Goal: Use online tool/utility

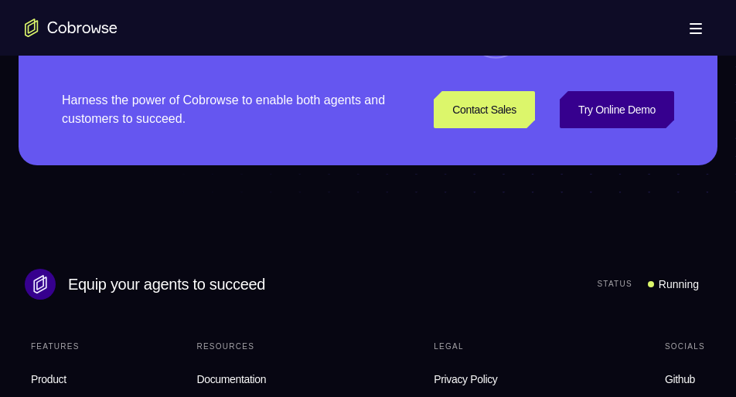
scroll to position [4119, 0]
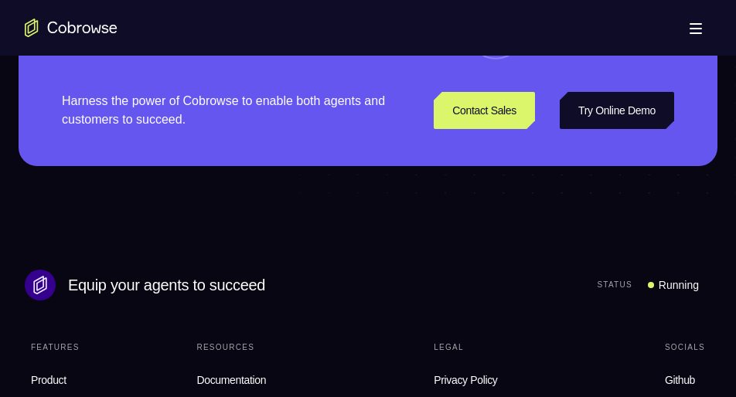
click at [613, 129] on link "Try Online Demo" at bounding box center [617, 110] width 114 height 37
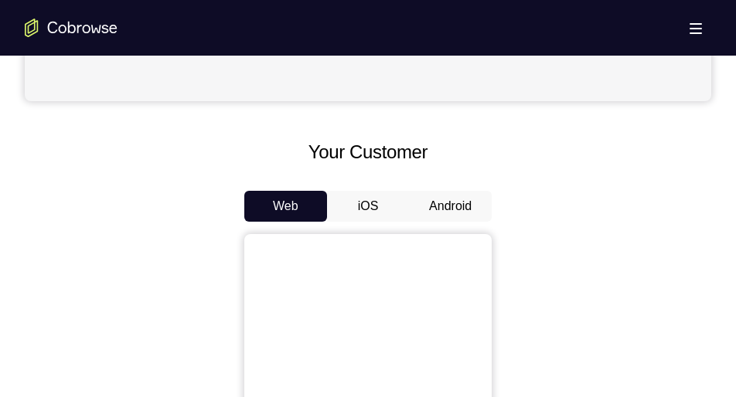
scroll to position [629, 0]
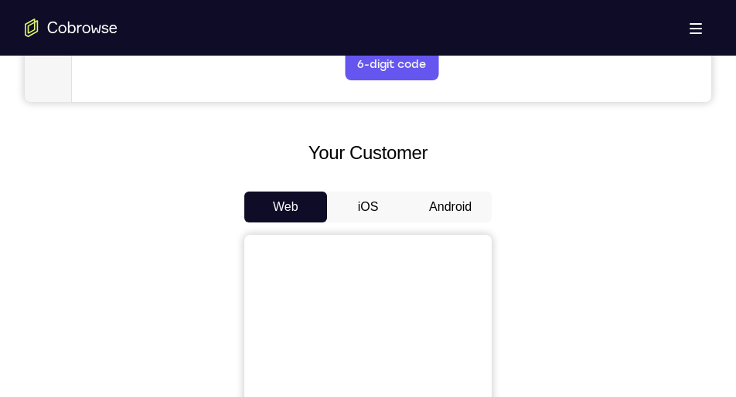
click at [456, 208] on button "Android" at bounding box center [450, 207] width 83 height 31
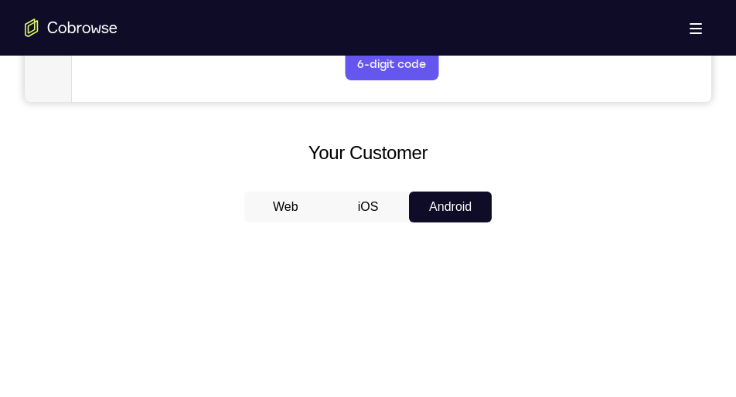
click at [456, 208] on button "Android" at bounding box center [450, 207] width 83 height 31
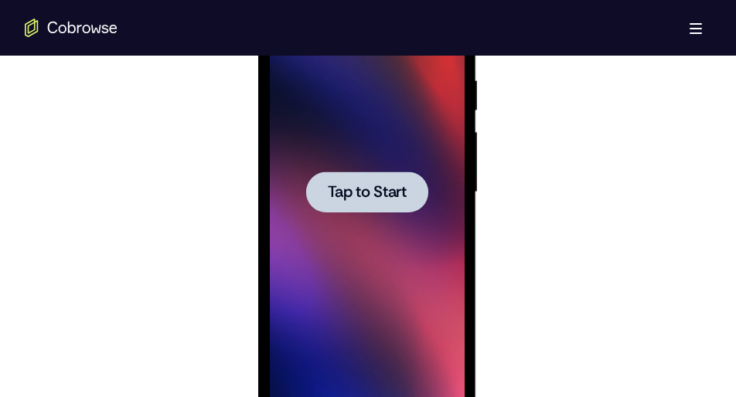
scroll to position [0, 0]
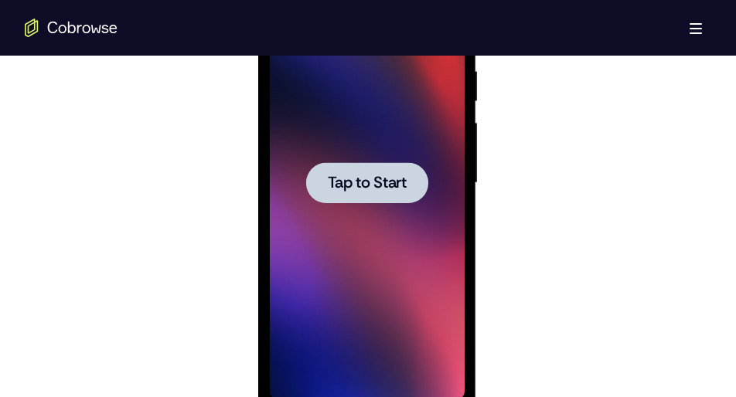
click at [335, 164] on div at bounding box center [366, 182] width 122 height 41
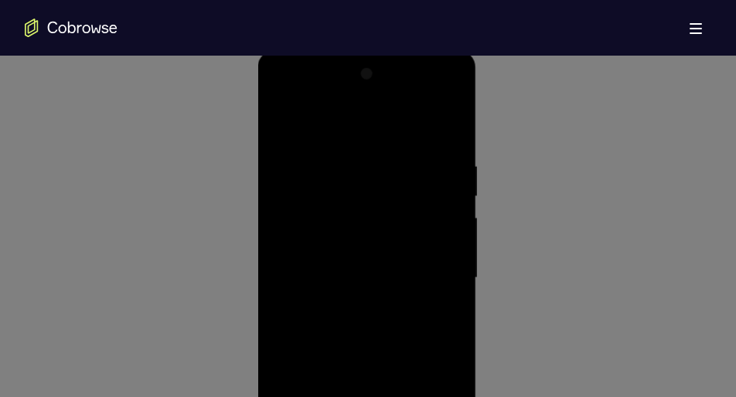
scroll to position [825, 0]
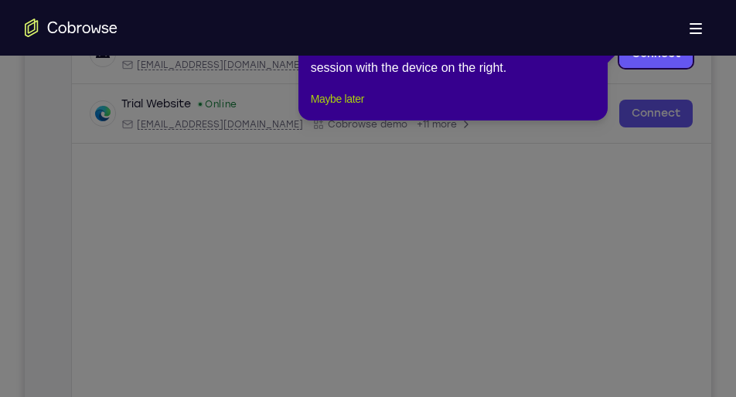
click at [331, 108] on button "Maybe later" at bounding box center [337, 99] width 53 height 19
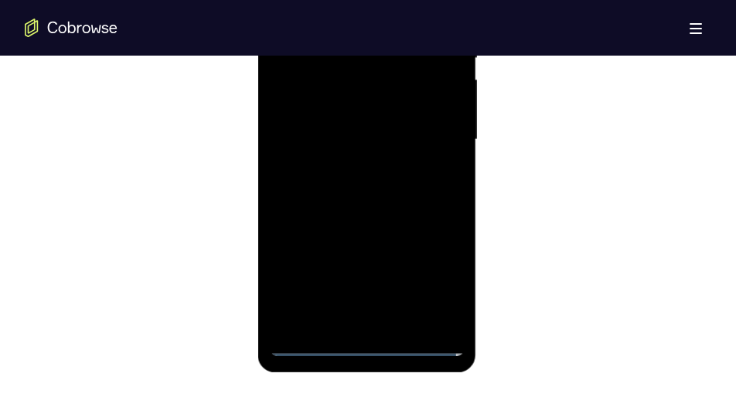
scroll to position [966, 0]
click at [363, 339] on div at bounding box center [366, 137] width 195 height 433
click at [434, 282] on div at bounding box center [366, 137] width 195 height 433
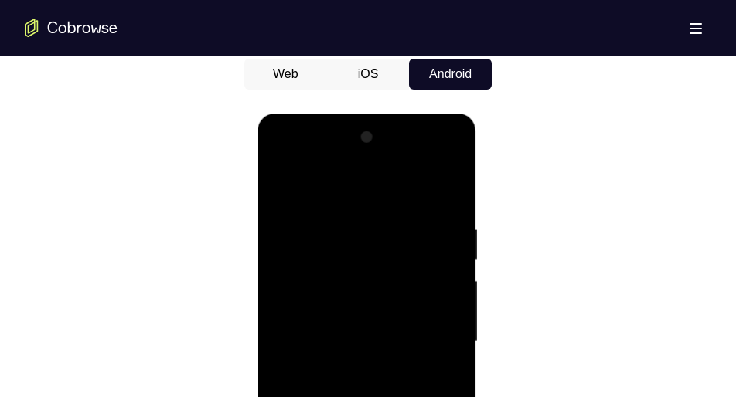
scroll to position [759, 0]
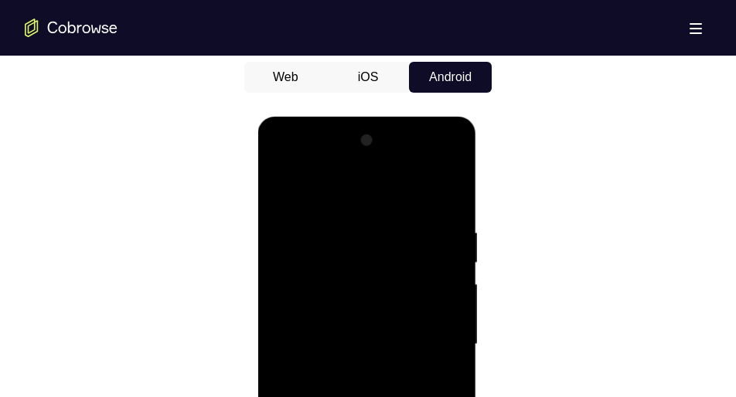
click at [279, 166] on div at bounding box center [366, 344] width 195 height 433
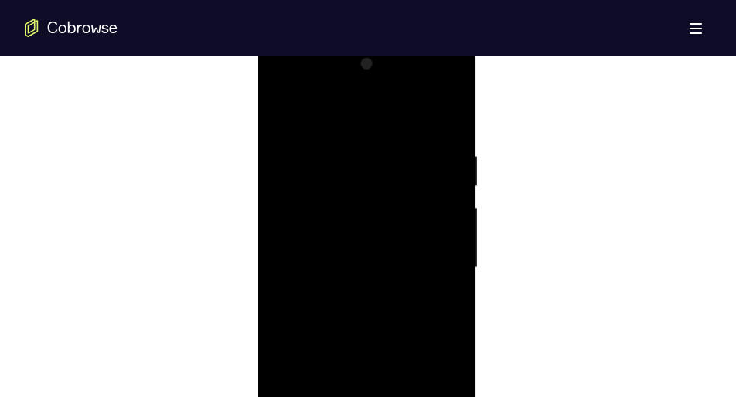
scroll to position [841, 0]
click at [431, 257] on div at bounding box center [366, 262] width 195 height 433
click at [353, 297] on div at bounding box center [366, 262] width 195 height 433
click at [352, 247] on div at bounding box center [366, 262] width 195 height 433
click at [373, 236] on div at bounding box center [366, 262] width 195 height 433
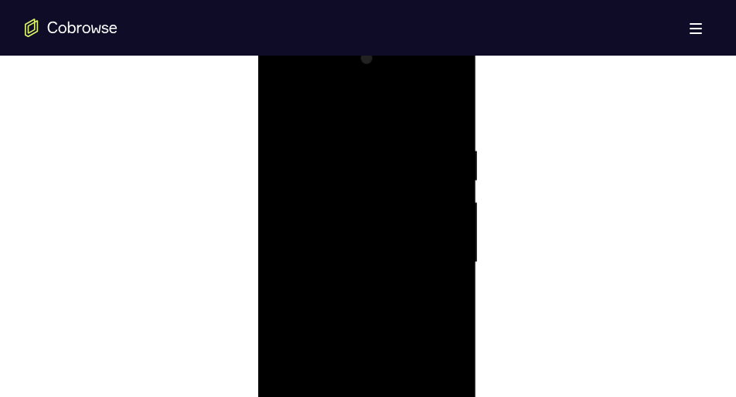
click at [370, 257] on div at bounding box center [366, 262] width 195 height 433
click at [350, 305] on div at bounding box center [366, 262] width 195 height 433
click at [366, 336] on div at bounding box center [366, 262] width 195 height 433
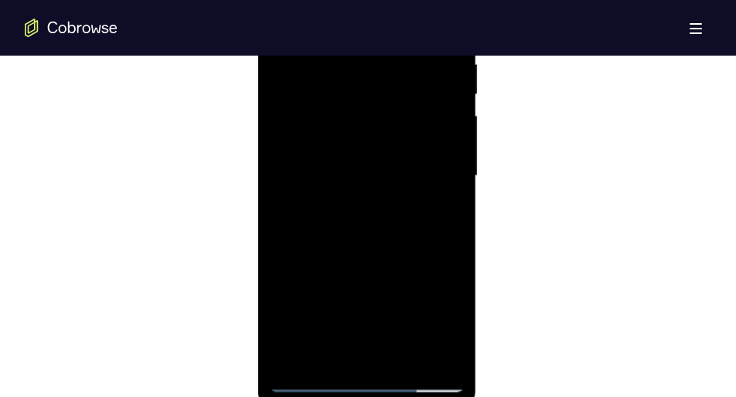
scroll to position [928, 0]
drag, startPoint x: 377, startPoint y: 258, endPoint x: 380, endPoint y: 194, distance: 64.2
click at [380, 194] on div at bounding box center [366, 175] width 195 height 433
click at [397, 329] on div at bounding box center [366, 175] width 195 height 433
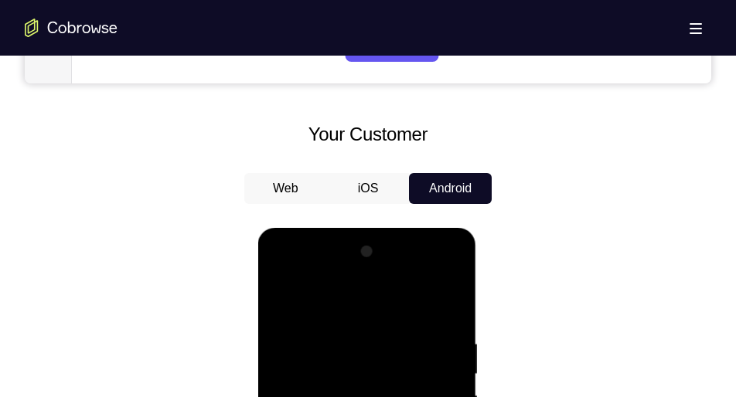
scroll to position [646, 0]
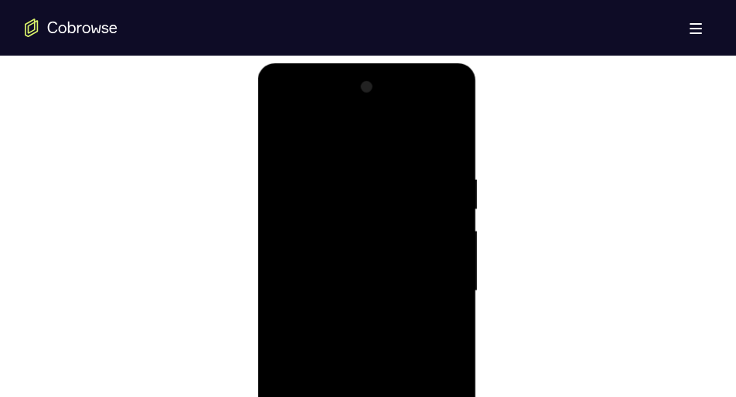
scroll to position [814, 0]
click at [282, 132] on div at bounding box center [366, 289] width 195 height 433
drag, startPoint x: 73, startPoint y: 152, endPoint x: 200, endPoint y: 233, distance: 150.5
click at [200, 233] on div at bounding box center [368, 287] width 687 height 475
drag, startPoint x: 325, startPoint y: 210, endPoint x: 331, endPoint y: 312, distance: 103.0
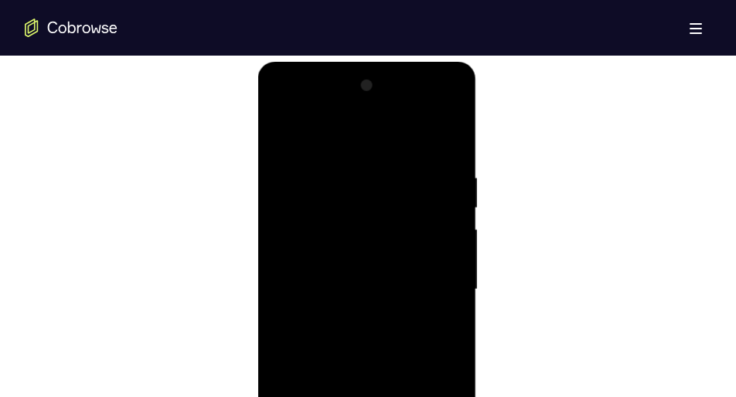
click at [331, 312] on div at bounding box center [366, 289] width 195 height 433
click at [339, 165] on div at bounding box center [366, 289] width 195 height 433
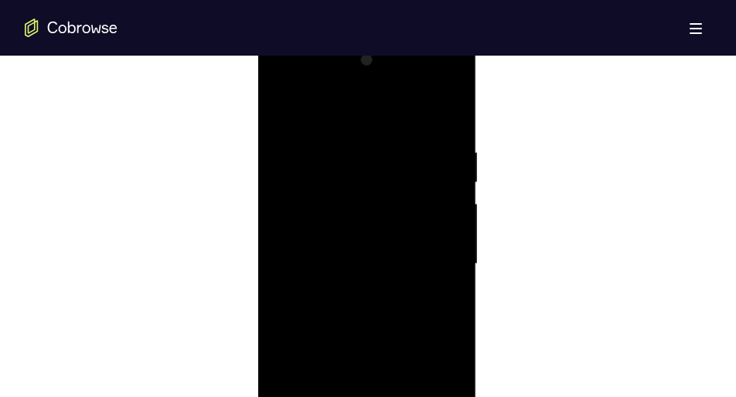
scroll to position [843, 0]
click at [453, 107] on div at bounding box center [366, 260] width 195 height 433
click at [441, 145] on div at bounding box center [366, 260] width 195 height 433
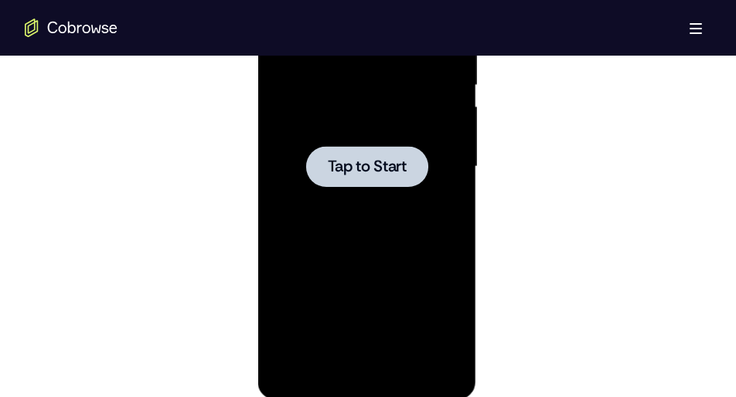
click at [387, 197] on div at bounding box center [366, 167] width 195 height 433
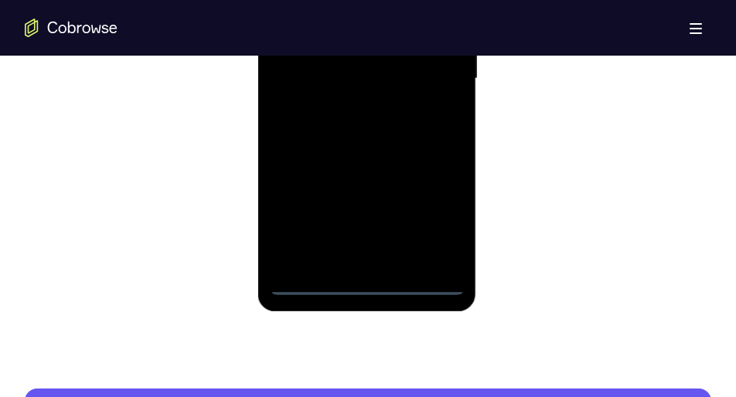
scroll to position [1058, 0]
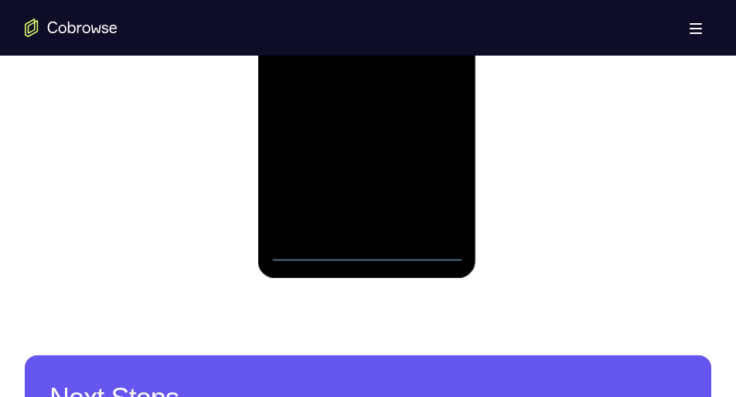
click at [367, 251] on div at bounding box center [366, 45] width 195 height 433
click at [428, 179] on div at bounding box center [366, 45] width 195 height 433
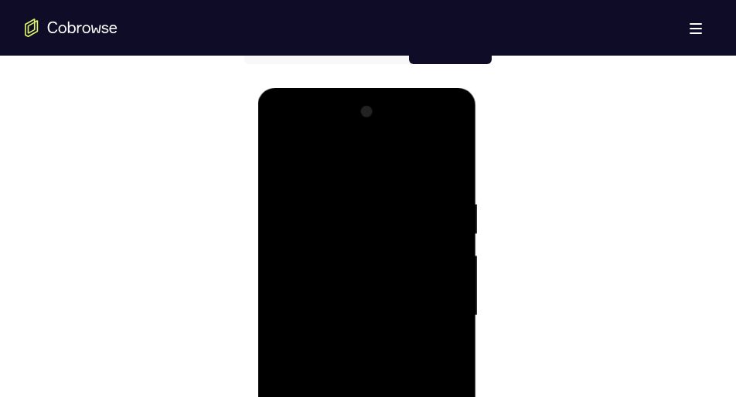
scroll to position [787, 0]
click at [282, 129] on div at bounding box center [366, 317] width 195 height 433
click at [431, 308] on div at bounding box center [366, 317] width 195 height 433
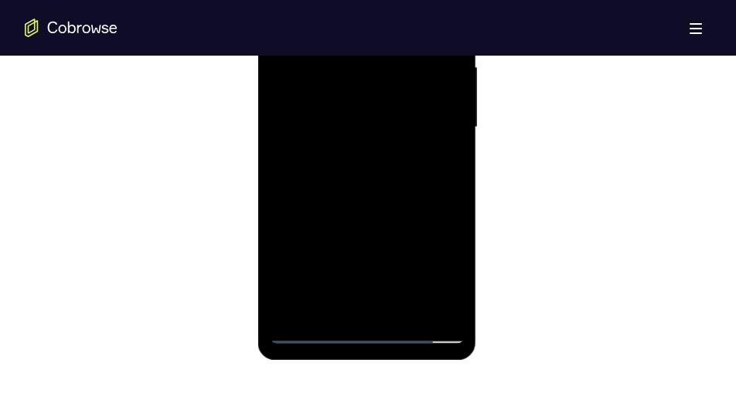
scroll to position [977, 0]
click at [384, 308] on div at bounding box center [366, 126] width 195 height 433
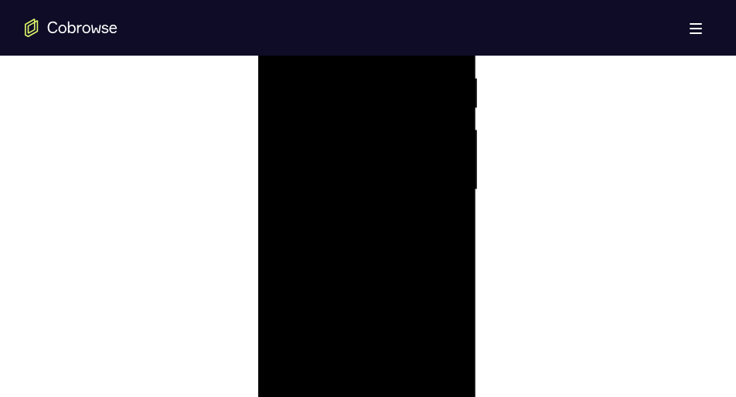
scroll to position [913, 0]
click at [353, 179] on div at bounding box center [366, 190] width 195 height 433
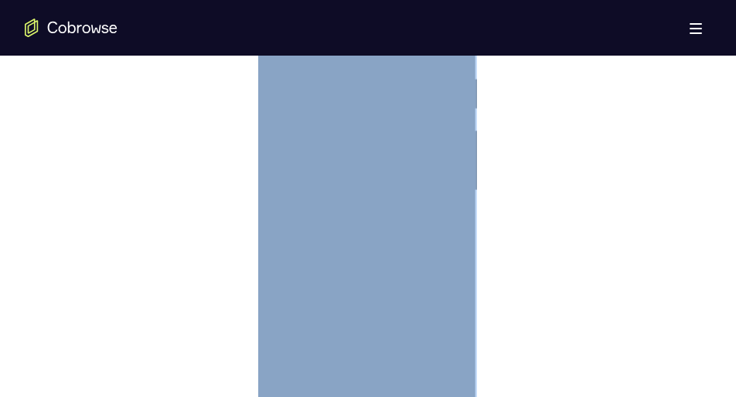
click at [443, 128] on div at bounding box center [366, 190] width 195 height 433
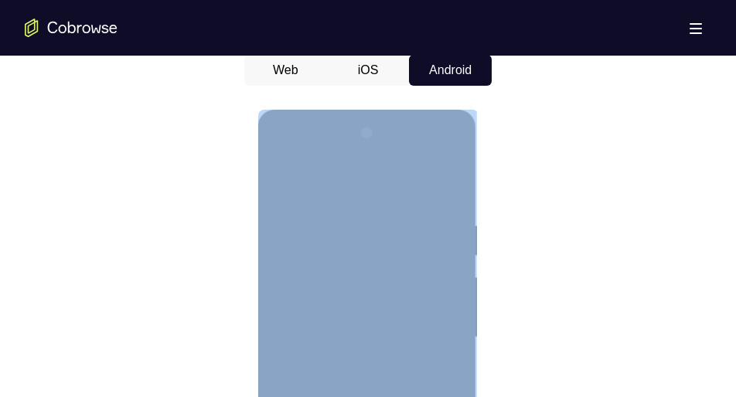
scroll to position [760, 0]
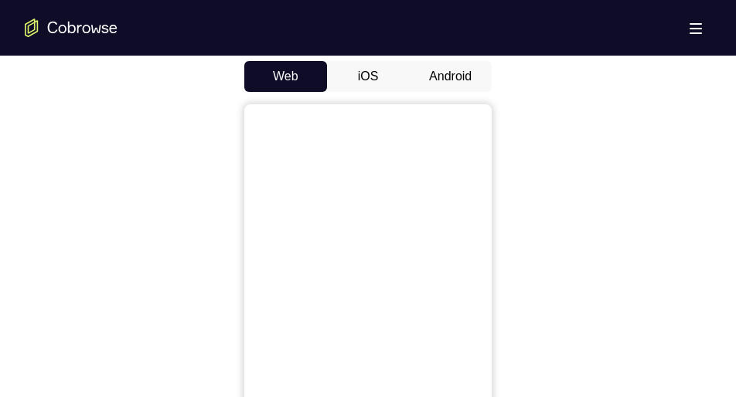
click at [109, 244] on div at bounding box center [368, 341] width 687 height 475
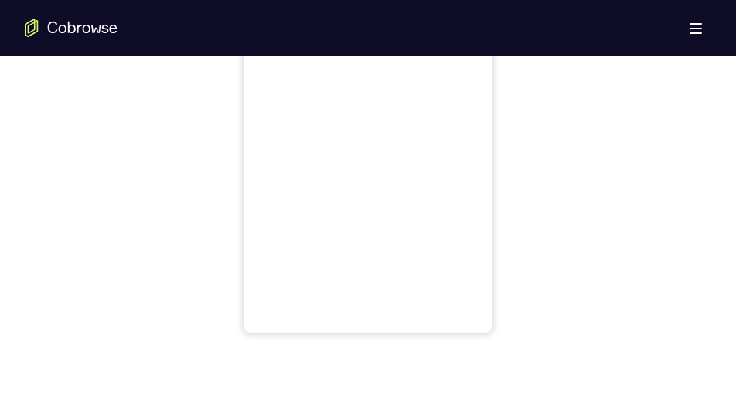
scroll to position [1010, 0]
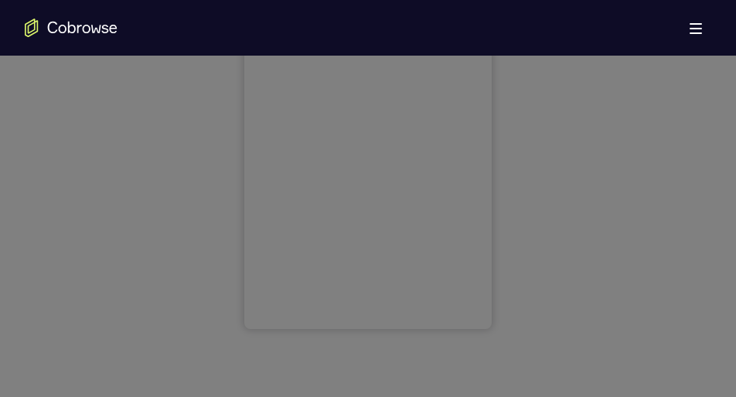
drag, startPoint x: 107, startPoint y: 206, endPoint x: 100, endPoint y: 94, distance: 112.4
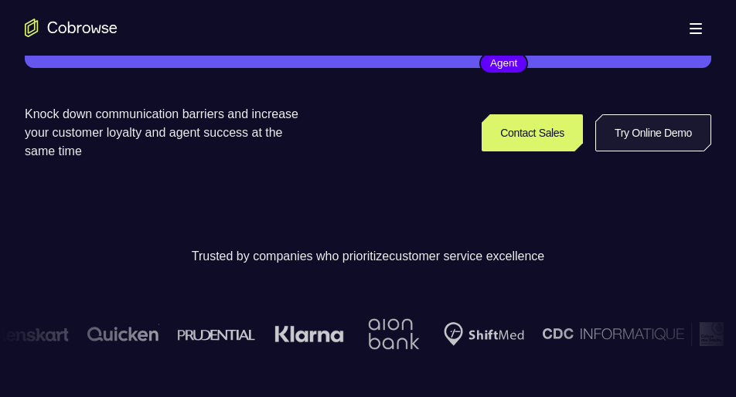
scroll to position [332, 0]
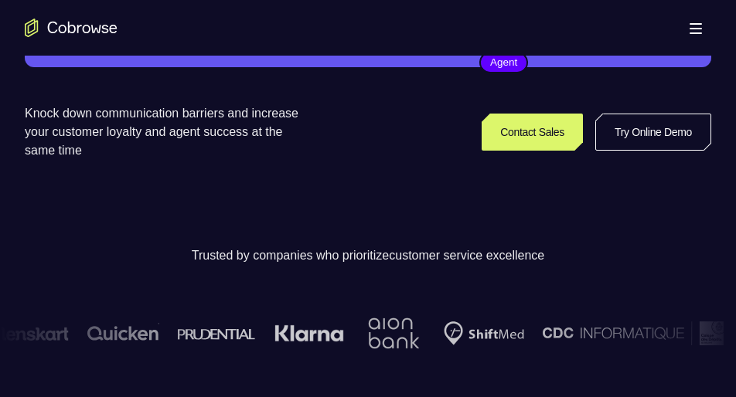
click at [596, 112] on div "Contact Sales Try Online Demo" at bounding box center [512, 132] width 400 height 56
click at [610, 125] on link "Try Online Demo" at bounding box center [653, 132] width 116 height 37
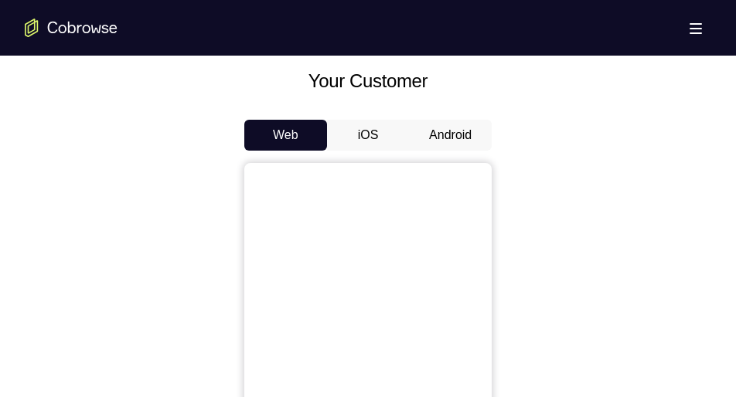
scroll to position [680, 0]
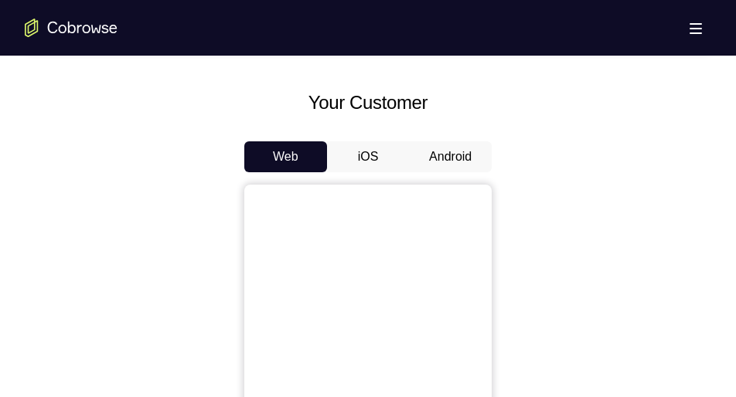
click at [462, 154] on button "Android" at bounding box center [450, 156] width 83 height 31
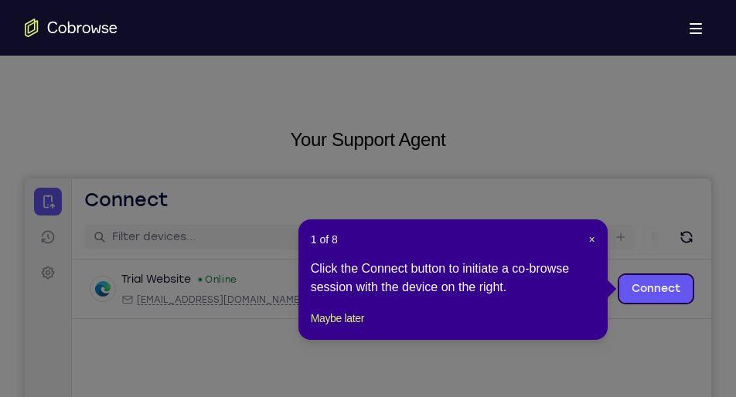
scroll to position [34, 0]
click at [346, 329] on button "Maybe later" at bounding box center [337, 319] width 53 height 19
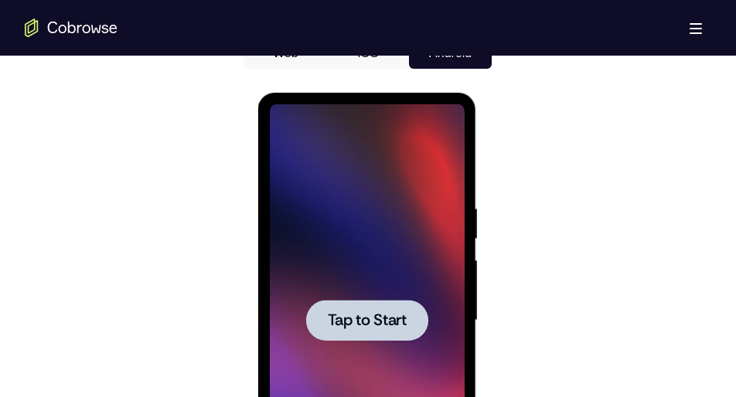
click at [354, 267] on div at bounding box center [366, 320] width 195 height 433
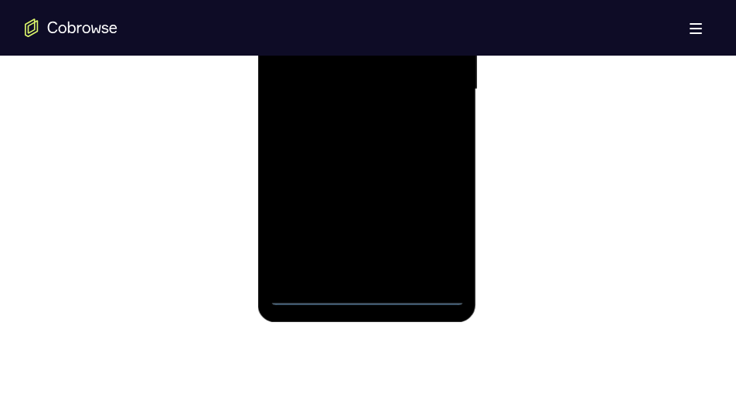
scroll to position [1016, 0]
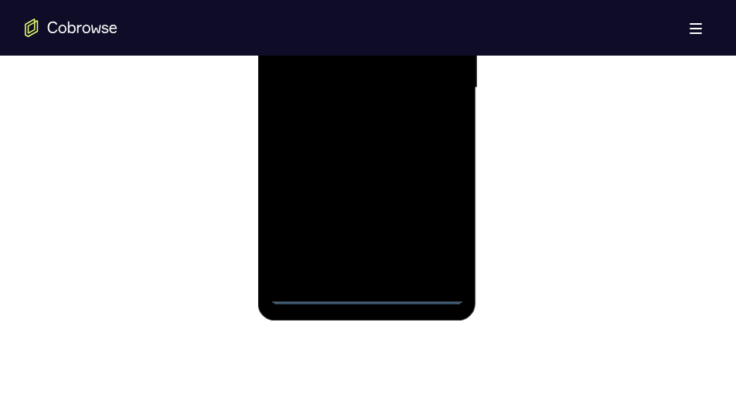
click at [367, 293] on div at bounding box center [366, 88] width 195 height 433
click at [444, 230] on div at bounding box center [366, 88] width 195 height 433
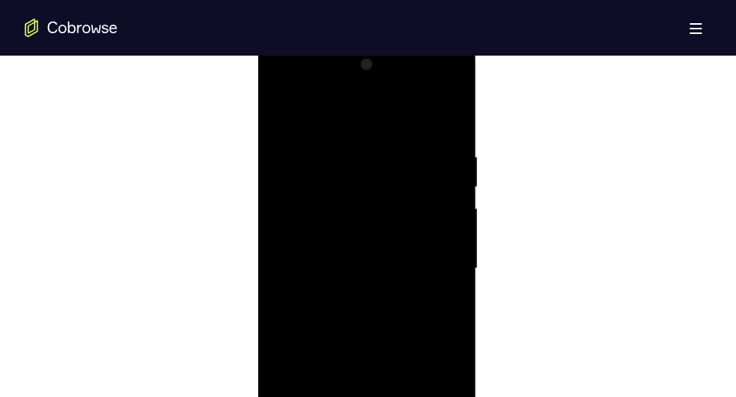
scroll to position [833, 0]
click at [283, 92] on div at bounding box center [366, 270] width 195 height 433
click at [433, 271] on div at bounding box center [366, 270] width 195 height 433
click at [350, 259] on div at bounding box center [366, 231] width 195 height 433
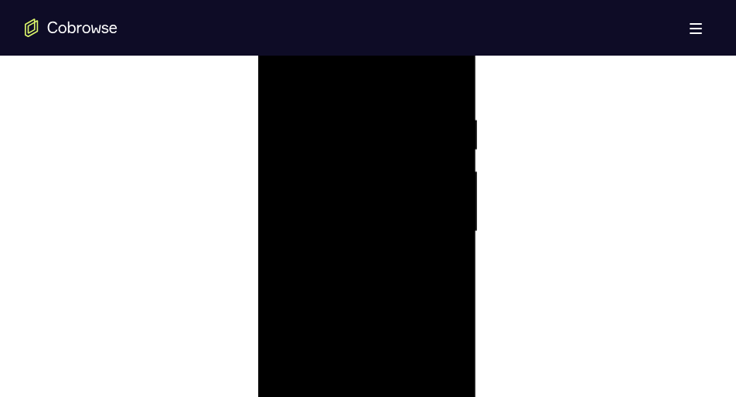
click at [364, 208] on div at bounding box center [366, 231] width 195 height 433
click at [349, 199] on div at bounding box center [366, 231] width 195 height 433
click at [355, 237] on div at bounding box center [366, 231] width 195 height 433
click at [347, 277] on div at bounding box center [366, 231] width 195 height 433
click at [374, 274] on div at bounding box center [366, 231] width 195 height 433
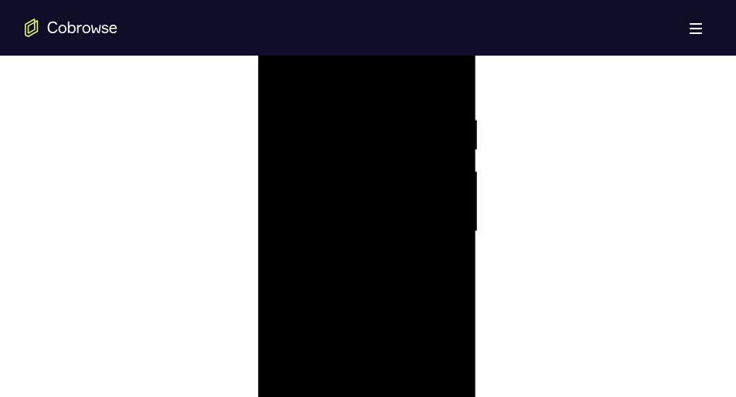
click at [341, 281] on div at bounding box center [366, 231] width 195 height 433
click at [384, 332] on div at bounding box center [366, 270] width 195 height 433
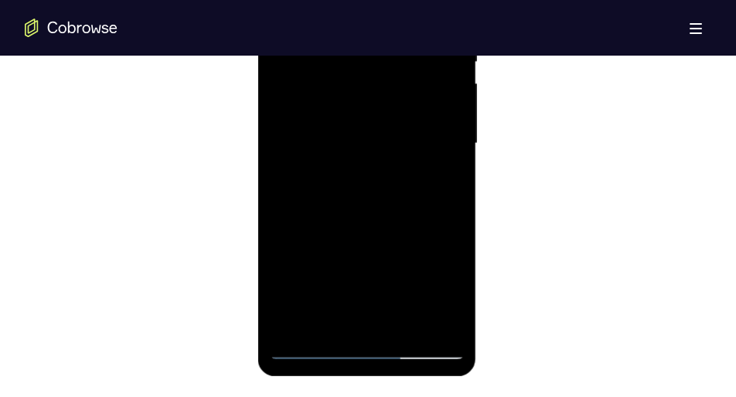
scroll to position [963, 0]
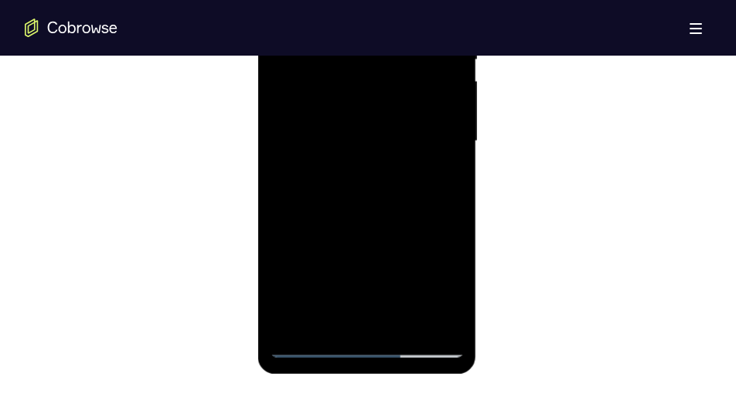
click at [388, 208] on div at bounding box center [366, 141] width 195 height 433
drag, startPoint x: 388, startPoint y: 44, endPoint x: 388, endPoint y: 208, distance: 163.9
click at [388, 208] on div at bounding box center [366, 141] width 195 height 433
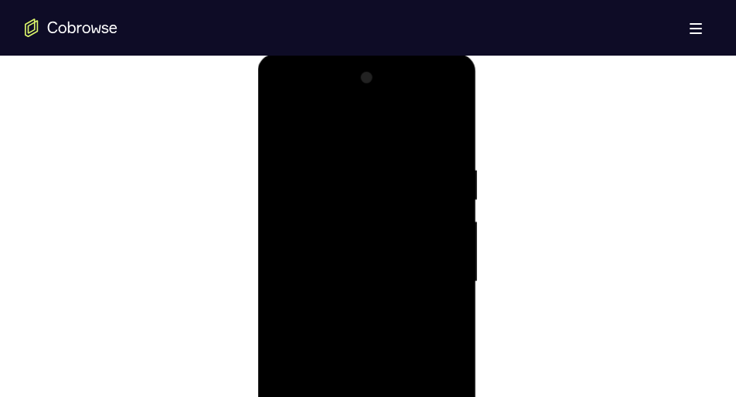
scroll to position [821, 0]
click at [387, 157] on div at bounding box center [366, 282] width 195 height 433
click at [441, 121] on div at bounding box center [366, 266] width 195 height 433
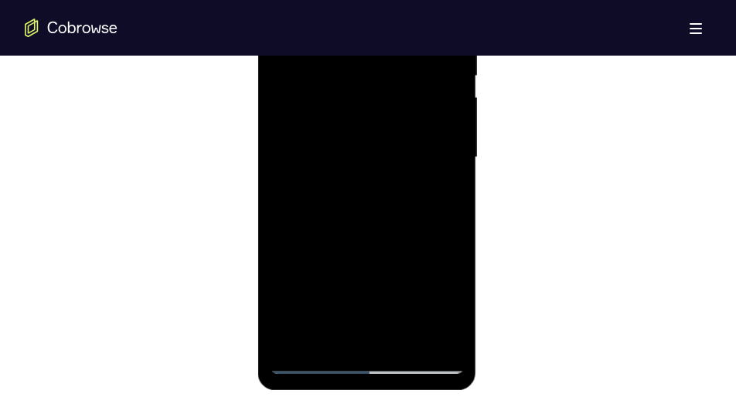
scroll to position [947, 0]
drag, startPoint x: 394, startPoint y: 98, endPoint x: 393, endPoint y: 148, distance: 49.5
click at [393, 148] on div at bounding box center [366, 156] width 195 height 433
click at [279, 172] on div at bounding box center [366, 156] width 195 height 433
drag, startPoint x: 329, startPoint y: 223, endPoint x: 365, endPoint y: 54, distance: 173.2
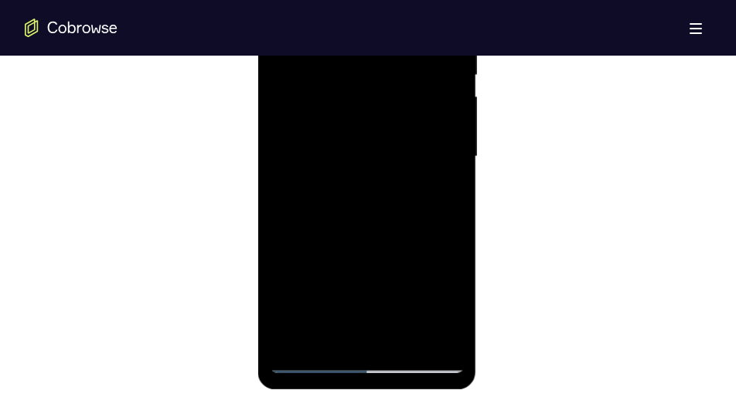
click at [365, 54] on div at bounding box center [366, 156] width 195 height 433
drag, startPoint x: 355, startPoint y: 202, endPoint x: 389, endPoint y: 54, distance: 151.5
click at [389, 54] on div at bounding box center [366, 156] width 195 height 433
drag, startPoint x: 377, startPoint y: 182, endPoint x: 398, endPoint y: 54, distance: 129.3
click at [398, 54] on div at bounding box center [366, 156] width 195 height 433
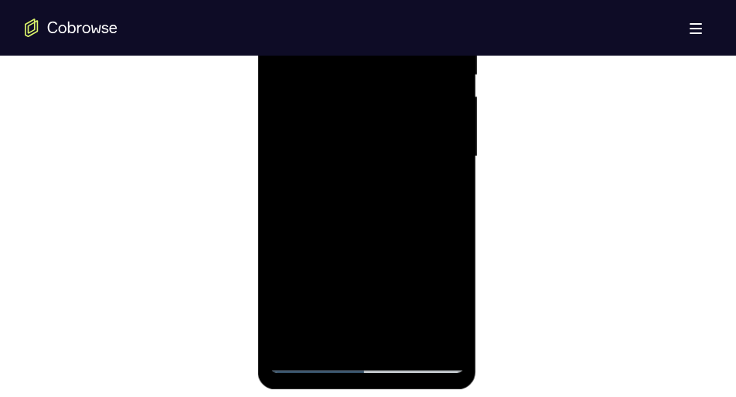
drag, startPoint x: 404, startPoint y: 171, endPoint x: 411, endPoint y: 54, distance: 116.9
click at [411, 54] on div at bounding box center [366, 156] width 195 height 433
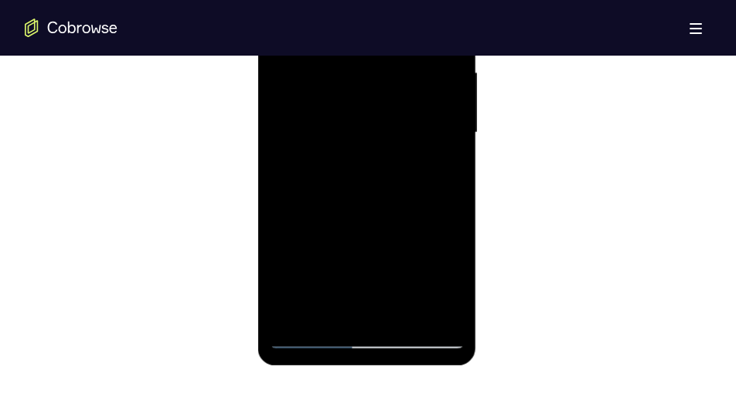
scroll to position [973, 0]
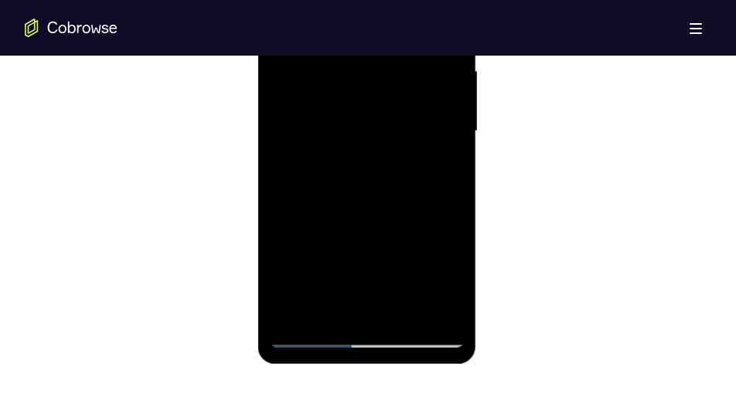
drag, startPoint x: 328, startPoint y: 230, endPoint x: 329, endPoint y: 115, distance: 114.4
click at [329, 115] on div at bounding box center [366, 131] width 195 height 433
drag, startPoint x: 333, startPoint y: 216, endPoint x: 337, endPoint y: 161, distance: 55.8
click at [337, 161] on div at bounding box center [366, 131] width 195 height 433
click at [454, 178] on div at bounding box center [366, 131] width 195 height 433
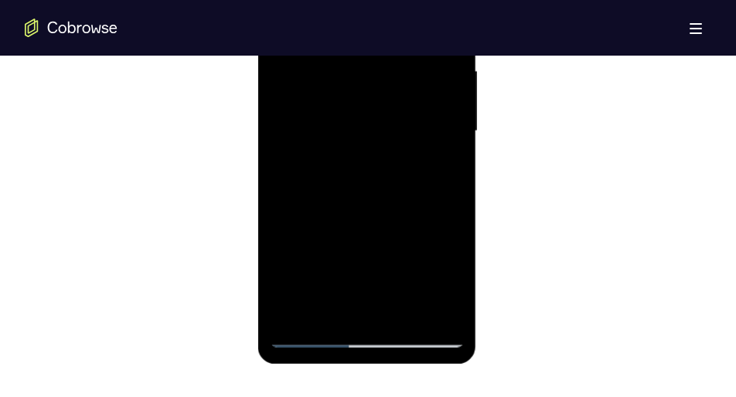
click at [454, 178] on div at bounding box center [366, 131] width 195 height 433
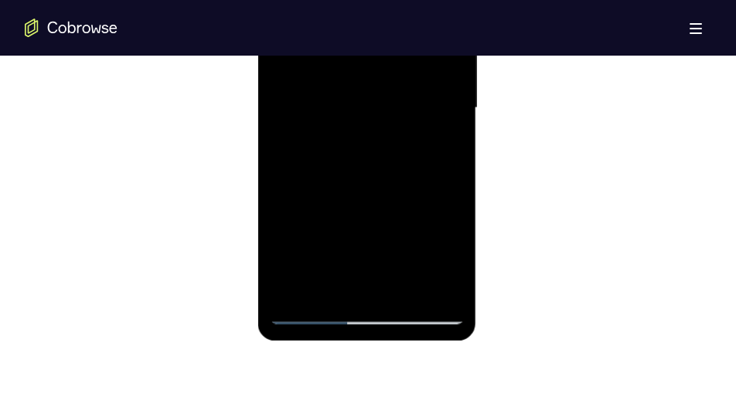
scroll to position [997, 0]
click at [453, 152] on div at bounding box center [366, 107] width 195 height 433
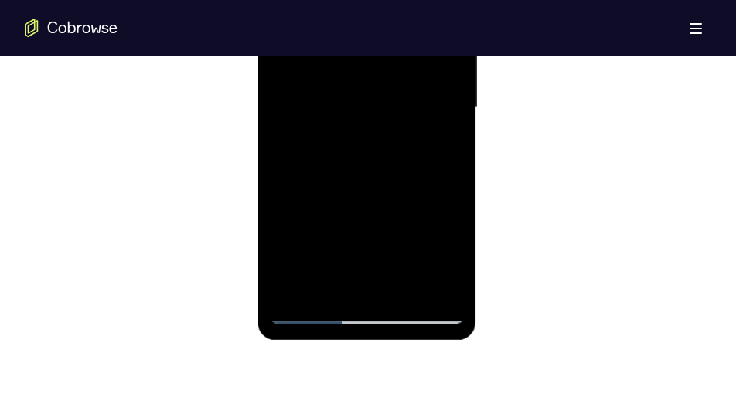
drag, startPoint x: 392, startPoint y: 200, endPoint x: 385, endPoint y: 80, distance: 120.8
click at [385, 80] on div at bounding box center [366, 107] width 195 height 433
drag, startPoint x: 362, startPoint y: 191, endPoint x: 357, endPoint y: 60, distance: 130.7
click at [357, 60] on div at bounding box center [366, 107] width 195 height 433
click at [350, 184] on div at bounding box center [366, 107] width 195 height 433
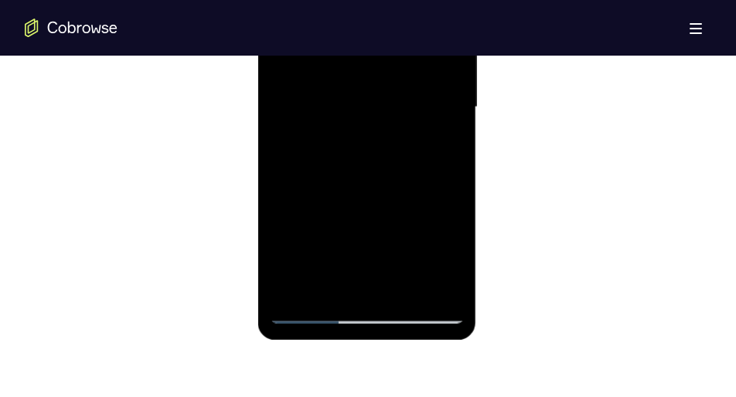
drag, startPoint x: 352, startPoint y: 233, endPoint x: 351, endPoint y: 121, distance: 112.1
click at [351, 121] on div at bounding box center [366, 107] width 195 height 433
drag, startPoint x: 348, startPoint y: 208, endPoint x: 342, endPoint y: 107, distance: 100.7
click at [342, 107] on div at bounding box center [366, 107] width 195 height 433
drag, startPoint x: 360, startPoint y: 179, endPoint x: 354, endPoint y: 267, distance: 88.4
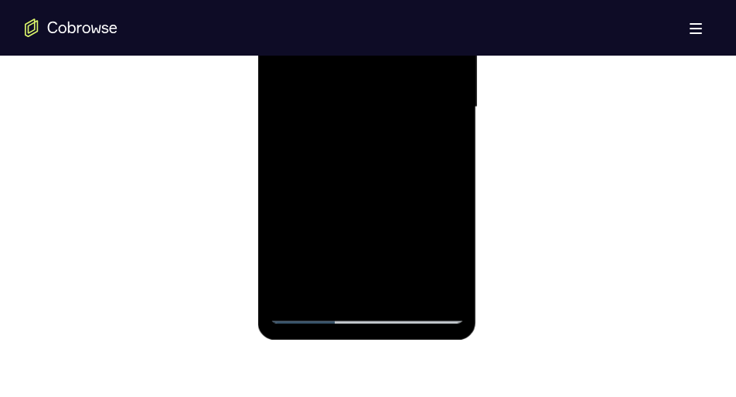
click at [354, 267] on div at bounding box center [366, 107] width 195 height 433
click at [451, 164] on div at bounding box center [366, 107] width 195 height 433
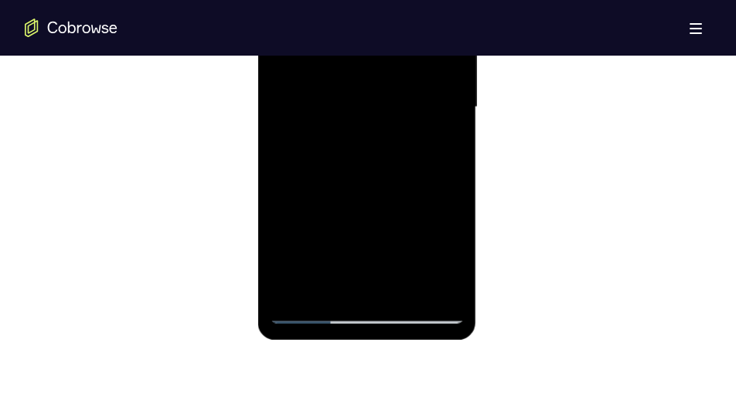
click at [451, 164] on div at bounding box center [366, 107] width 195 height 433
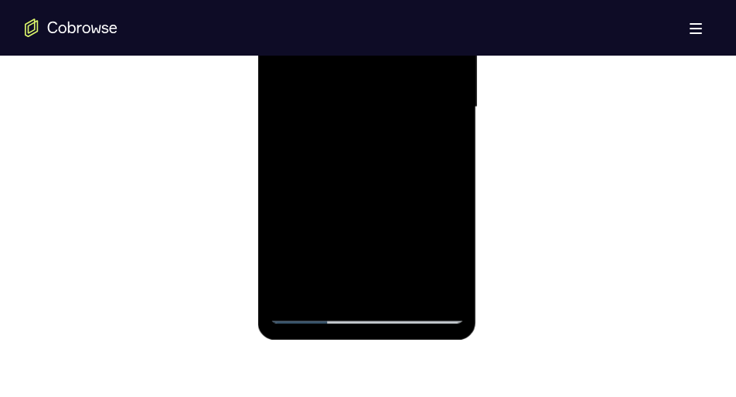
drag, startPoint x: 363, startPoint y: 231, endPoint x: 362, endPoint y: 81, distance: 150.0
click at [362, 81] on div at bounding box center [366, 107] width 195 height 433
drag, startPoint x: 350, startPoint y: 209, endPoint x: 347, endPoint y: 69, distance: 140.0
click at [347, 69] on div at bounding box center [366, 107] width 195 height 433
drag, startPoint x: 342, startPoint y: 208, endPoint x: 343, endPoint y: 196, distance: 12.4
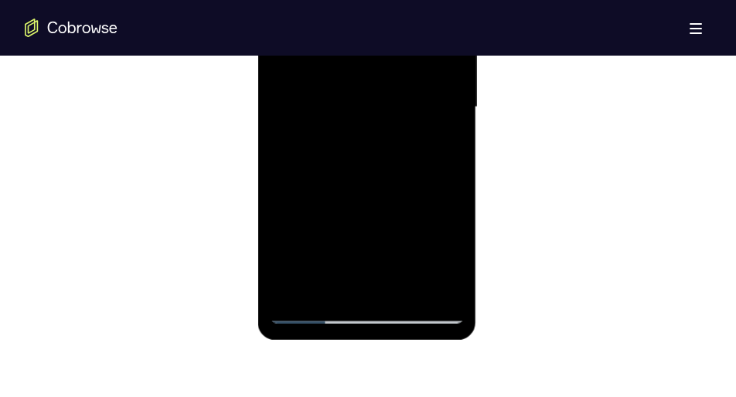
click at [343, 196] on div at bounding box center [366, 107] width 195 height 433
click at [452, 165] on div at bounding box center [366, 107] width 195 height 433
drag, startPoint x: 356, startPoint y: 223, endPoint x: 356, endPoint y: 203, distance: 20.1
click at [356, 203] on div at bounding box center [366, 107] width 195 height 433
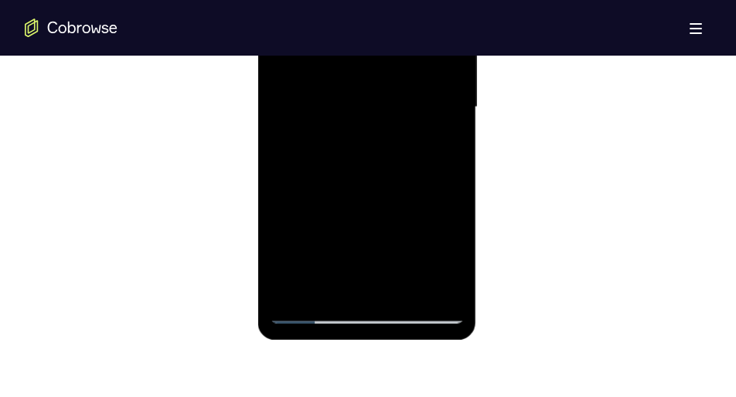
drag, startPoint x: 359, startPoint y: 232, endPoint x: 359, endPoint y: 139, distance: 92.8
click at [359, 139] on div at bounding box center [366, 107] width 195 height 433
drag, startPoint x: 356, startPoint y: 200, endPoint x: 358, endPoint y: 210, distance: 9.6
click at [358, 210] on div at bounding box center [366, 107] width 195 height 433
drag, startPoint x: 358, startPoint y: 210, endPoint x: 356, endPoint y: 106, distance: 103.6
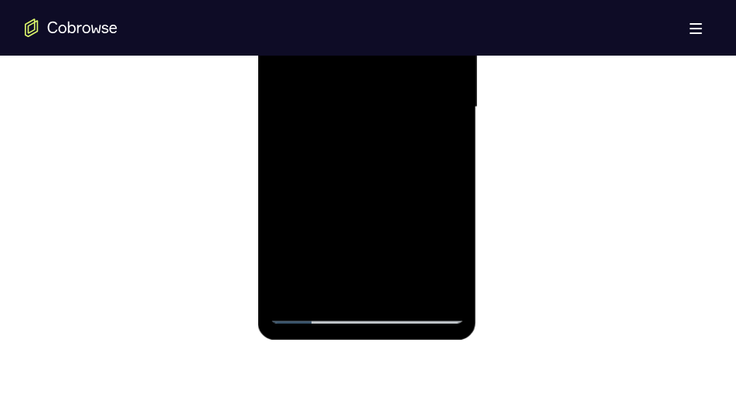
click at [356, 106] on div at bounding box center [366, 107] width 195 height 433
drag, startPoint x: 353, startPoint y: 211, endPoint x: 369, endPoint y: 58, distance: 153.9
click at [369, 58] on div at bounding box center [366, 107] width 195 height 433
drag, startPoint x: 364, startPoint y: 199, endPoint x: 358, endPoint y: 89, distance: 110.7
click at [358, 89] on div at bounding box center [366, 107] width 195 height 433
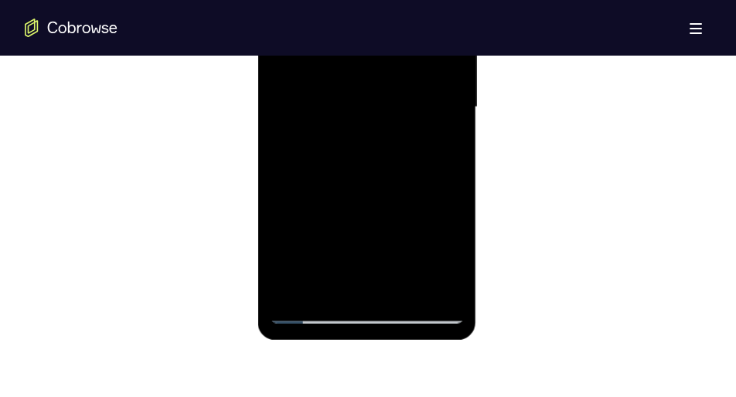
drag, startPoint x: 336, startPoint y: 216, endPoint x: 339, endPoint y: 62, distance: 154.6
click at [339, 62] on div at bounding box center [366, 107] width 195 height 433
drag, startPoint x: 322, startPoint y: 172, endPoint x: 336, endPoint y: 54, distance: 118.3
click at [336, 54] on div at bounding box center [366, 107] width 195 height 433
drag, startPoint x: 346, startPoint y: 163, endPoint x: 354, endPoint y: 54, distance: 109.3
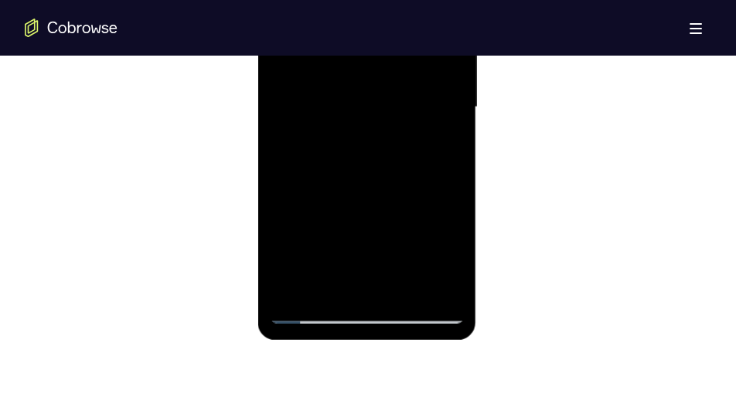
click at [354, 54] on div at bounding box center [366, 107] width 195 height 433
click at [357, 203] on div at bounding box center [366, 107] width 195 height 433
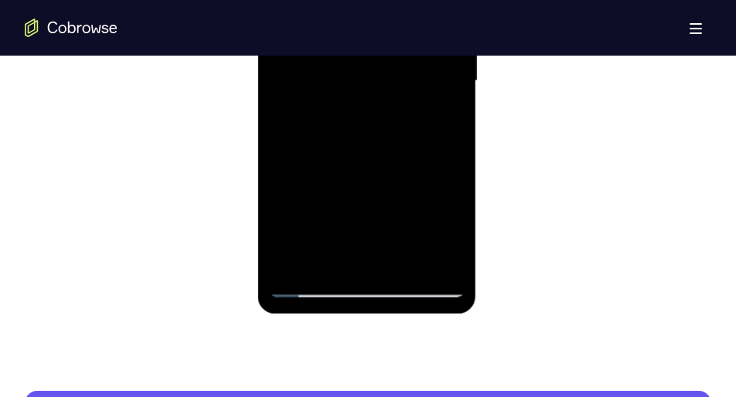
scroll to position [1008, 0]
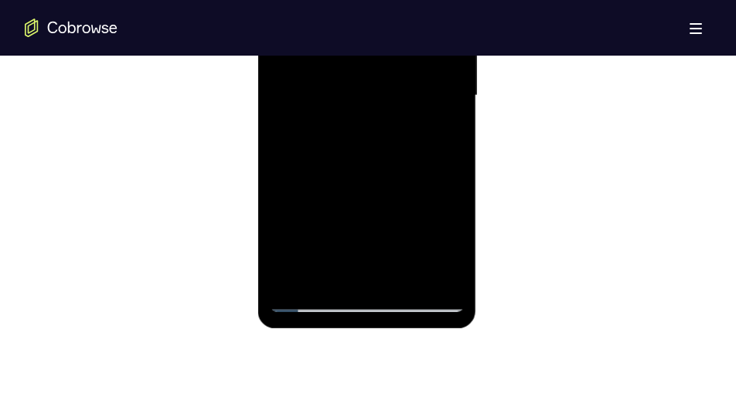
drag, startPoint x: 366, startPoint y: 210, endPoint x: 349, endPoint y: 90, distance: 121.7
click at [349, 90] on div at bounding box center [366, 95] width 195 height 433
drag, startPoint x: 359, startPoint y: 200, endPoint x: 377, endPoint y: 56, distance: 144.8
click at [377, 56] on div at bounding box center [366, 95] width 195 height 433
drag, startPoint x: 373, startPoint y: 209, endPoint x: 377, endPoint y: 66, distance: 142.3
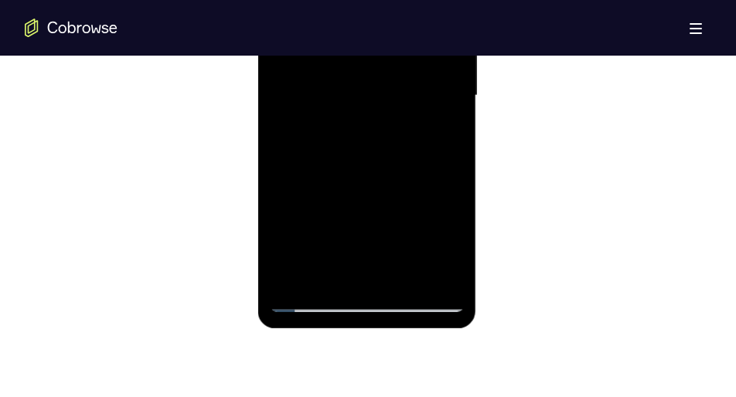
click at [377, 66] on div at bounding box center [366, 95] width 195 height 433
drag, startPoint x: 363, startPoint y: 194, endPoint x: 366, endPoint y: 153, distance: 41.1
click at [366, 153] on div at bounding box center [366, 95] width 195 height 433
drag, startPoint x: 362, startPoint y: 203, endPoint x: 359, endPoint y: 160, distance: 42.6
click at [359, 160] on div at bounding box center [366, 95] width 195 height 433
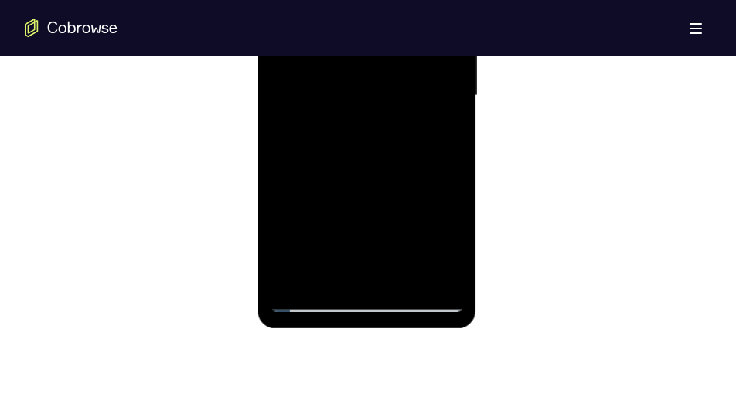
click at [461, 175] on div at bounding box center [366, 95] width 195 height 433
click at [450, 171] on div at bounding box center [366, 95] width 195 height 433
drag, startPoint x: 370, startPoint y: 214, endPoint x: 389, endPoint y: 54, distance: 161.1
click at [389, 54] on div at bounding box center [366, 95] width 195 height 433
drag, startPoint x: 377, startPoint y: 183, endPoint x: 378, endPoint y: 69, distance: 114.4
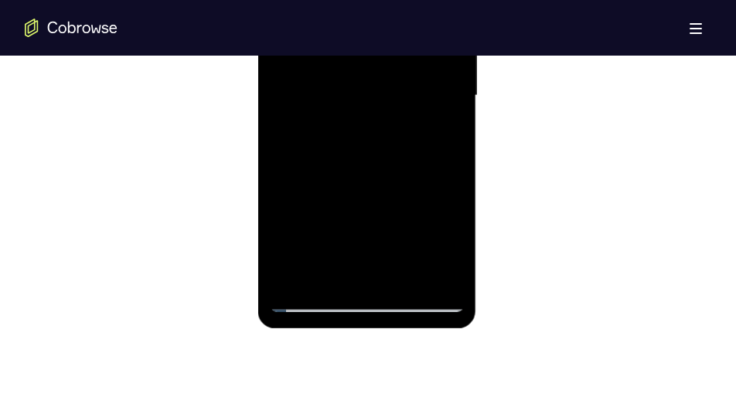
click at [378, 69] on div at bounding box center [366, 95] width 195 height 433
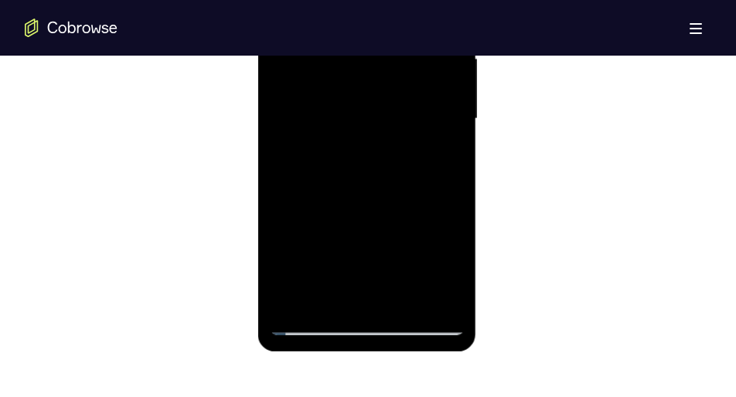
scroll to position [980, 0]
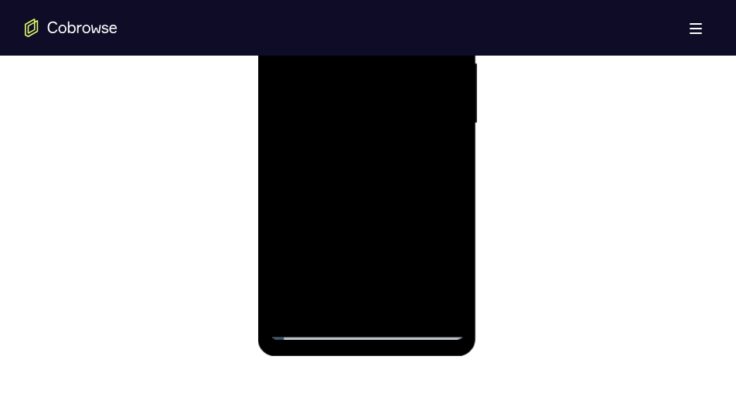
drag, startPoint x: 366, startPoint y: 217, endPoint x: 366, endPoint y: 73, distance: 144.6
click at [366, 73] on div at bounding box center [366, 123] width 195 height 433
drag, startPoint x: 360, startPoint y: 218, endPoint x: 357, endPoint y: 63, distance: 154.7
click at [357, 63] on div at bounding box center [366, 123] width 195 height 433
drag, startPoint x: 350, startPoint y: 204, endPoint x: 347, endPoint y: 54, distance: 150.0
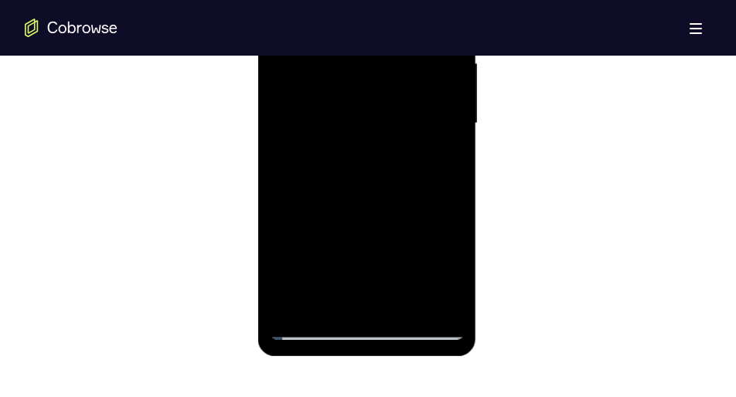
click at [347, 54] on div at bounding box center [366, 123] width 195 height 433
drag, startPoint x: 336, startPoint y: 241, endPoint x: 327, endPoint y: 83, distance: 157.9
click at [327, 83] on div at bounding box center [366, 123] width 195 height 433
drag, startPoint x: 338, startPoint y: 231, endPoint x: 336, endPoint y: 127, distance: 104.4
click at [336, 127] on div at bounding box center [366, 123] width 195 height 433
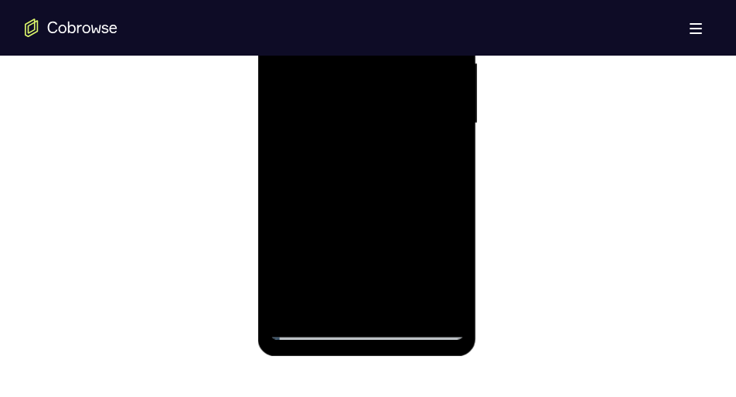
click at [455, 184] on div at bounding box center [366, 123] width 195 height 433
click at [399, 194] on div at bounding box center [366, 123] width 195 height 433
drag, startPoint x: 370, startPoint y: 219, endPoint x: 364, endPoint y: 90, distance: 129.3
click at [364, 90] on div at bounding box center [366, 123] width 195 height 433
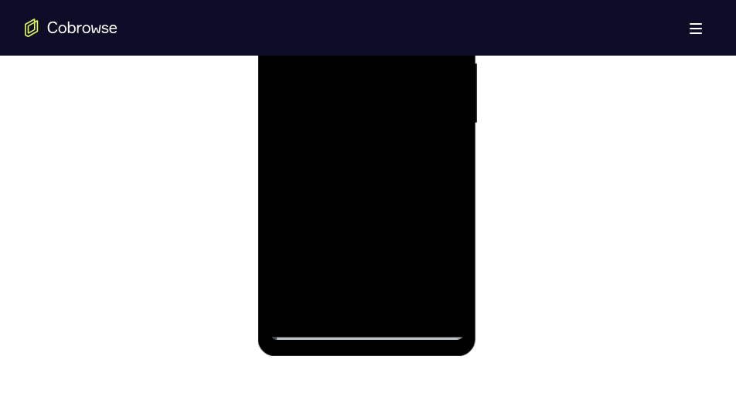
drag, startPoint x: 368, startPoint y: 204, endPoint x: 363, endPoint y: 67, distance: 136.9
click at [363, 67] on div at bounding box center [366, 123] width 195 height 433
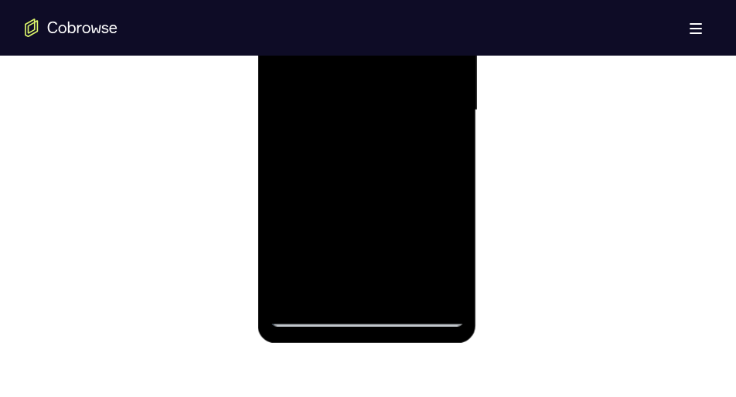
scroll to position [993, 0]
drag, startPoint x: 378, startPoint y: 170, endPoint x: 374, endPoint y: 87, distance: 82.8
click at [374, 87] on div at bounding box center [366, 111] width 195 height 433
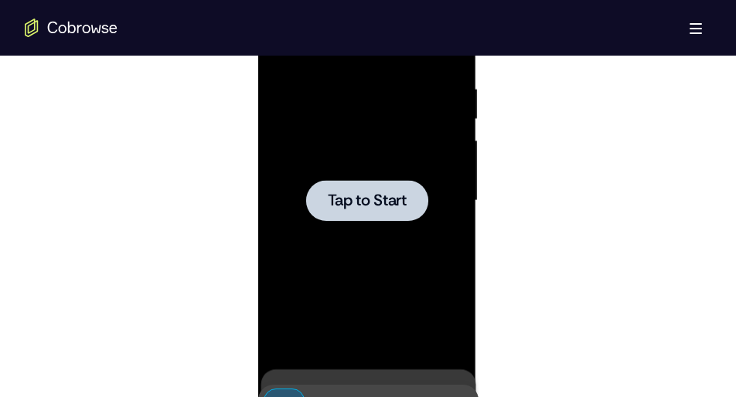
scroll to position [901, 0]
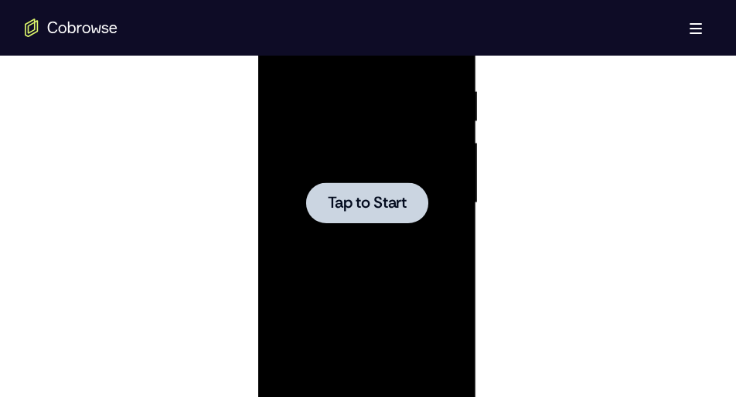
click at [363, 199] on span "Tap to Start" at bounding box center [366, 203] width 79 height 15
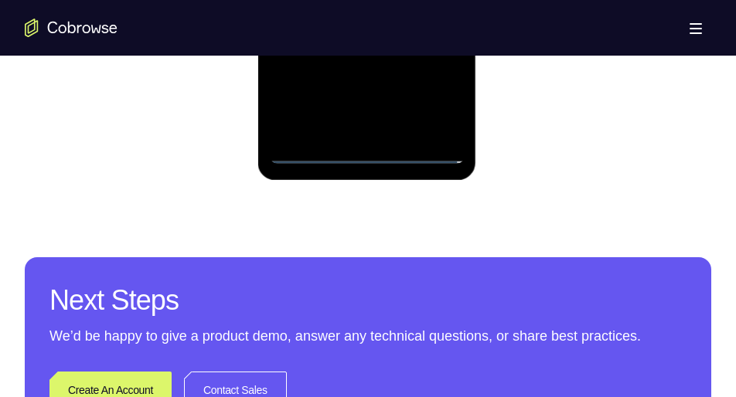
scroll to position [1159, 0]
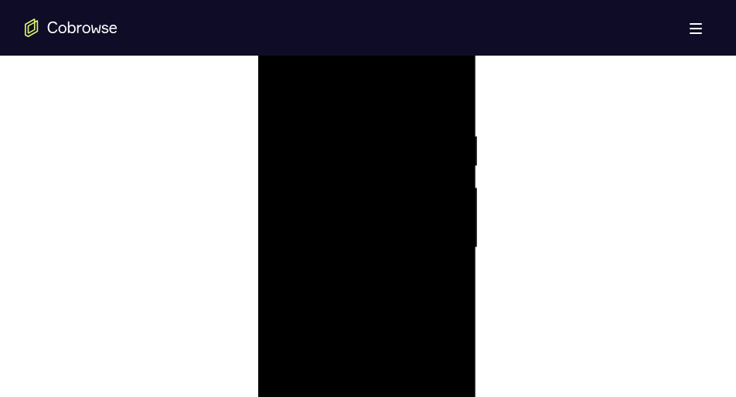
scroll to position [845, 0]
click at [285, 78] on div at bounding box center [366, 259] width 195 height 433
click at [433, 249] on div at bounding box center [366, 259] width 195 height 433
click at [349, 287] on div at bounding box center [366, 259] width 195 height 433
click at [380, 245] on div at bounding box center [366, 259] width 195 height 433
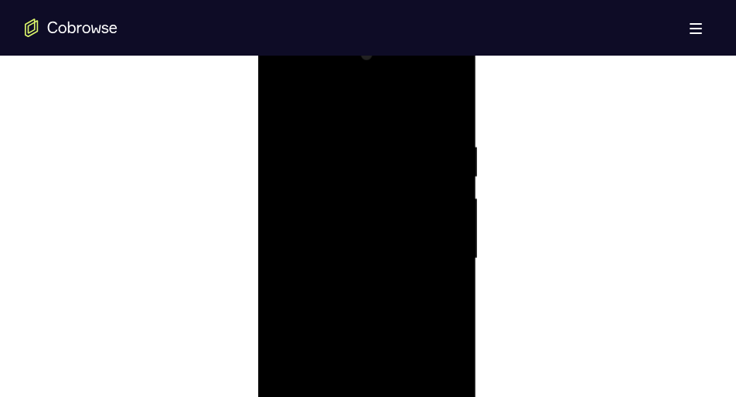
click at [319, 220] on div at bounding box center [366, 259] width 195 height 433
click at [344, 257] on div at bounding box center [366, 259] width 195 height 433
click at [339, 283] on div at bounding box center [366, 232] width 195 height 433
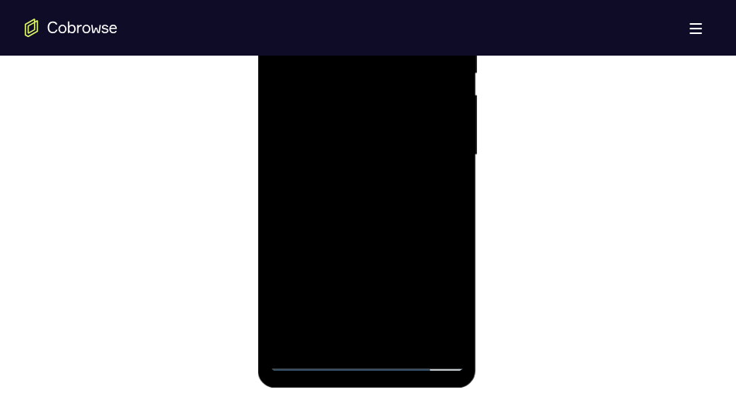
click at [354, 223] on div at bounding box center [366, 155] width 195 height 433
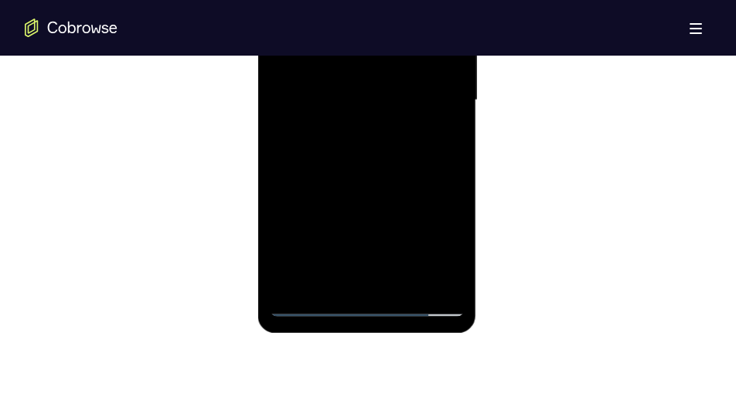
scroll to position [1004, 0]
drag, startPoint x: 356, startPoint y: 225, endPoint x: 371, endPoint y: 62, distance: 163.9
click at [371, 62] on div at bounding box center [366, 99] width 195 height 433
drag, startPoint x: 356, startPoint y: 193, endPoint x: 373, endPoint y: 16, distance: 177.1
click at [373, 16] on div at bounding box center [366, 99] width 195 height 433
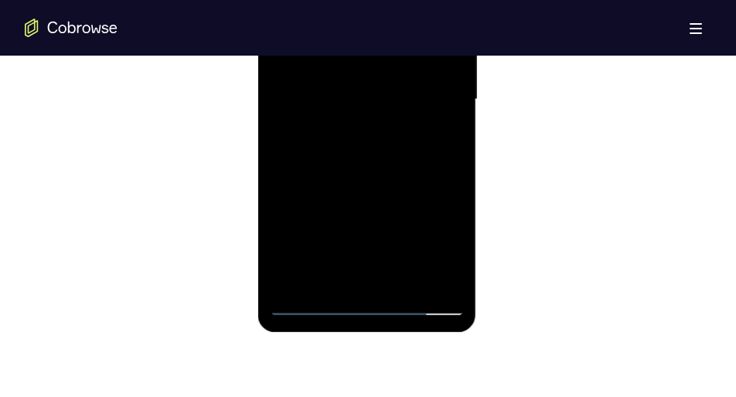
drag, startPoint x: 353, startPoint y: 194, endPoint x: 356, endPoint y: 50, distance: 143.8
click at [356, 50] on div at bounding box center [366, 99] width 195 height 433
drag, startPoint x: 346, startPoint y: 199, endPoint x: 353, endPoint y: 45, distance: 154.0
click at [353, 45] on div at bounding box center [366, 99] width 195 height 433
drag, startPoint x: 353, startPoint y: 185, endPoint x: 358, endPoint y: 77, distance: 108.4
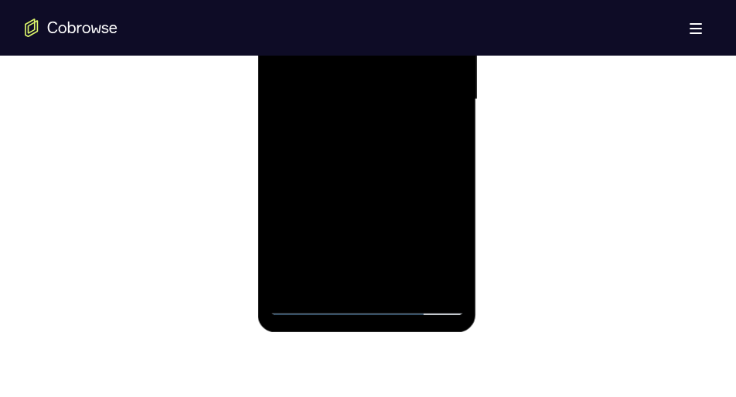
click at [358, 77] on div at bounding box center [366, 99] width 195 height 433
click at [456, 119] on div at bounding box center [366, 99] width 195 height 433
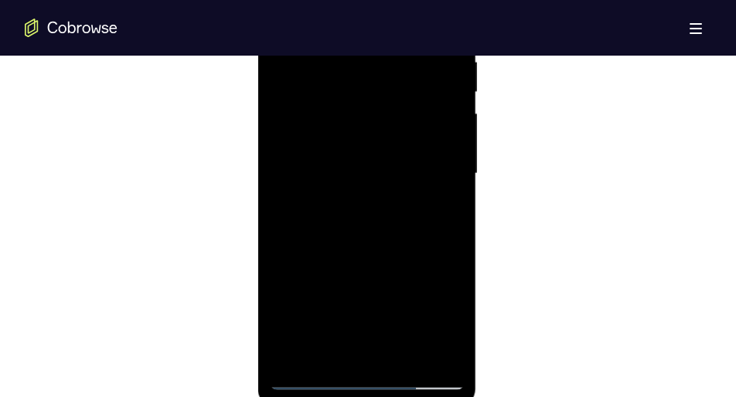
scroll to position [929, 0]
drag, startPoint x: 378, startPoint y: 240, endPoint x: 381, endPoint y: 86, distance: 153.9
click at [381, 86] on div at bounding box center [366, 174] width 195 height 433
drag, startPoint x: 380, startPoint y: 235, endPoint x: 389, endPoint y: 26, distance: 209.7
click at [389, 26] on div at bounding box center [366, 174] width 195 height 433
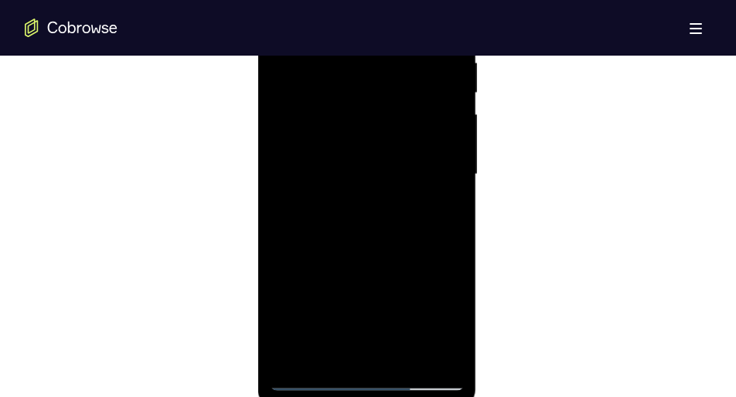
drag, startPoint x: 380, startPoint y: 262, endPoint x: 388, endPoint y: 87, distance: 174.9
click at [388, 87] on div at bounding box center [366, 174] width 195 height 433
drag, startPoint x: 373, startPoint y: 223, endPoint x: 375, endPoint y: 77, distance: 146.1
click at [375, 77] on div at bounding box center [366, 174] width 195 height 433
drag, startPoint x: 407, startPoint y: 248, endPoint x: 384, endPoint y: 58, distance: 191.6
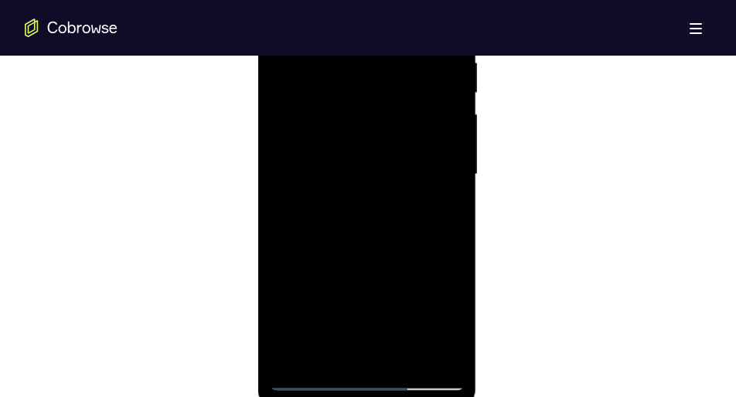
click at [384, 58] on div at bounding box center [366, 174] width 195 height 433
drag, startPoint x: 383, startPoint y: 272, endPoint x: 382, endPoint y: 62, distance: 210.3
click at [382, 62] on div at bounding box center [366, 174] width 195 height 433
drag, startPoint x: 380, startPoint y: 240, endPoint x: 379, endPoint y: 59, distance: 180.9
click at [379, 59] on div at bounding box center [366, 174] width 195 height 433
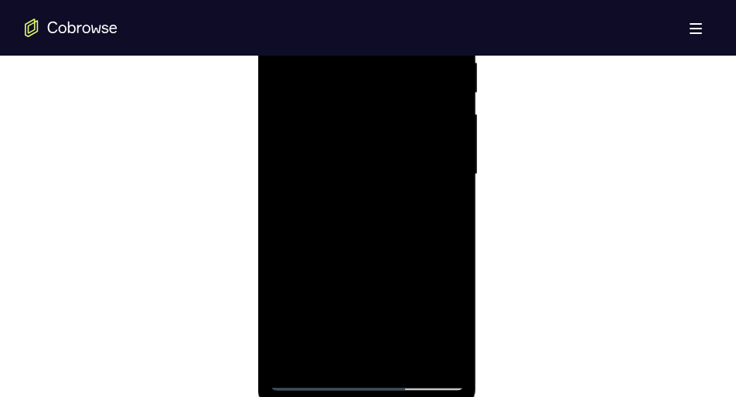
drag, startPoint x: 366, startPoint y: 253, endPoint x: 361, endPoint y: 68, distance: 184.9
click at [361, 68] on div at bounding box center [366, 174] width 195 height 433
drag, startPoint x: 360, startPoint y: 266, endPoint x: 367, endPoint y: 110, distance: 156.3
click at [367, 110] on div at bounding box center [366, 174] width 195 height 433
click at [450, 124] on div at bounding box center [366, 174] width 195 height 433
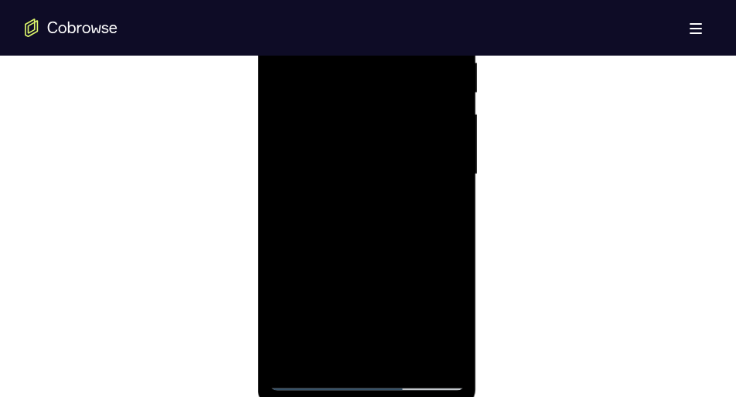
click at [450, 124] on div at bounding box center [366, 174] width 195 height 433
drag, startPoint x: 387, startPoint y: 219, endPoint x: 387, endPoint y: 53, distance: 166.2
click at [387, 53] on div at bounding box center [366, 174] width 195 height 433
click at [375, 223] on div at bounding box center [366, 174] width 195 height 433
drag, startPoint x: 378, startPoint y: 268, endPoint x: 372, endPoint y: 124, distance: 144.7
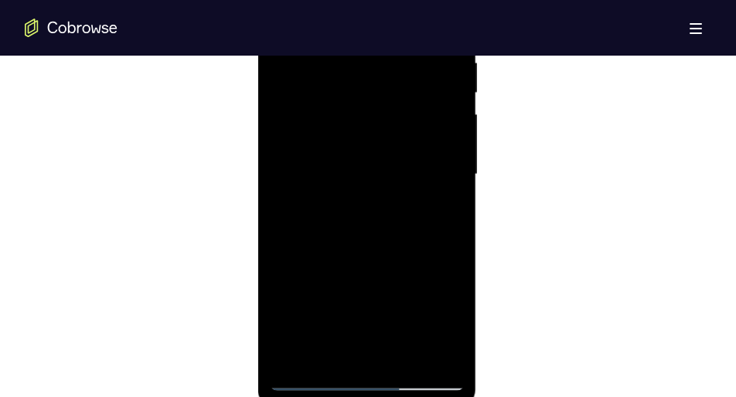
click at [372, 124] on div at bounding box center [366, 174] width 195 height 433
drag, startPoint x: 371, startPoint y: 240, endPoint x: 368, endPoint y: 87, distance: 152.3
click at [368, 87] on div at bounding box center [366, 174] width 195 height 433
drag, startPoint x: 370, startPoint y: 262, endPoint x: 370, endPoint y: 110, distance: 152.3
click at [370, 110] on div at bounding box center [366, 174] width 195 height 433
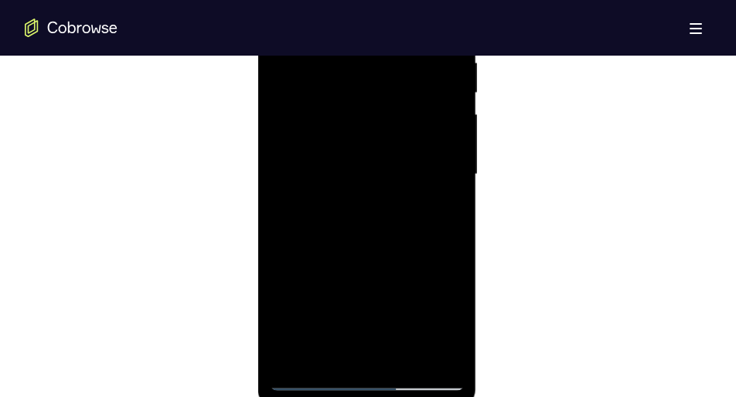
click at [451, 148] on div at bounding box center [366, 174] width 195 height 433
drag, startPoint x: 400, startPoint y: 210, endPoint x: 413, endPoint y: 41, distance: 169.8
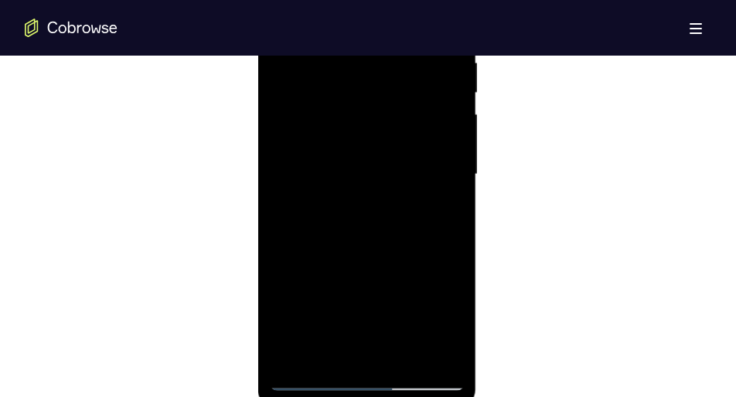
click at [413, 41] on div at bounding box center [366, 174] width 195 height 433
drag, startPoint x: 390, startPoint y: 237, endPoint x: 395, endPoint y: 16, distance: 221.2
click at [395, 16] on div at bounding box center [366, 174] width 195 height 433
drag, startPoint x: 378, startPoint y: 232, endPoint x: 382, endPoint y: 124, distance: 108.3
click at [382, 124] on div at bounding box center [366, 174] width 195 height 433
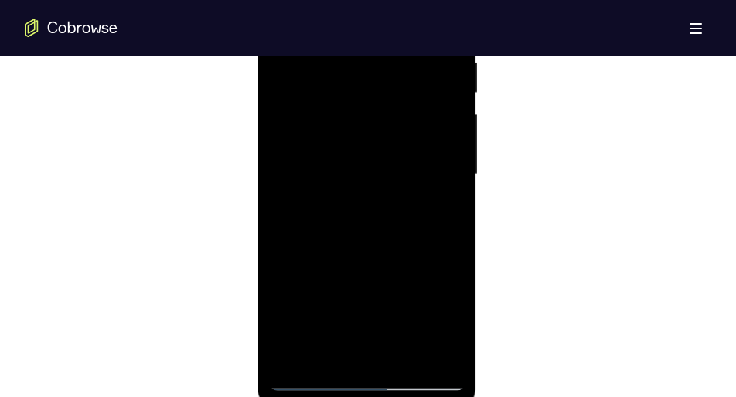
drag, startPoint x: 340, startPoint y: 213, endPoint x: 344, endPoint y: 78, distance: 134.6
click at [344, 78] on div at bounding box center [366, 174] width 195 height 433
click at [450, 177] on div at bounding box center [366, 174] width 195 height 433
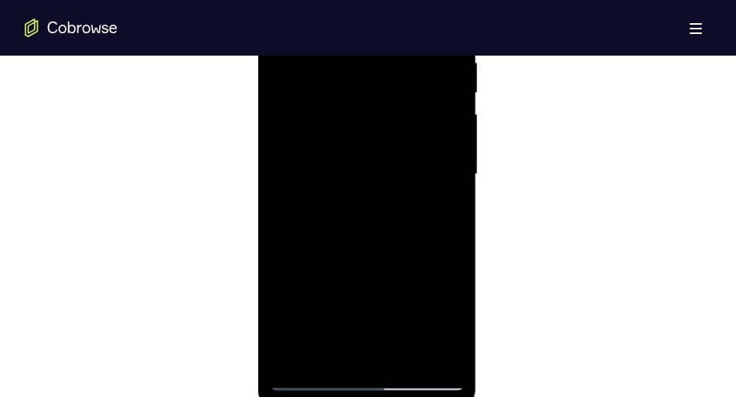
click at [450, 177] on div at bounding box center [366, 174] width 195 height 433
drag, startPoint x: 361, startPoint y: 279, endPoint x: 372, endPoint y: 60, distance: 219.1
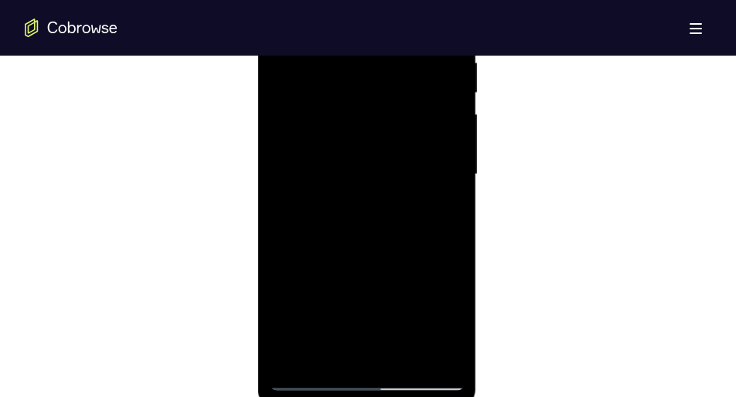
click at [372, 60] on div at bounding box center [366, 174] width 195 height 433
drag, startPoint x: 357, startPoint y: 276, endPoint x: 343, endPoint y: 103, distance: 173.7
click at [343, 103] on div at bounding box center [366, 174] width 195 height 433
click at [456, 169] on div at bounding box center [366, 174] width 195 height 433
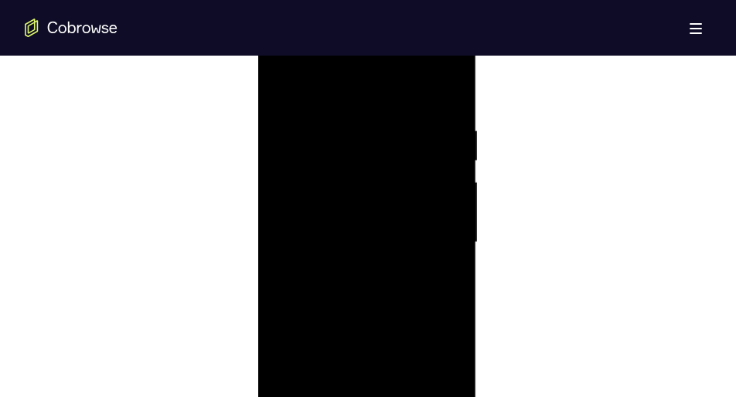
scroll to position [888, 0]
click at [455, 208] on div at bounding box center [366, 216] width 195 height 433
click at [381, 223] on div at bounding box center [366, 216] width 195 height 433
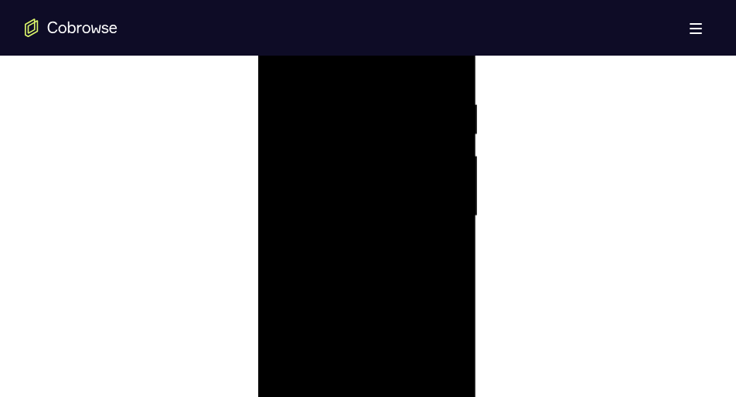
click at [381, 223] on div at bounding box center [366, 216] width 195 height 433
drag, startPoint x: 353, startPoint y: 255, endPoint x: 363, endPoint y: 70, distance: 185.8
click at [363, 70] on div at bounding box center [366, 216] width 195 height 433
drag, startPoint x: 358, startPoint y: 202, endPoint x: 366, endPoint y: 59, distance: 143.2
click at [366, 59] on div at bounding box center [366, 216] width 195 height 433
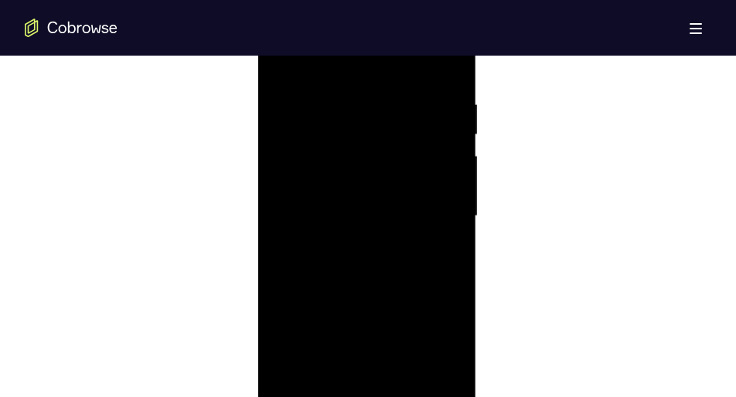
drag, startPoint x: 363, startPoint y: 239, endPoint x: 351, endPoint y: 35, distance: 204.5
click at [351, 35] on div at bounding box center [366, 216] width 195 height 433
drag, startPoint x: 363, startPoint y: 246, endPoint x: 361, endPoint y: 43, distance: 202.6
click at [361, 43] on div at bounding box center [366, 216] width 195 height 433
drag, startPoint x: 370, startPoint y: 236, endPoint x: 367, endPoint y: 18, distance: 218.0
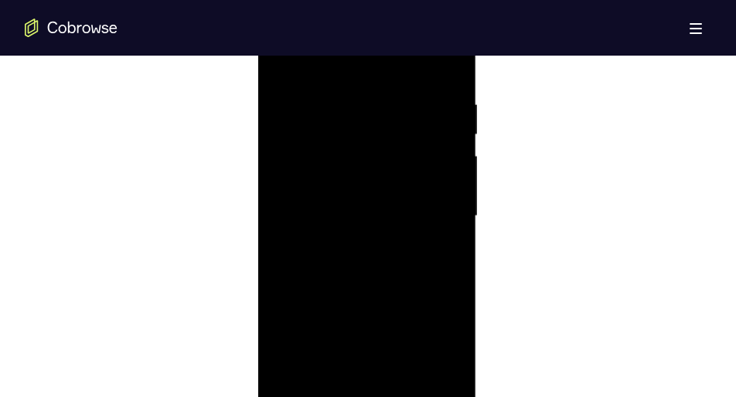
click at [367, 18] on div at bounding box center [366, 216] width 195 height 433
drag, startPoint x: 355, startPoint y: 254, endPoint x: 361, endPoint y: 56, distance: 198.0
click at [361, 56] on div at bounding box center [366, 216] width 195 height 433
drag, startPoint x: 377, startPoint y: 161, endPoint x: 371, endPoint y: 249, distance: 88.4
click at [371, 249] on div at bounding box center [366, 216] width 195 height 433
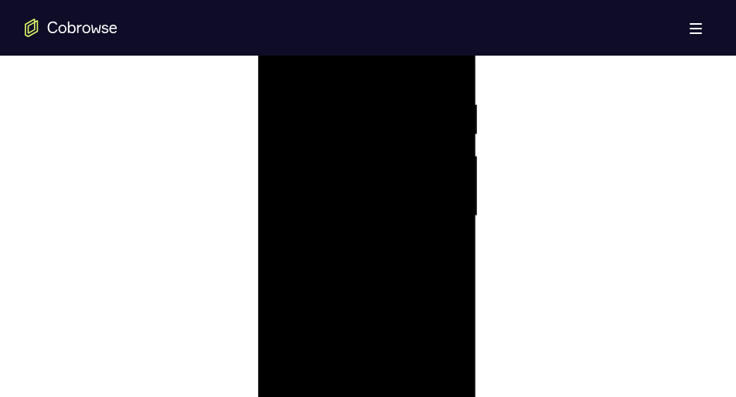
click at [451, 188] on div at bounding box center [366, 216] width 195 height 433
drag, startPoint x: 371, startPoint y: 266, endPoint x: 373, endPoint y: 19, distance: 246.6
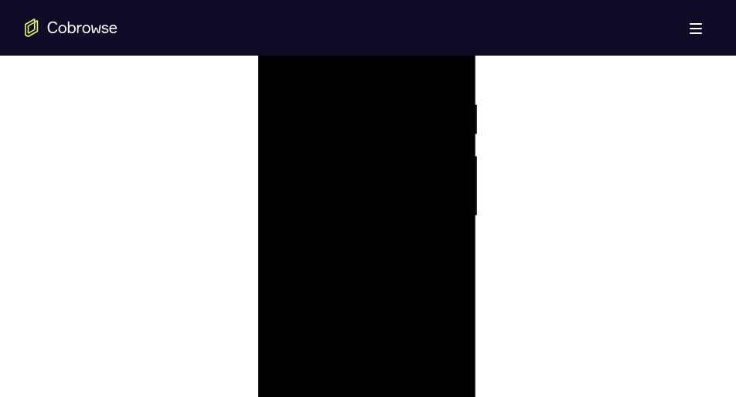
click at [373, 19] on div at bounding box center [366, 216] width 195 height 433
drag, startPoint x: 374, startPoint y: 200, endPoint x: 374, endPoint y: 109, distance: 91.2
click at [374, 109] on div at bounding box center [366, 216] width 195 height 433
click at [452, 172] on div at bounding box center [366, 216] width 195 height 433
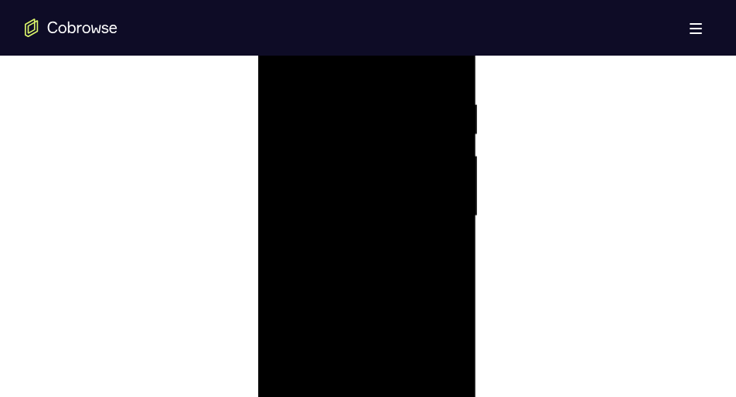
click at [452, 172] on div at bounding box center [366, 216] width 195 height 433
drag, startPoint x: 380, startPoint y: 244, endPoint x: 378, endPoint y: 53, distance: 191.7
click at [378, 53] on div at bounding box center [366, 216] width 195 height 433
drag, startPoint x: 372, startPoint y: 262, endPoint x: 367, endPoint y: 135, distance: 126.9
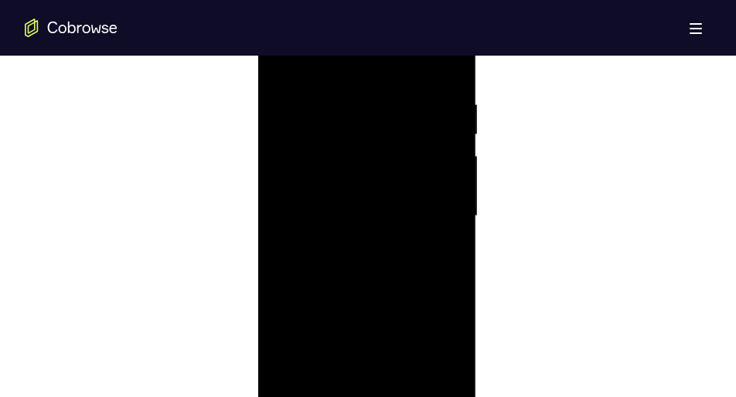
click at [367, 135] on div at bounding box center [366, 216] width 195 height 433
drag, startPoint x: 362, startPoint y: 235, endPoint x: 363, endPoint y: 152, distance: 82.7
click at [363, 152] on div at bounding box center [366, 216] width 195 height 433
click at [448, 143] on div at bounding box center [366, 216] width 195 height 433
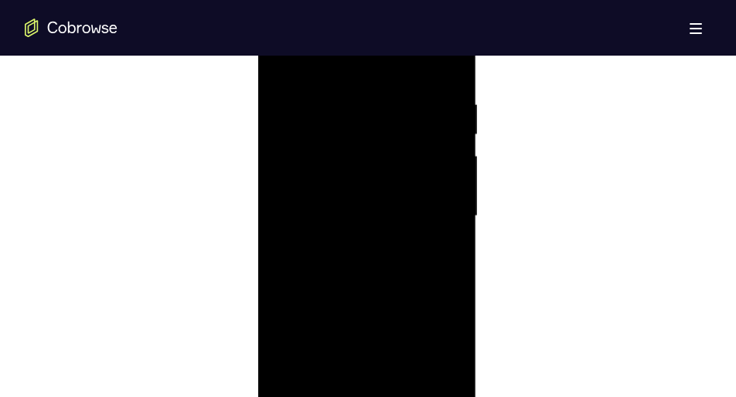
drag, startPoint x: 398, startPoint y: 224, endPoint x: 393, endPoint y: 46, distance: 178.7
click at [393, 46] on div at bounding box center [366, 216] width 195 height 433
drag, startPoint x: 378, startPoint y: 210, endPoint x: 376, endPoint y: 110, distance: 100.5
click at [376, 110] on div at bounding box center [366, 216] width 195 height 433
drag, startPoint x: 352, startPoint y: 269, endPoint x: 353, endPoint y: 87, distance: 181.7
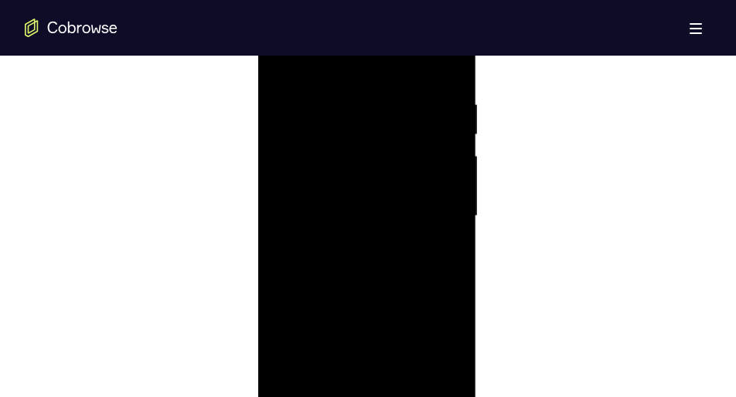
click at [353, 87] on div at bounding box center [366, 216] width 195 height 433
drag, startPoint x: 353, startPoint y: 228, endPoint x: 359, endPoint y: 131, distance: 97.6
click at [359, 131] on div at bounding box center [366, 216] width 195 height 433
click at [452, 176] on div at bounding box center [366, 216] width 195 height 433
drag, startPoint x: 393, startPoint y: 264, endPoint x: 388, endPoint y: 63, distance: 200.3
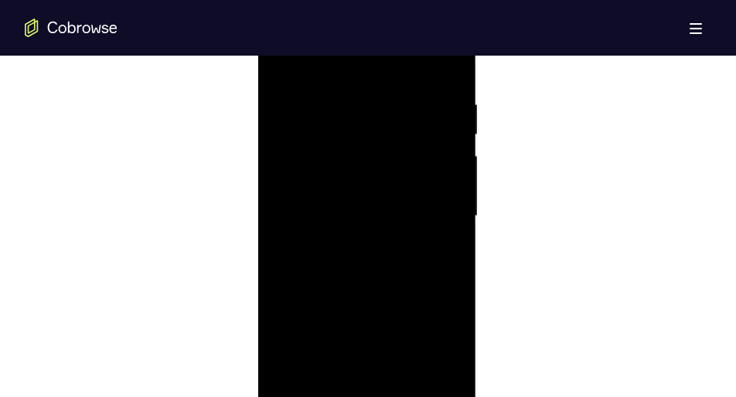
click at [388, 63] on div at bounding box center [366, 216] width 195 height 433
drag, startPoint x: 364, startPoint y: 223, endPoint x: 366, endPoint y: 106, distance: 117.5
click at [366, 106] on div at bounding box center [366, 216] width 195 height 433
drag, startPoint x: 358, startPoint y: 284, endPoint x: 370, endPoint y: 75, distance: 209.1
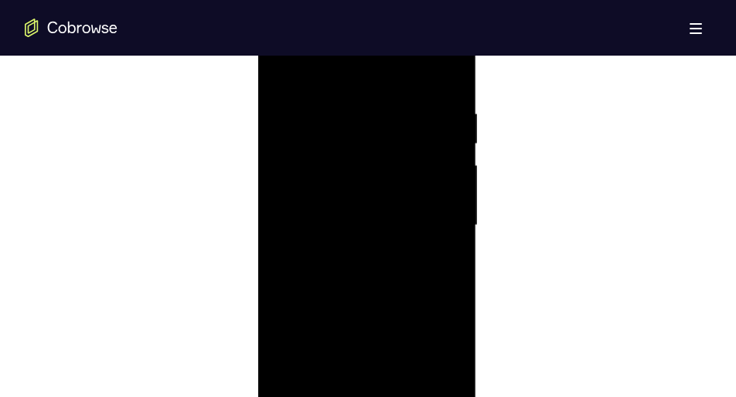
click at [370, 75] on div at bounding box center [366, 225] width 195 height 433
drag, startPoint x: 366, startPoint y: 235, endPoint x: 363, endPoint y: 72, distance: 163.1
click at [363, 72] on div at bounding box center [366, 225] width 195 height 433
drag, startPoint x: 340, startPoint y: 210, endPoint x: 339, endPoint y: 36, distance: 174.0
click at [339, 36] on div at bounding box center [366, 225] width 195 height 433
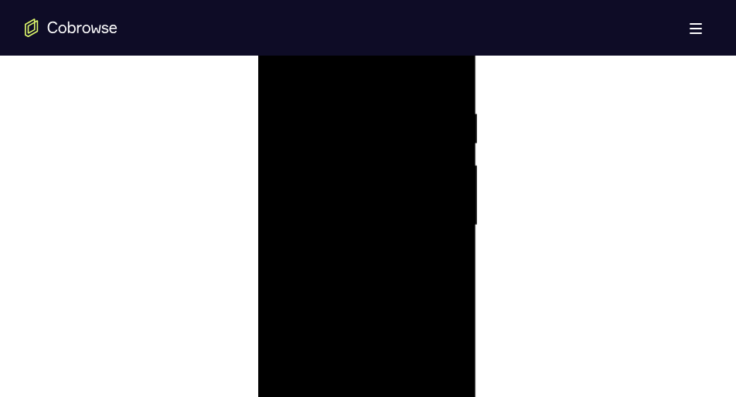
drag, startPoint x: 360, startPoint y: 210, endPoint x: 357, endPoint y: 77, distance: 133.0
click at [357, 77] on div at bounding box center [366, 225] width 195 height 433
drag, startPoint x: 345, startPoint y: 207, endPoint x: 359, endPoint y: 16, distance: 191.5
click at [359, 16] on div at bounding box center [366, 225] width 195 height 433
drag, startPoint x: 366, startPoint y: 230, endPoint x: 363, endPoint y: 51, distance: 179.4
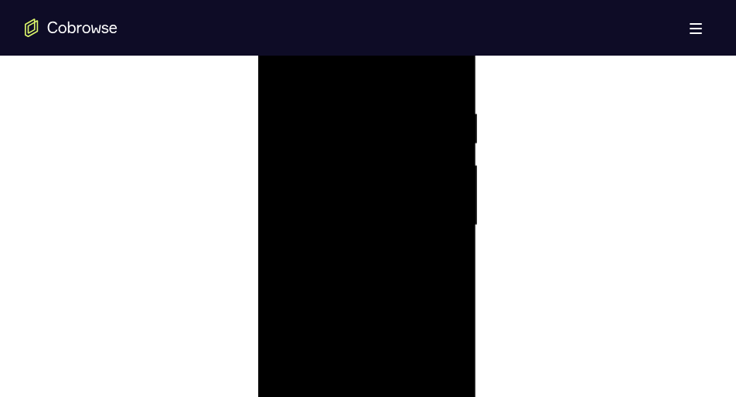
click at [363, 51] on div at bounding box center [366, 225] width 195 height 433
drag, startPoint x: 365, startPoint y: 237, endPoint x: 366, endPoint y: 77, distance: 160.0
click at [366, 77] on div at bounding box center [366, 225] width 195 height 433
drag, startPoint x: 360, startPoint y: 234, endPoint x: 364, endPoint y: 62, distance: 172.4
click at [364, 62] on div at bounding box center [366, 225] width 195 height 433
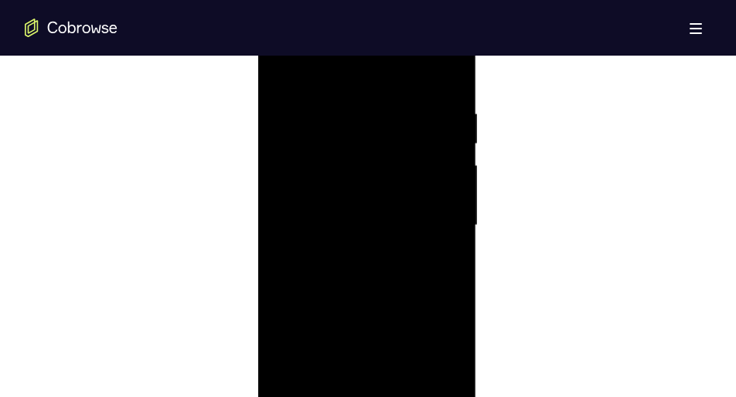
drag, startPoint x: 365, startPoint y: 173, endPoint x: 367, endPoint y: 33, distance: 140.0
click at [367, 33] on div at bounding box center [366, 225] width 195 height 433
drag, startPoint x: 368, startPoint y: 247, endPoint x: 367, endPoint y: 273, distance: 26.3
click at [367, 273] on div at bounding box center [366, 282] width 195 height 433
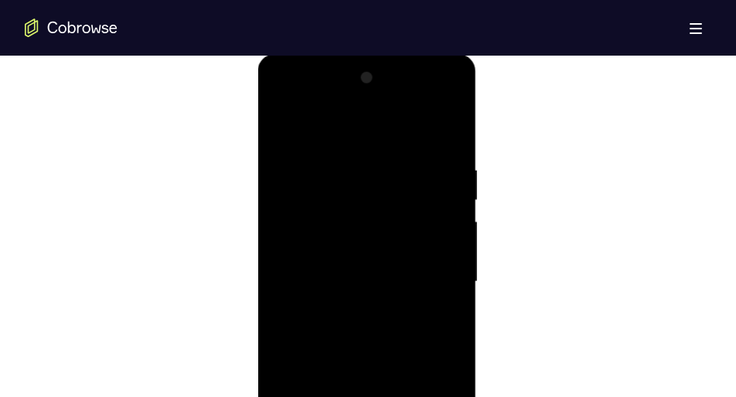
drag, startPoint x: 373, startPoint y: 213, endPoint x: 394, endPoint y: 77, distance: 137.0
click at [394, 77] on div at bounding box center [366, 282] width 195 height 433
drag, startPoint x: 368, startPoint y: 261, endPoint x: 377, endPoint y: 83, distance: 178.8
click at [377, 83] on div at bounding box center [366, 282] width 195 height 433
drag, startPoint x: 370, startPoint y: 227, endPoint x: 371, endPoint y: 258, distance: 31.0
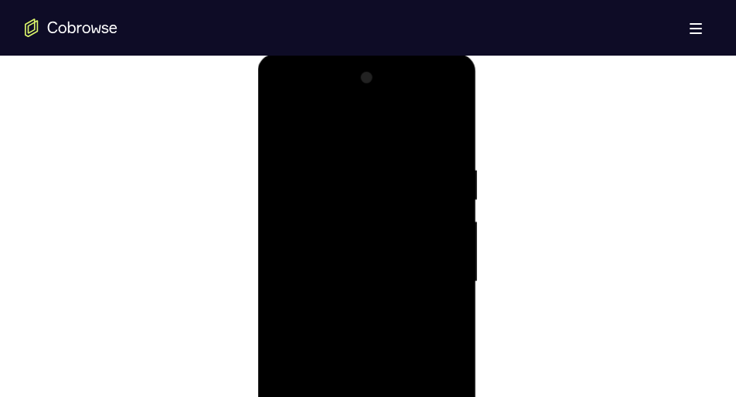
click at [371, 258] on div at bounding box center [366, 282] width 195 height 433
click at [454, 249] on div at bounding box center [366, 282] width 195 height 433
drag, startPoint x: 415, startPoint y: 232, endPoint x: 413, endPoint y: 191, distance: 41.0
click at [413, 191] on div at bounding box center [366, 246] width 195 height 433
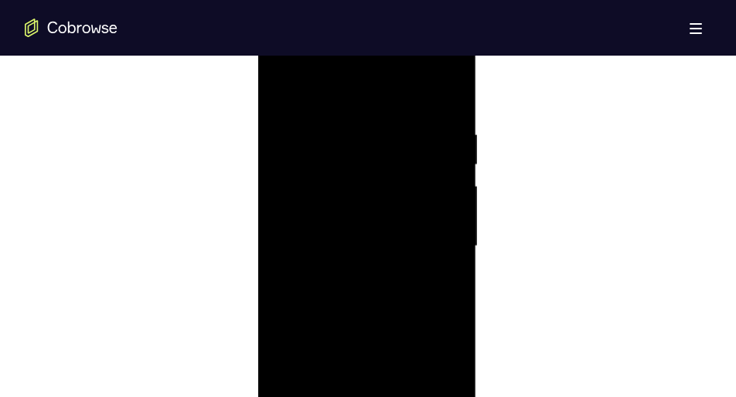
drag, startPoint x: 395, startPoint y: 305, endPoint x: 390, endPoint y: 250, distance: 54.4
click at [390, 250] on div at bounding box center [366, 246] width 195 height 433
drag, startPoint x: 390, startPoint y: 250, endPoint x: 394, endPoint y: 138, distance: 112.2
click at [394, 138] on div at bounding box center [366, 246] width 195 height 433
drag, startPoint x: 377, startPoint y: 240, endPoint x: 377, endPoint y: 78, distance: 161.6
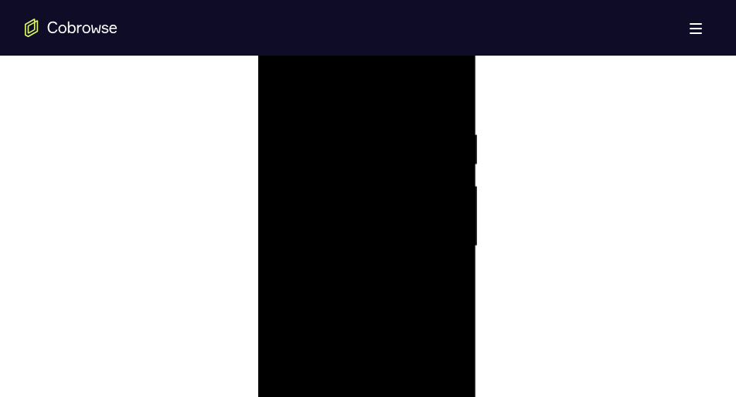
click at [377, 78] on div at bounding box center [366, 246] width 195 height 433
drag, startPoint x: 361, startPoint y: 212, endPoint x: 369, endPoint y: 43, distance: 168.7
click at [369, 43] on div at bounding box center [366, 246] width 195 height 433
drag, startPoint x: 361, startPoint y: 206, endPoint x: 360, endPoint y: 75, distance: 130.7
click at [360, 75] on div at bounding box center [366, 246] width 195 height 433
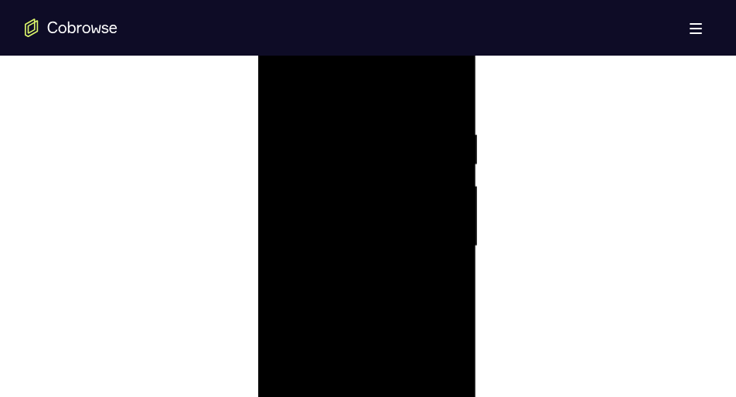
drag, startPoint x: 356, startPoint y: 219, endPoint x: 388, endPoint y: 72, distance: 150.4
click at [388, 72] on div at bounding box center [366, 246] width 195 height 433
drag, startPoint x: 438, startPoint y: 165, endPoint x: 432, endPoint y: 272, distance: 107.6
click at [432, 272] on div at bounding box center [366, 246] width 195 height 433
click at [455, 186] on div at bounding box center [366, 246] width 195 height 433
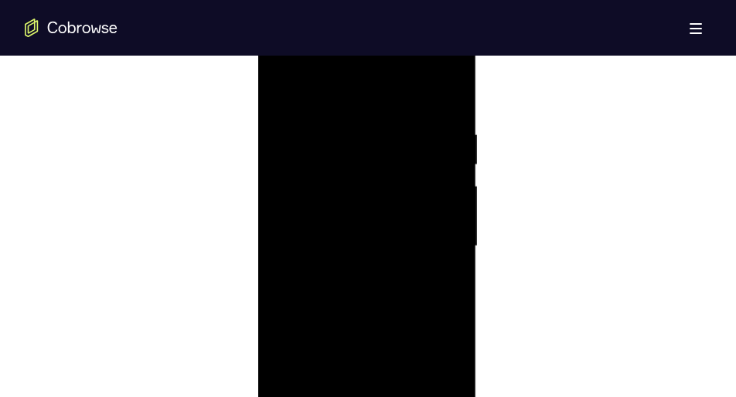
click at [455, 186] on div at bounding box center [366, 246] width 195 height 433
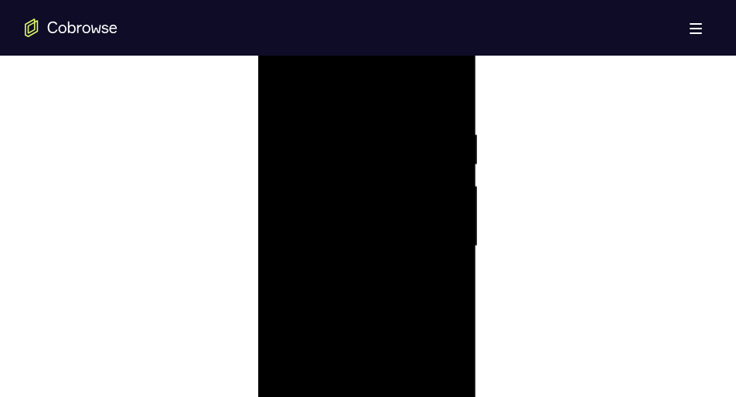
click at [455, 186] on div at bounding box center [366, 246] width 195 height 433
click at [455, 187] on div at bounding box center [366, 246] width 195 height 433
drag, startPoint x: 397, startPoint y: 249, endPoint x: 414, endPoint y: 73, distance: 176.2
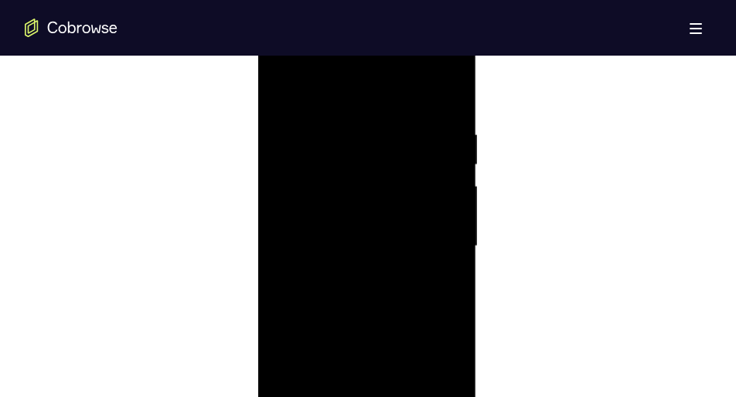
click at [414, 73] on div at bounding box center [366, 246] width 195 height 433
drag, startPoint x: 381, startPoint y: 264, endPoint x: 390, endPoint y: 110, distance: 154.1
click at [390, 110] on div at bounding box center [366, 246] width 195 height 433
drag, startPoint x: 381, startPoint y: 240, endPoint x: 389, endPoint y: 78, distance: 162.5
click at [389, 78] on div at bounding box center [366, 246] width 195 height 433
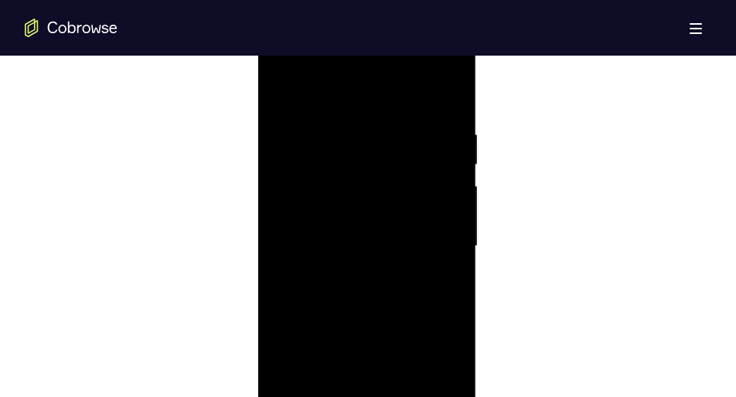
drag, startPoint x: 363, startPoint y: 240, endPoint x: 368, endPoint y: 83, distance: 157.8
click at [368, 83] on div at bounding box center [366, 246] width 195 height 433
drag, startPoint x: 255, startPoint y: 210, endPoint x: 83, endPoint y: 213, distance: 172.4
click at [255, 210] on div at bounding box center [368, 244] width 687 height 475
drag, startPoint x: 351, startPoint y: 237, endPoint x: 351, endPoint y: 57, distance: 179.4
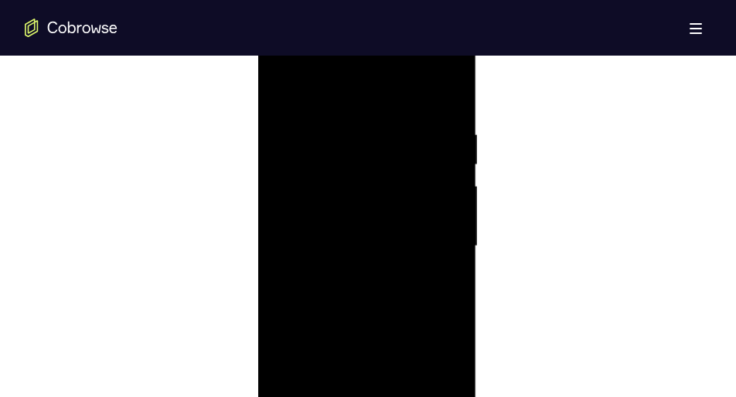
click at [351, 57] on div at bounding box center [366, 246] width 195 height 433
drag, startPoint x: 344, startPoint y: 223, endPoint x: 355, endPoint y: 68, distance: 155.0
click at [355, 68] on div at bounding box center [366, 246] width 195 height 433
drag, startPoint x: 357, startPoint y: 217, endPoint x: 360, endPoint y: 61, distance: 156.2
click at [360, 61] on div at bounding box center [366, 246] width 195 height 433
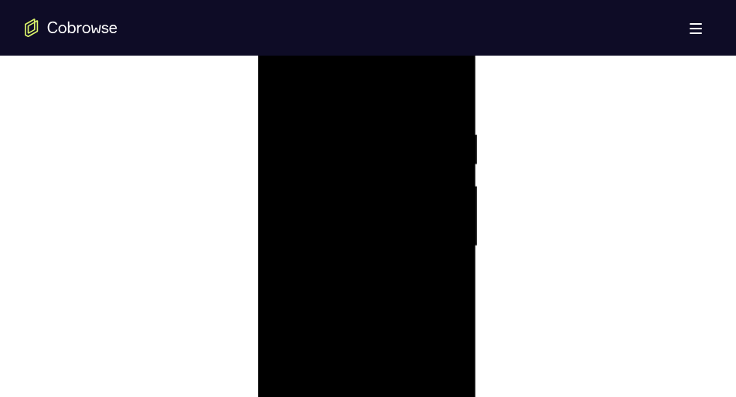
drag, startPoint x: 363, startPoint y: 263, endPoint x: 368, endPoint y: 26, distance: 237.4
click at [368, 26] on div at bounding box center [366, 249] width 219 height 461
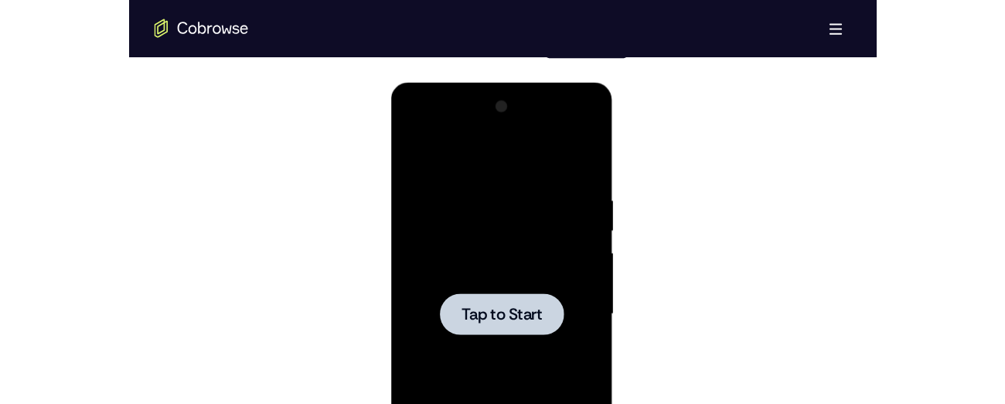
scroll to position [774, 0]
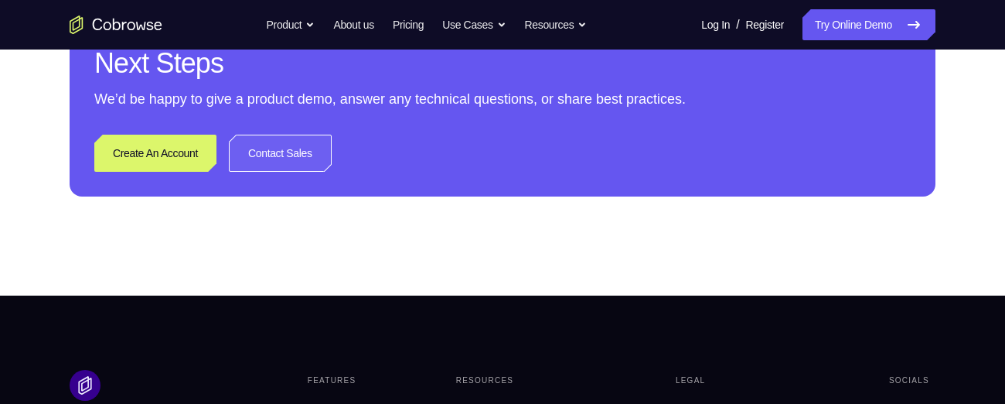
click at [332, 164] on link "Contact Sales" at bounding box center [280, 153] width 103 height 37
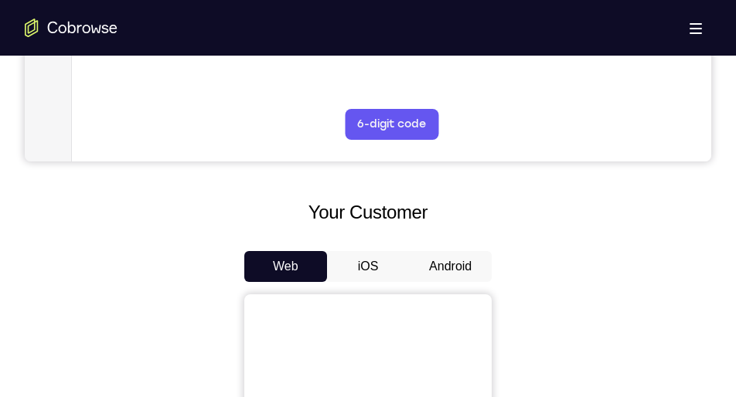
scroll to position [601, 0]
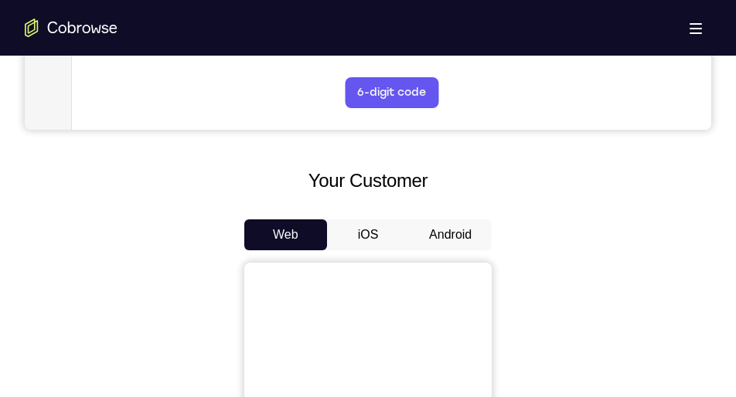
click at [448, 231] on button "Android" at bounding box center [450, 235] width 83 height 31
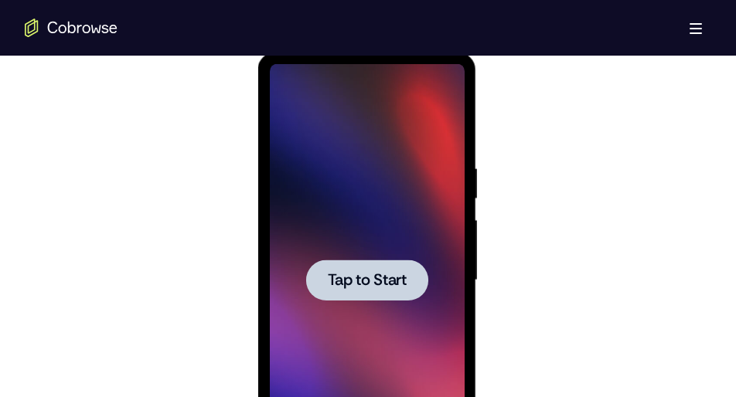
scroll to position [0, 0]
click at [364, 268] on div at bounding box center [366, 280] width 122 height 41
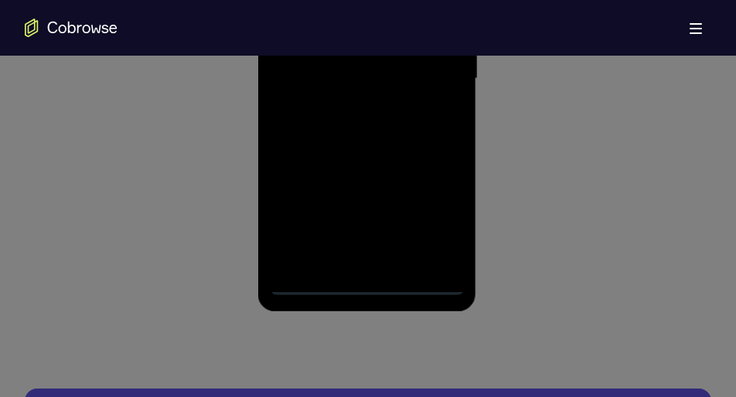
scroll to position [1028, 0]
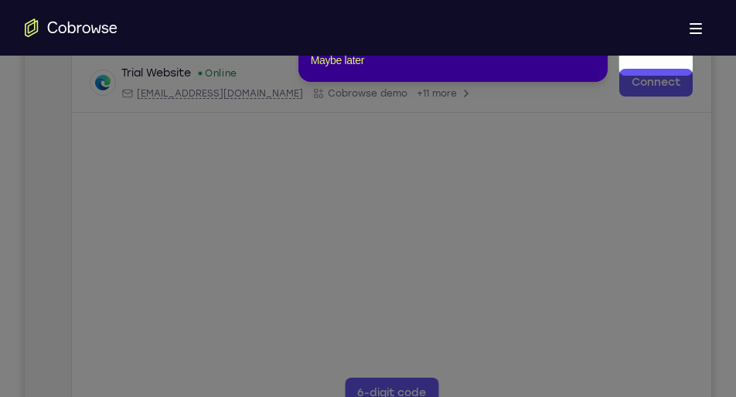
scroll to position [261, 0]
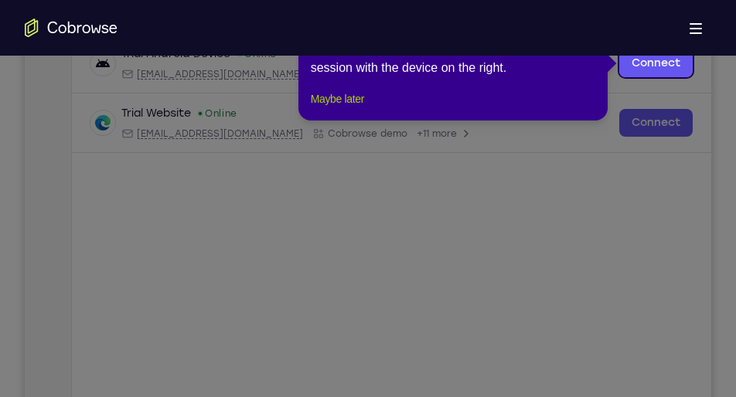
click at [360, 108] on button "Maybe later" at bounding box center [337, 99] width 53 height 19
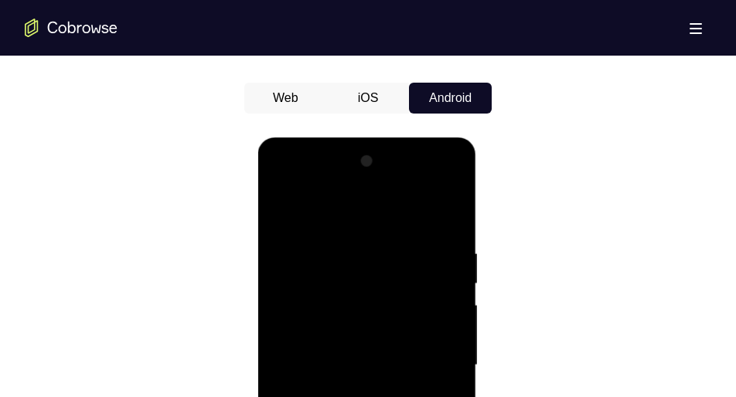
scroll to position [942, 0]
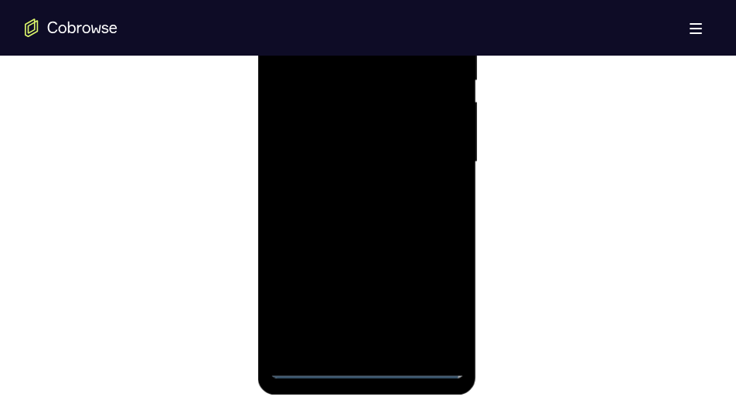
click at [367, 369] on div at bounding box center [366, 162] width 195 height 433
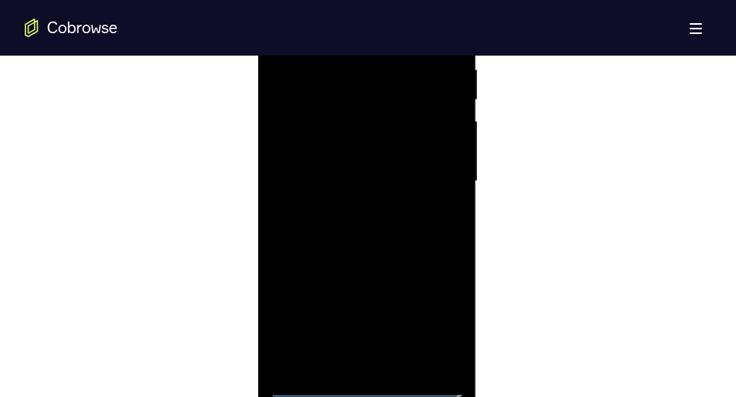
click at [433, 324] on div at bounding box center [366, 181] width 195 height 433
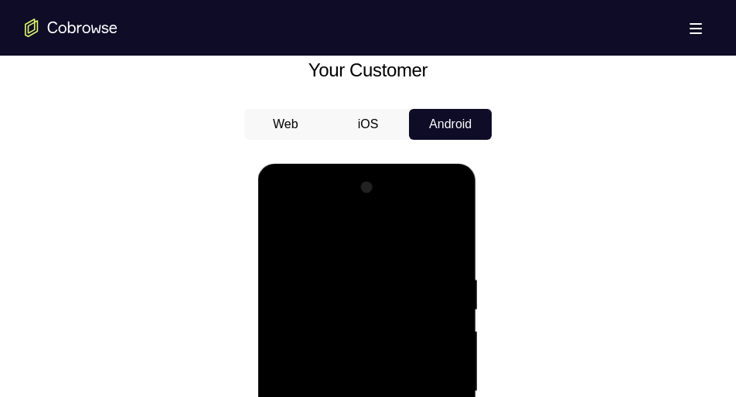
scroll to position [711, 0]
click at [279, 211] on div at bounding box center [366, 392] width 195 height 433
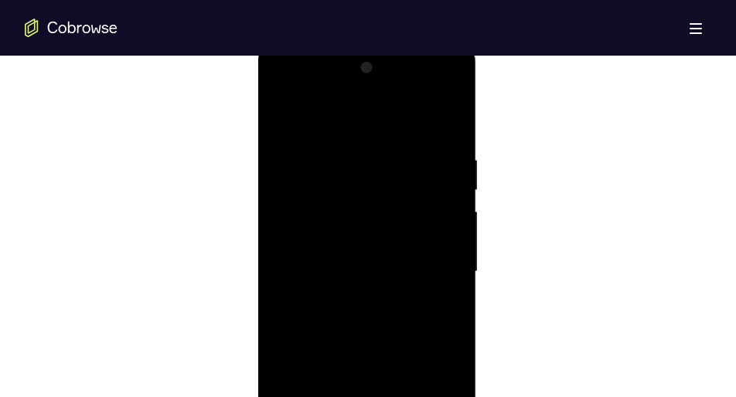
click at [436, 266] on div at bounding box center [366, 272] width 195 height 433
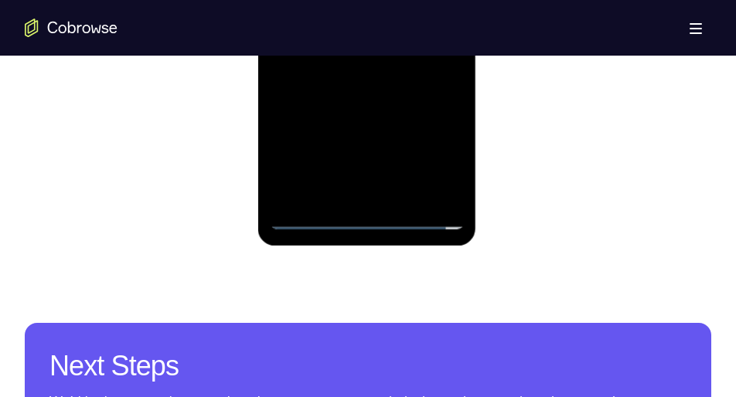
scroll to position [1090, 0]
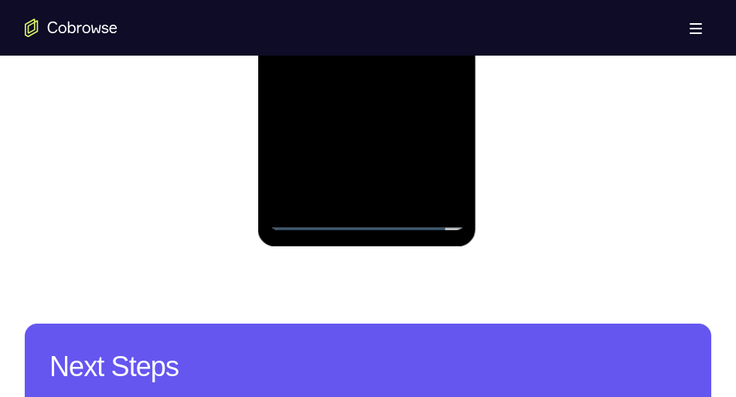
click at [380, 196] on div at bounding box center [366, 13] width 195 height 433
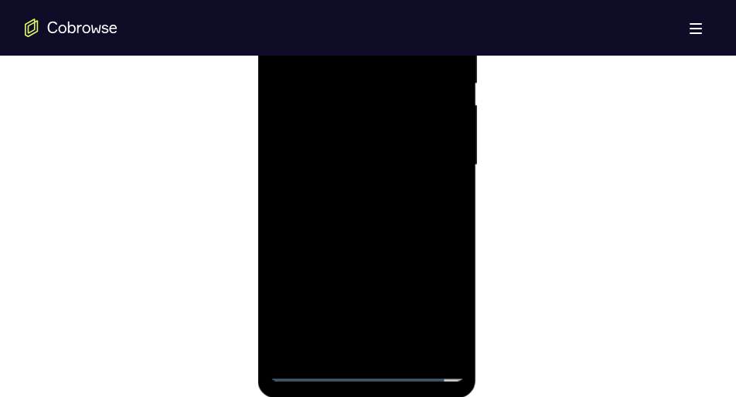
scroll to position [935, 0]
click at [340, 152] on div at bounding box center [366, 169] width 195 height 433
click at [341, 142] on div at bounding box center [366, 169] width 195 height 433
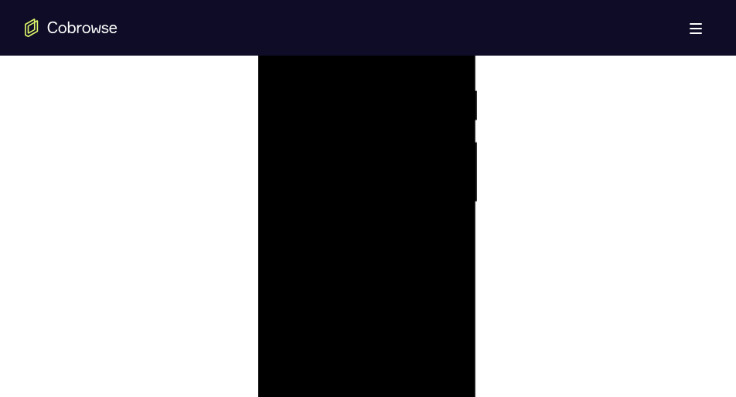
scroll to position [900, 0]
click at [344, 199] on div at bounding box center [366, 204] width 195 height 433
click at [367, 285] on div at bounding box center [366, 242] width 195 height 433
click at [367, 290] on div at bounding box center [366, 242] width 195 height 433
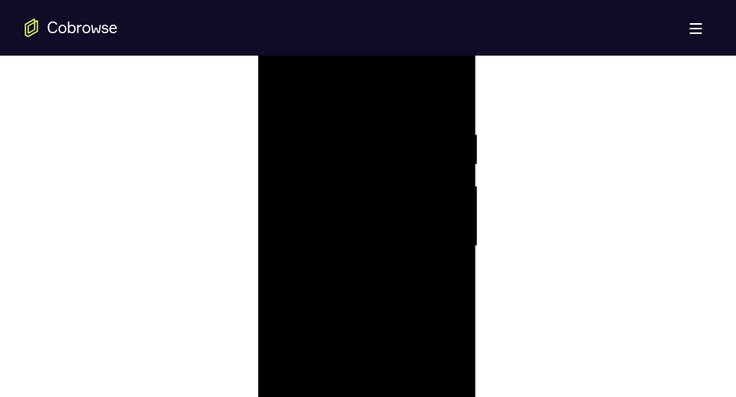
scroll to position [858, 0]
click at [367, 290] on div at bounding box center [366, 245] width 195 height 433
click at [361, 271] on div at bounding box center [366, 245] width 195 height 433
click at [356, 249] on div at bounding box center [366, 245] width 195 height 433
click at [356, 296] on div at bounding box center [366, 245] width 195 height 433
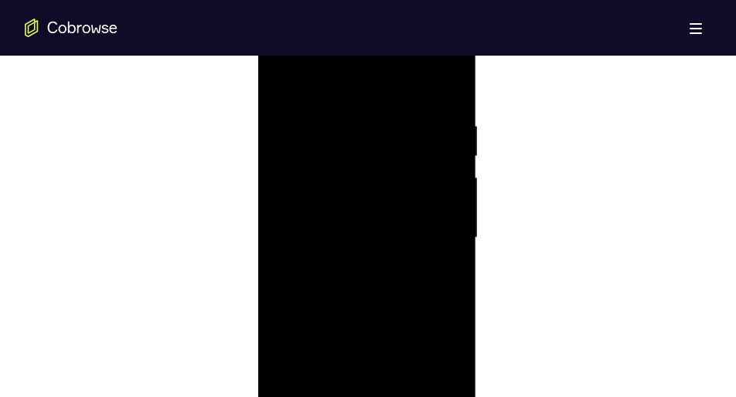
scroll to position [869, 0]
click at [364, 305] on div at bounding box center [366, 235] width 195 height 433
click at [366, 272] on div at bounding box center [366, 235] width 195 height 433
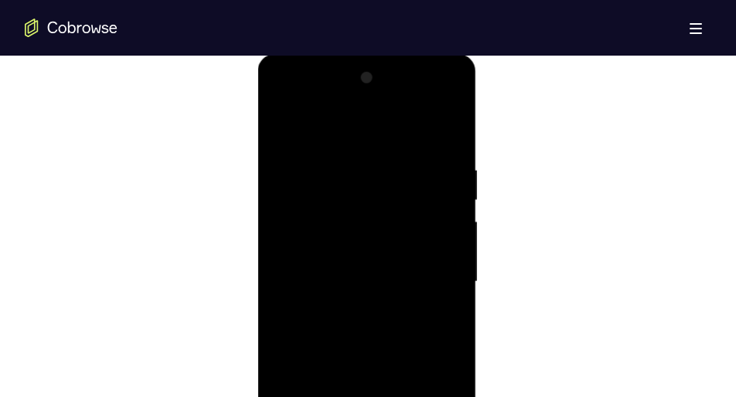
click at [394, 164] on div at bounding box center [366, 282] width 195 height 433
click at [450, 108] on div at bounding box center [366, 262] width 195 height 433
drag, startPoint x: 401, startPoint y: 251, endPoint x: 397, endPoint y: 53, distance: 198.0
click at [397, 53] on div at bounding box center [366, 262] width 195 height 433
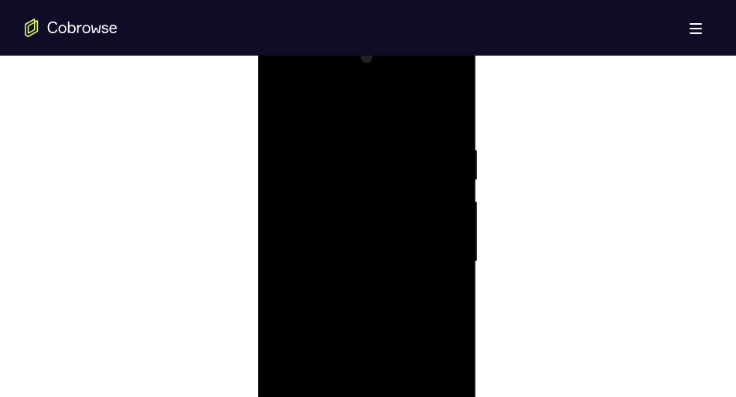
drag, startPoint x: 359, startPoint y: 319, endPoint x: 344, endPoint y: 91, distance: 228.5
click at [344, 91] on div at bounding box center [366, 262] width 195 height 433
drag, startPoint x: 342, startPoint y: 353, endPoint x: 351, endPoint y: 175, distance: 178.1
click at [351, 175] on div at bounding box center [366, 262] width 195 height 433
drag, startPoint x: 342, startPoint y: 329, endPoint x: 367, endPoint y: 137, distance: 194.2
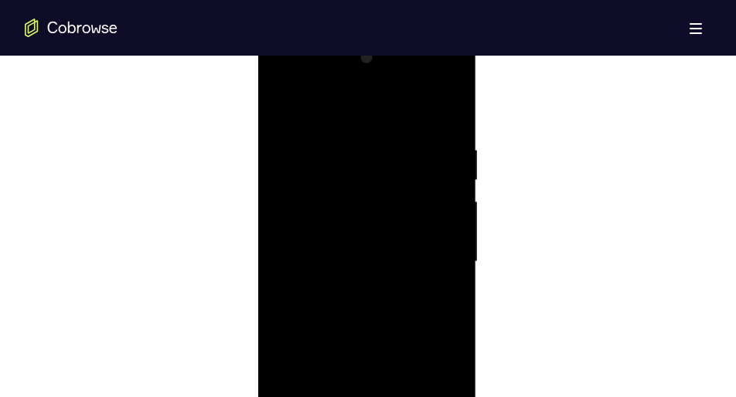
click at [367, 137] on div at bounding box center [366, 262] width 195 height 433
drag, startPoint x: 353, startPoint y: 340, endPoint x: 378, endPoint y: 111, distance: 230.3
click at [378, 111] on div at bounding box center [366, 262] width 195 height 433
drag, startPoint x: 363, startPoint y: 298, endPoint x: 374, endPoint y: 161, distance: 138.1
click at [374, 161] on div at bounding box center [366, 262] width 195 height 433
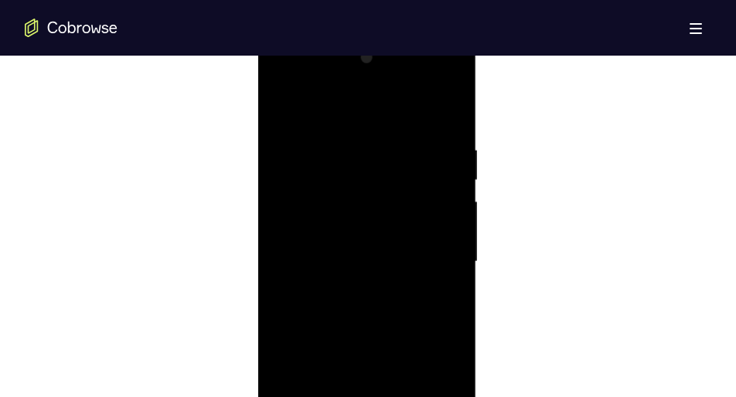
drag, startPoint x: 355, startPoint y: 307, endPoint x: 381, endPoint y: 109, distance: 199.7
click at [381, 109] on div at bounding box center [366, 262] width 195 height 433
drag, startPoint x: 377, startPoint y: 281, endPoint x: 373, endPoint y: 127, distance: 153.9
click at [373, 127] on div at bounding box center [366, 262] width 195 height 433
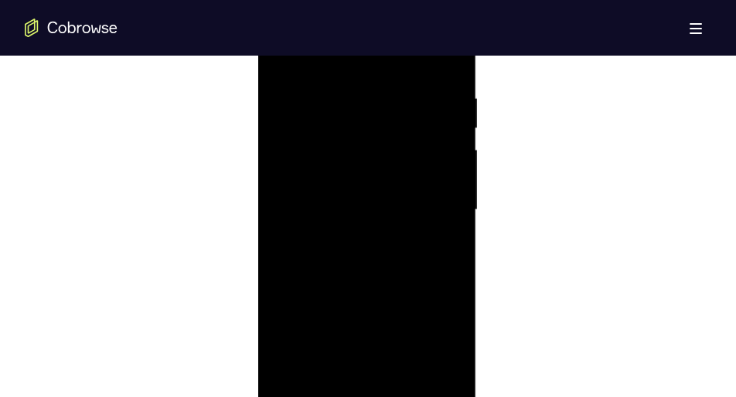
drag, startPoint x: 369, startPoint y: 274, endPoint x: 367, endPoint y: 97, distance: 176.3
click at [367, 97] on div at bounding box center [366, 210] width 195 height 433
drag, startPoint x: 383, startPoint y: 196, endPoint x: 392, endPoint y: 2, distance: 195.0
click at [392, 2] on div at bounding box center [366, 210] width 195 height 433
click at [448, 183] on div at bounding box center [366, 210] width 195 height 433
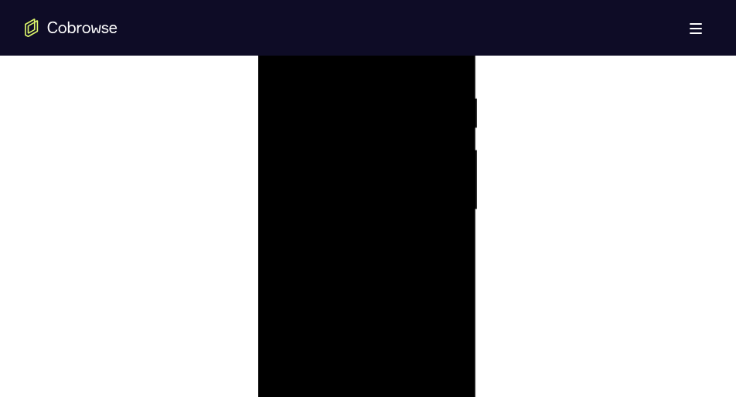
click at [448, 183] on div at bounding box center [366, 210] width 195 height 433
drag, startPoint x: 417, startPoint y: 284, endPoint x: 397, endPoint y: 31, distance: 253.6
click at [397, 31] on div at bounding box center [366, 210] width 195 height 433
drag, startPoint x: 363, startPoint y: 279, endPoint x: 370, endPoint y: 187, distance: 92.2
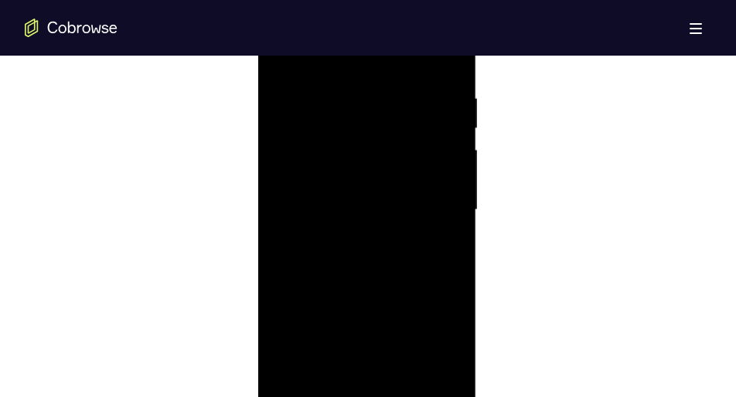
click at [370, 187] on div at bounding box center [366, 210] width 195 height 433
click at [458, 171] on div at bounding box center [366, 210] width 195 height 433
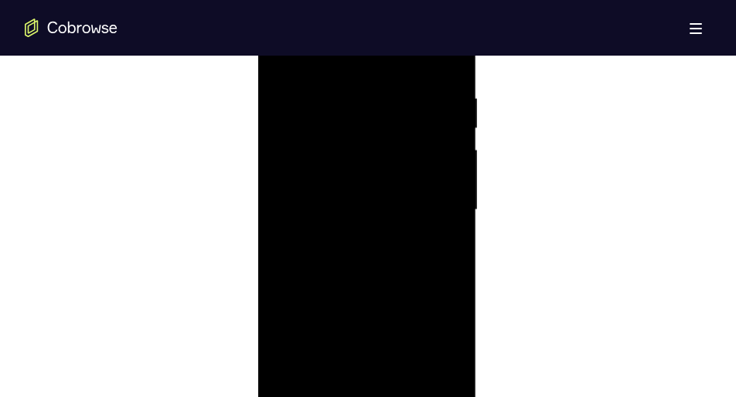
drag, startPoint x: 406, startPoint y: 287, endPoint x: 405, endPoint y: 53, distance: 233.5
click at [405, 53] on div at bounding box center [366, 210] width 195 height 433
drag, startPoint x: 384, startPoint y: 281, endPoint x: 378, endPoint y: 158, distance: 123.1
click at [378, 158] on div at bounding box center [366, 210] width 195 height 433
drag, startPoint x: 357, startPoint y: 304, endPoint x: 359, endPoint y: 268, distance: 35.6
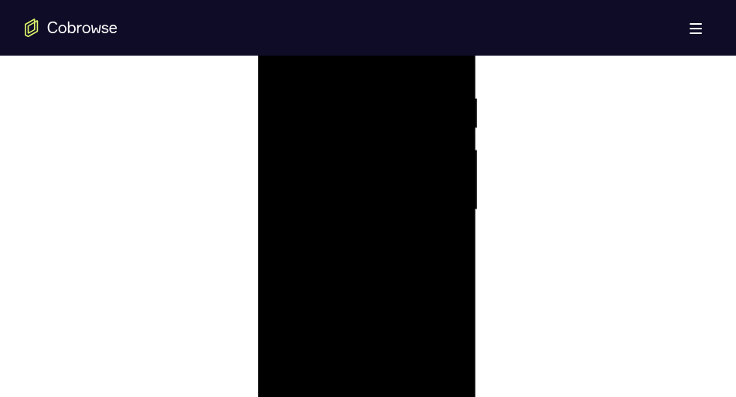
click at [359, 268] on div at bounding box center [366, 210] width 195 height 433
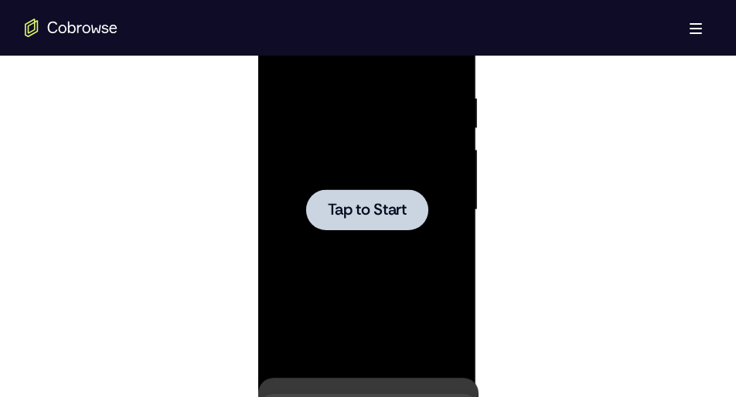
drag, startPoint x: 359, startPoint y: 268, endPoint x: 369, endPoint y: 87, distance: 181.9
click at [320, 139] on div at bounding box center [366, 210] width 195 height 433
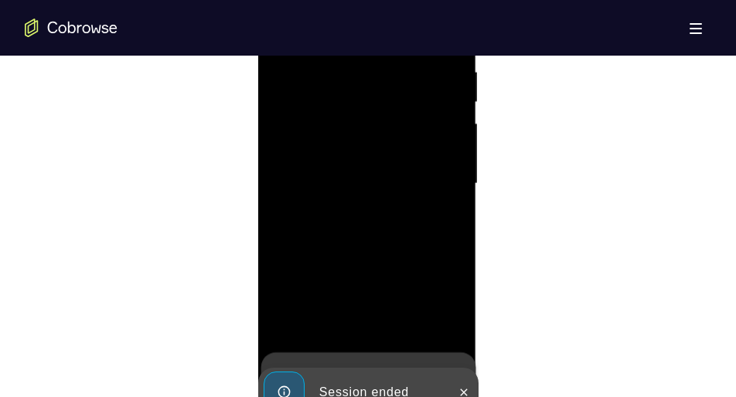
scroll to position [999, 0]
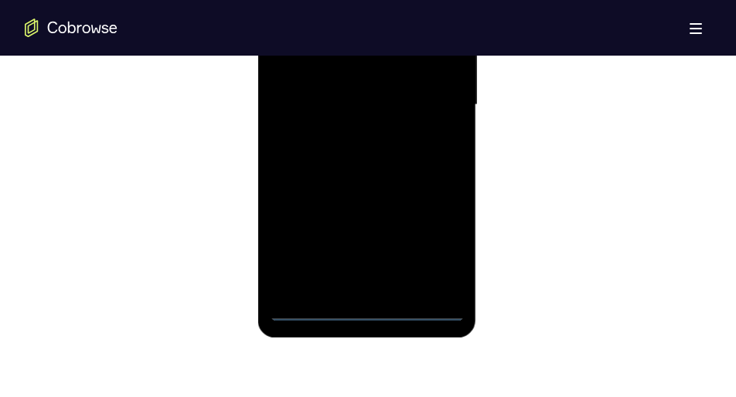
click at [366, 312] on div at bounding box center [366, 105] width 195 height 433
click at [441, 231] on div at bounding box center [366, 105] width 195 height 433
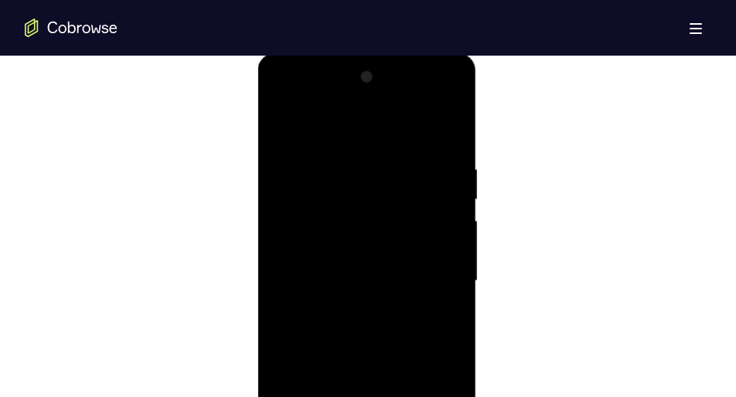
scroll to position [785, 0]
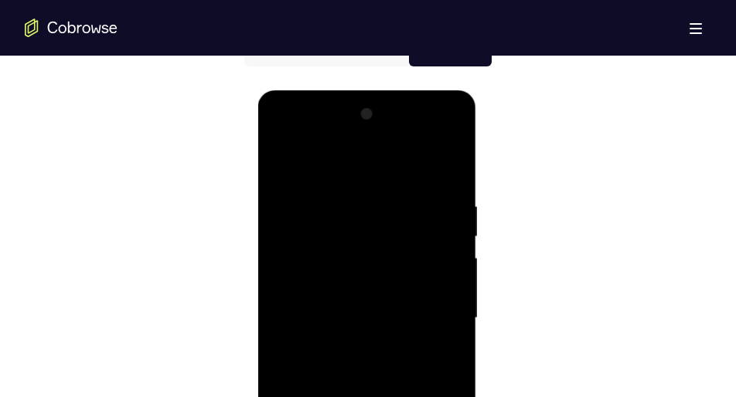
click at [288, 134] on div at bounding box center [366, 318] width 195 height 433
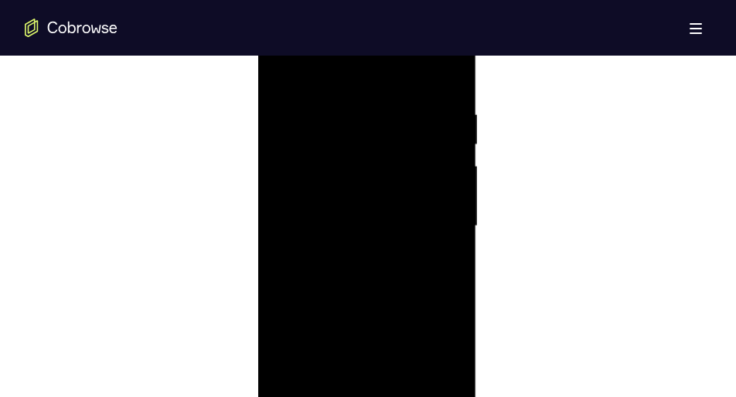
scroll to position [880, 0]
click at [429, 206] on div at bounding box center [366, 224] width 195 height 433
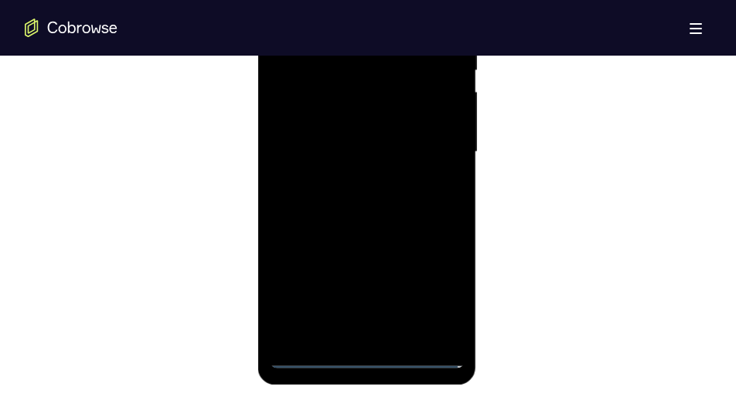
scroll to position [952, 0]
click at [350, 172] on div at bounding box center [366, 151] width 195 height 433
click at [342, 143] on div at bounding box center [366, 151] width 195 height 433
click at [335, 118] on div at bounding box center [366, 151] width 195 height 433
click at [341, 151] on div at bounding box center [366, 151] width 195 height 433
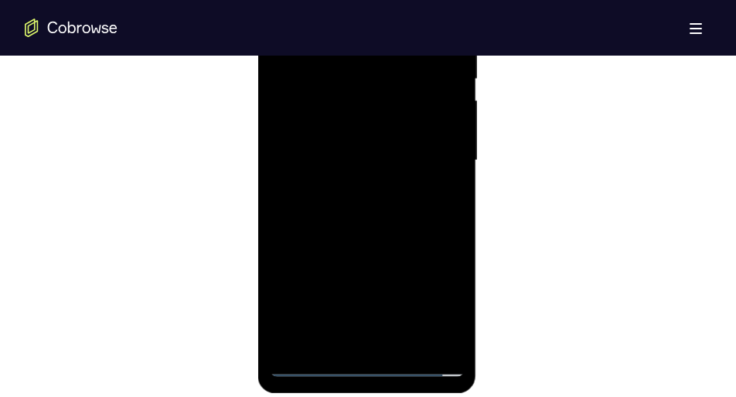
scroll to position [977, 0]
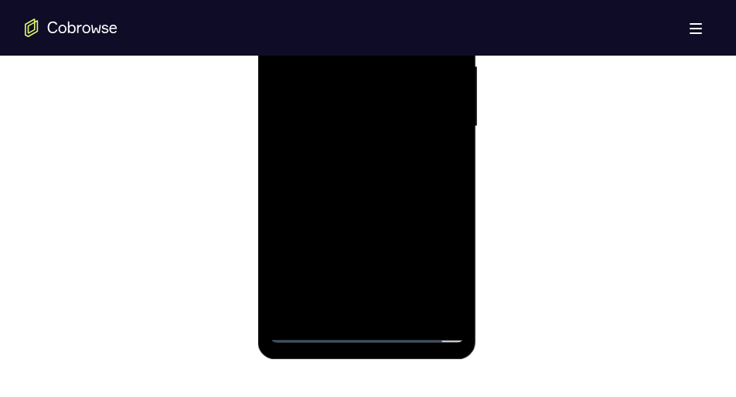
click at [384, 188] on div at bounding box center [366, 126] width 195 height 433
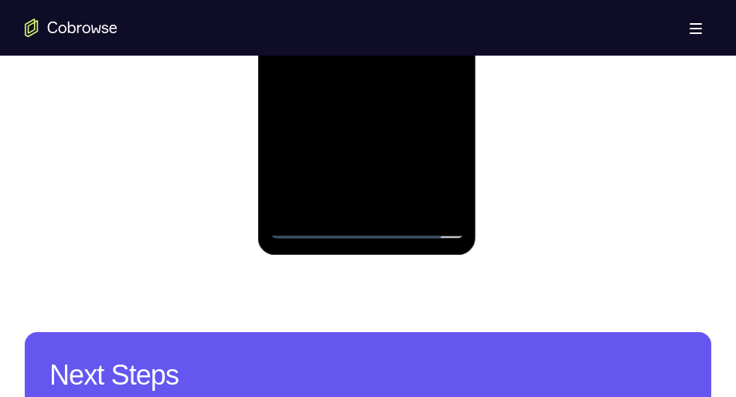
scroll to position [1082, 0]
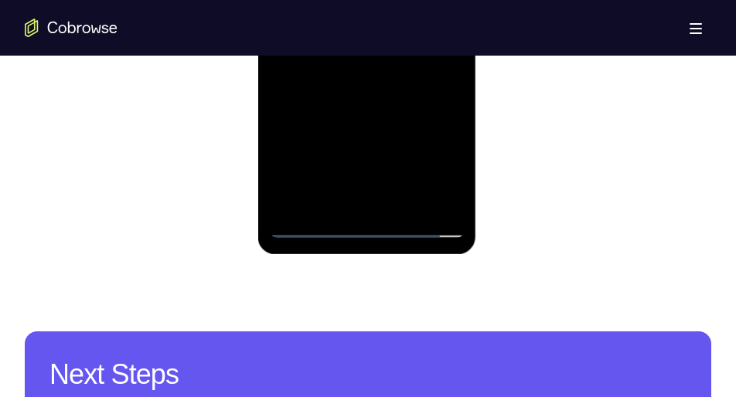
drag, startPoint x: 394, startPoint y: 184, endPoint x: 399, endPoint y: 47, distance: 136.9
click at [399, 47] on div at bounding box center [366, 21] width 195 height 433
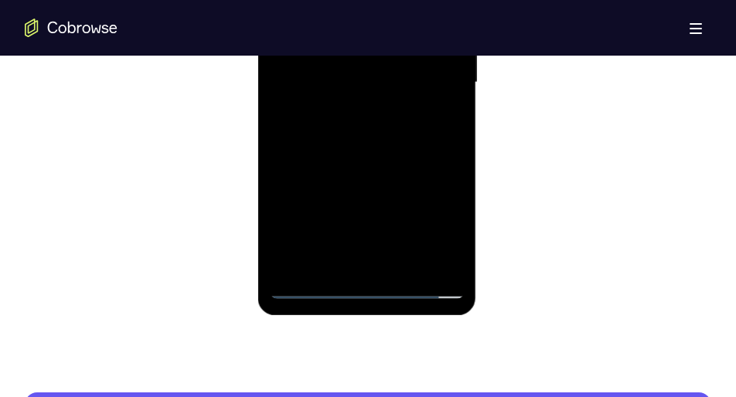
scroll to position [1020, 0]
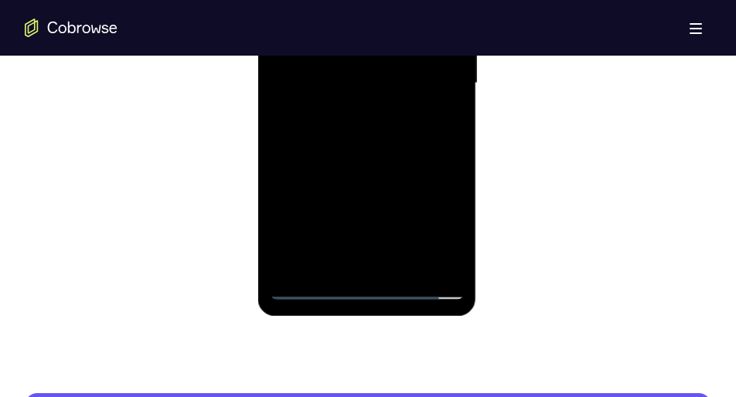
drag, startPoint x: 387, startPoint y: 212, endPoint x: 405, endPoint y: 27, distance: 185.7
click at [405, 27] on div at bounding box center [366, 83] width 195 height 433
drag, startPoint x: 370, startPoint y: 208, endPoint x: 380, endPoint y: 38, distance: 170.4
click at [380, 38] on div at bounding box center [366, 83] width 195 height 433
drag, startPoint x: 364, startPoint y: 163, endPoint x: 376, endPoint y: 27, distance: 136.6
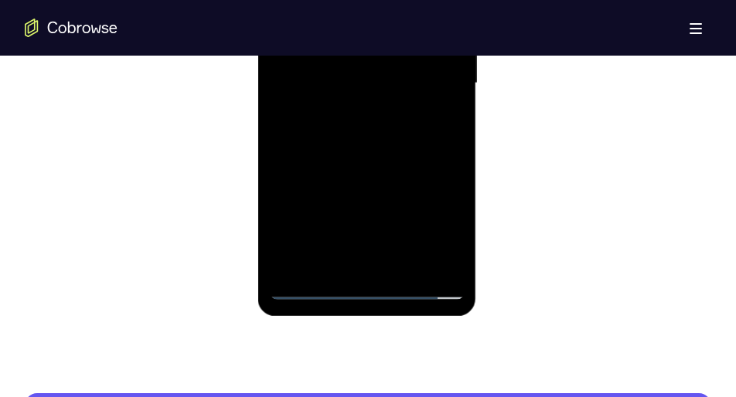
click at [376, 27] on div at bounding box center [366, 83] width 195 height 433
drag, startPoint x: 356, startPoint y: 173, endPoint x: 353, endPoint y: 70, distance: 103.7
click at [353, 70] on div at bounding box center [366, 83] width 195 height 433
drag, startPoint x: 352, startPoint y: 186, endPoint x: 338, endPoint y: 51, distance: 136.0
click at [338, 51] on div at bounding box center [366, 83] width 195 height 433
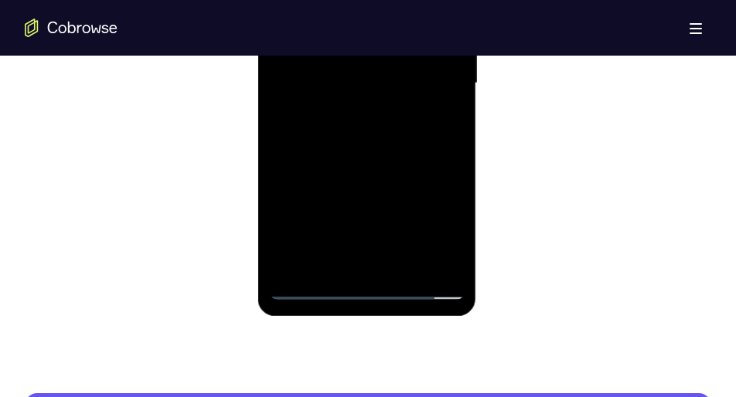
drag, startPoint x: 346, startPoint y: 147, endPoint x: 338, endPoint y: 27, distance: 120.1
click at [338, 27] on div at bounding box center [366, 83] width 195 height 433
drag, startPoint x: 373, startPoint y: 177, endPoint x: 387, endPoint y: 73, distance: 104.5
click at [387, 73] on div at bounding box center [366, 83] width 195 height 433
drag, startPoint x: 385, startPoint y: 193, endPoint x: 382, endPoint y: 135, distance: 58.1
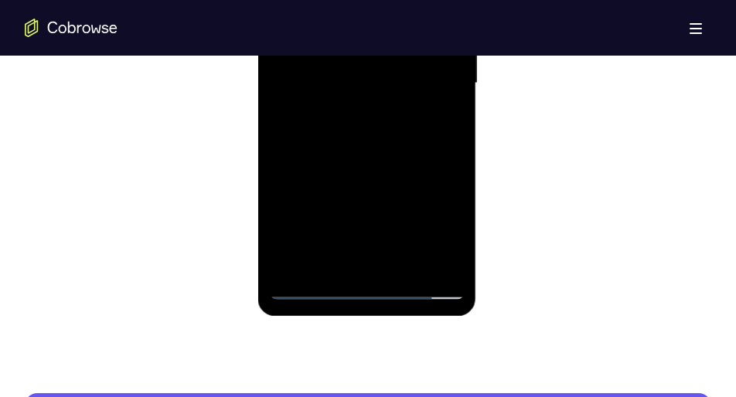
click at [382, 135] on div at bounding box center [366, 83] width 195 height 433
drag, startPoint x: 382, startPoint y: 210, endPoint x: 366, endPoint y: 64, distance: 146.2
click at [366, 64] on div at bounding box center [366, 83] width 195 height 433
drag, startPoint x: 361, startPoint y: 165, endPoint x: 356, endPoint y: 27, distance: 137.7
click at [356, 27] on div at bounding box center [366, 83] width 195 height 433
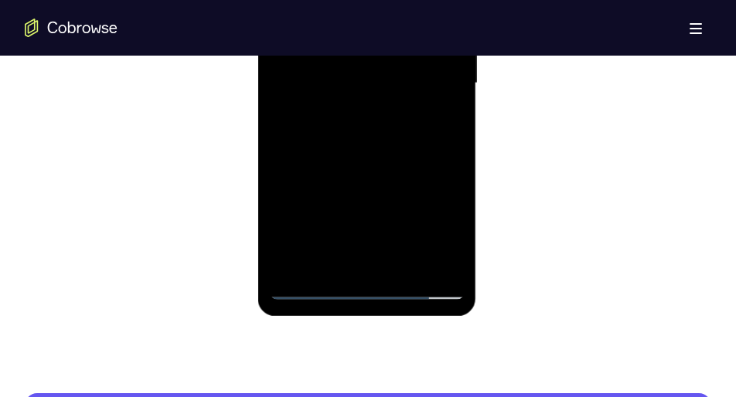
drag, startPoint x: 356, startPoint y: 191, endPoint x: 359, endPoint y: 27, distance: 163.9
click at [359, 27] on div at bounding box center [366, 83] width 195 height 433
drag, startPoint x: 356, startPoint y: 182, endPoint x: 349, endPoint y: 27, distance: 154.8
click at [349, 27] on div at bounding box center [366, 83] width 195 height 433
drag, startPoint x: 350, startPoint y: 159, endPoint x: 335, endPoint y: 50, distance: 110.1
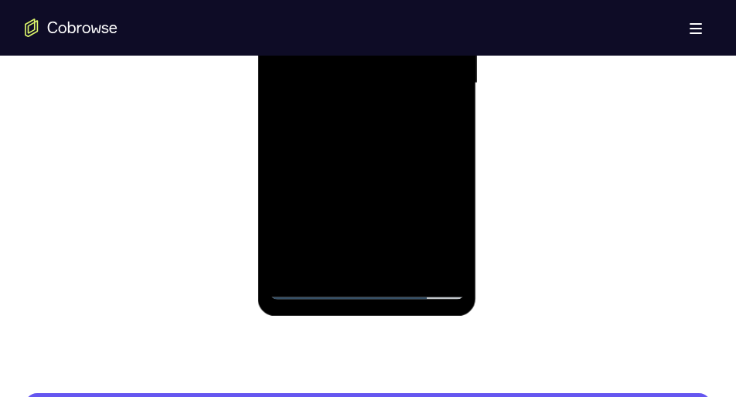
click at [335, 50] on div at bounding box center [366, 83] width 195 height 433
drag, startPoint x: 344, startPoint y: 186, endPoint x: 352, endPoint y: 56, distance: 130.1
click at [352, 56] on div at bounding box center [366, 83] width 195 height 433
drag, startPoint x: 349, startPoint y: 213, endPoint x: 344, endPoint y: 59, distance: 153.9
click at [344, 59] on div at bounding box center [366, 83] width 195 height 433
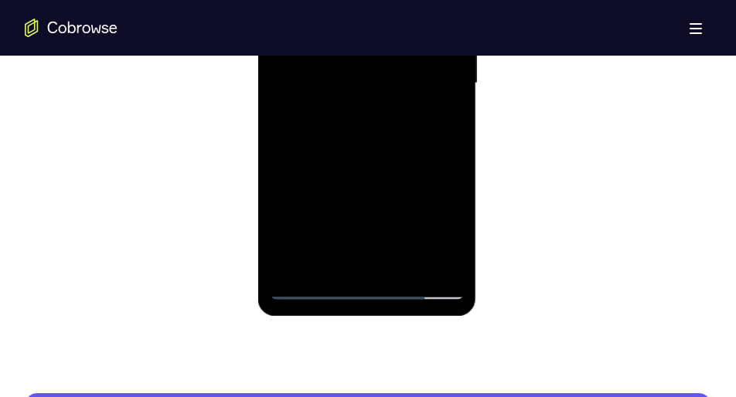
drag, startPoint x: 347, startPoint y: 194, endPoint x: 339, endPoint y: 49, distance: 145.6
click at [339, 49] on div at bounding box center [366, 83] width 195 height 433
drag, startPoint x: 340, startPoint y: 176, endPoint x: 339, endPoint y: 59, distance: 117.5
click at [339, 59] on div at bounding box center [366, 83] width 195 height 433
drag, startPoint x: 333, startPoint y: 194, endPoint x: 333, endPoint y: 78, distance: 116.0
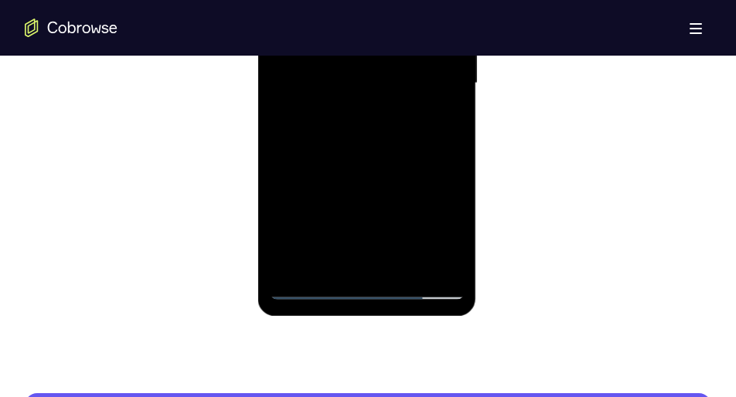
click at [333, 78] on div at bounding box center [366, 83] width 195 height 433
drag, startPoint x: 346, startPoint y: 206, endPoint x: 358, endPoint y: 58, distance: 148.9
click at [358, 58] on div at bounding box center [366, 83] width 195 height 433
drag, startPoint x: 359, startPoint y: 199, endPoint x: 341, endPoint y: 49, distance: 151.1
click at [341, 49] on div at bounding box center [366, 83] width 195 height 433
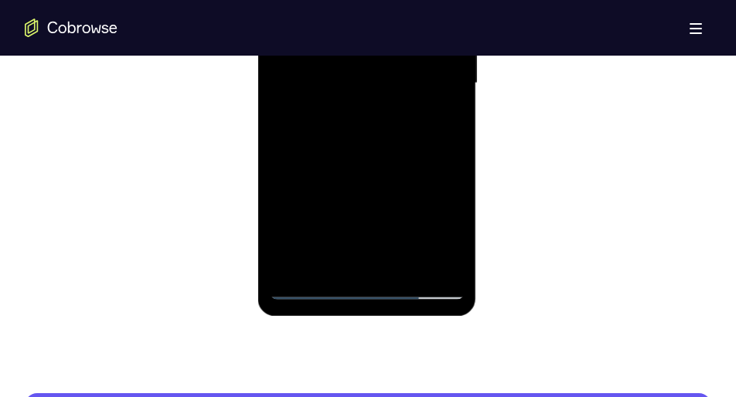
drag, startPoint x: 365, startPoint y: 196, endPoint x: 355, endPoint y: 48, distance: 148.8
click at [355, 48] on div at bounding box center [366, 83] width 195 height 433
drag, startPoint x: 359, startPoint y: 206, endPoint x: 361, endPoint y: 59, distance: 146.9
click at [361, 59] on div at bounding box center [366, 83] width 195 height 433
drag, startPoint x: 355, startPoint y: 204, endPoint x: 346, endPoint y: 91, distance: 113.2
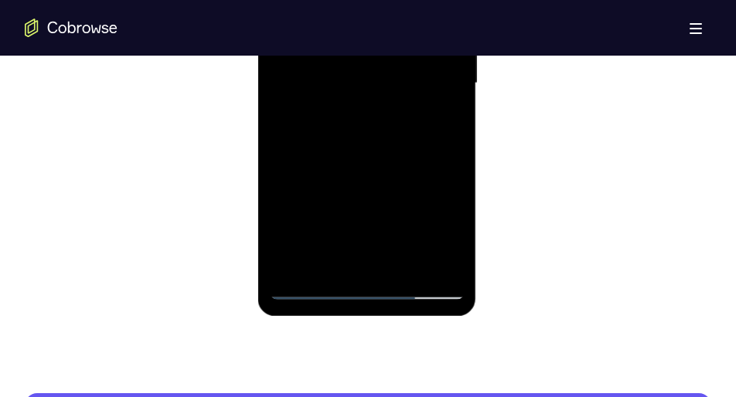
click at [346, 91] on div at bounding box center [366, 83] width 195 height 433
drag, startPoint x: 359, startPoint y: 199, endPoint x: 353, endPoint y: 32, distance: 167.1
click at [353, 32] on div at bounding box center [366, 83] width 195 height 433
drag, startPoint x: 353, startPoint y: 184, endPoint x: 354, endPoint y: 27, distance: 156.9
click at [354, 27] on div at bounding box center [366, 83] width 195 height 433
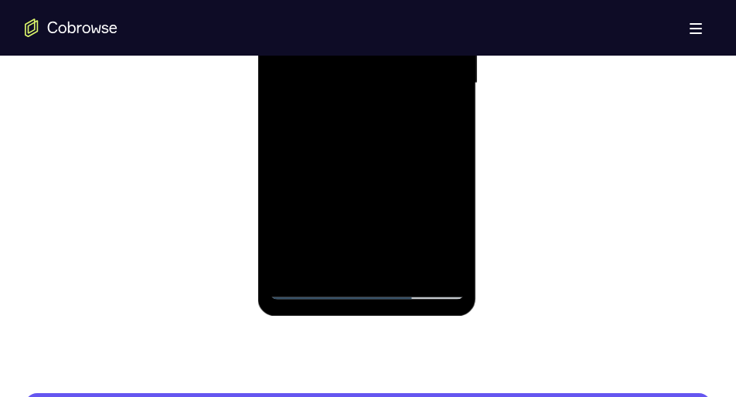
drag, startPoint x: 349, startPoint y: 178, endPoint x: 348, endPoint y: 56, distance: 122.2
click at [348, 56] on div at bounding box center [366, 83] width 195 height 433
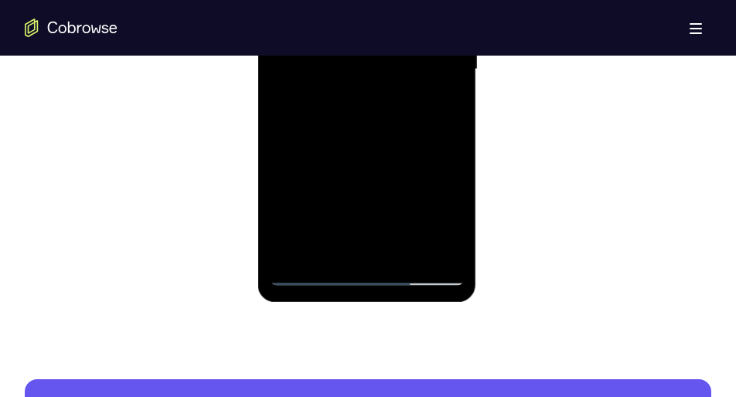
scroll to position [1029, 0]
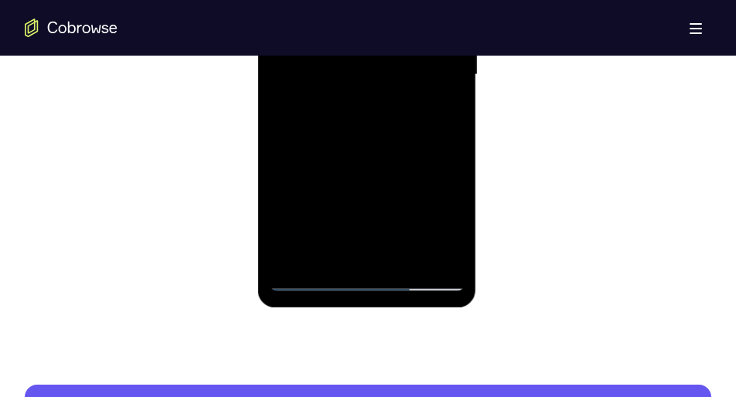
click at [452, 129] on div at bounding box center [366, 75] width 195 height 433
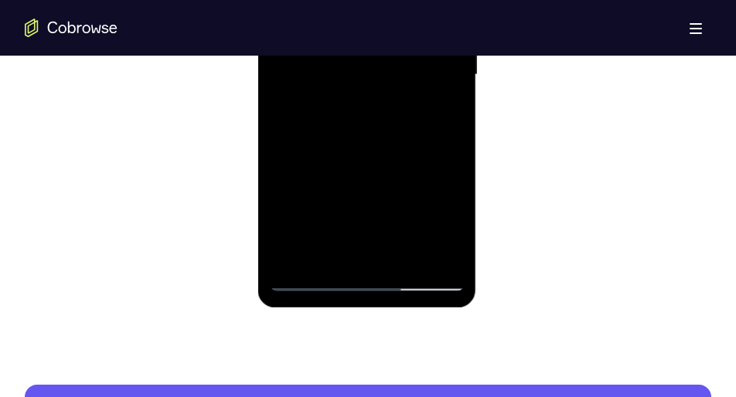
click at [452, 129] on div at bounding box center [366, 75] width 195 height 433
click at [407, 145] on div at bounding box center [366, 75] width 195 height 433
drag, startPoint x: 370, startPoint y: 208, endPoint x: 362, endPoint y: 82, distance: 126.3
click at [362, 82] on div at bounding box center [366, 75] width 195 height 433
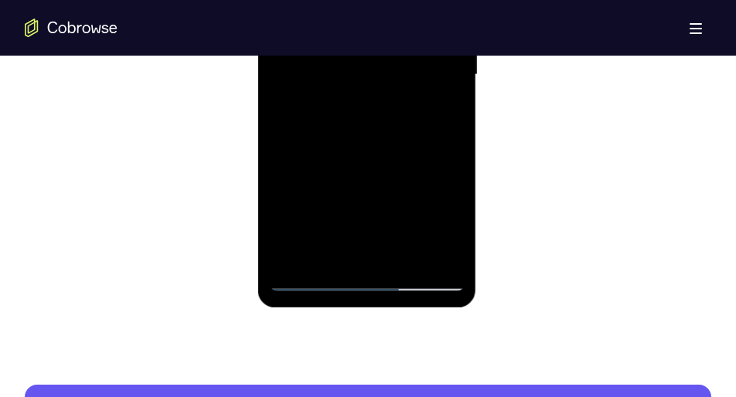
drag, startPoint x: 364, startPoint y: 175, endPoint x: 351, endPoint y: 72, distance: 104.4
click at [351, 72] on div at bounding box center [366, 75] width 195 height 433
drag, startPoint x: 361, startPoint y: 184, endPoint x: 344, endPoint y: 61, distance: 124.1
click at [344, 61] on div at bounding box center [366, 75] width 195 height 433
drag, startPoint x: 344, startPoint y: 179, endPoint x: 344, endPoint y: 57, distance: 122.1
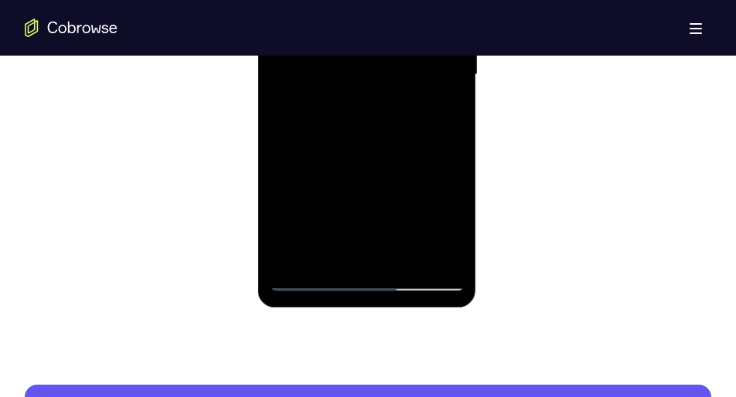
click at [344, 57] on div at bounding box center [366, 75] width 195 height 433
drag, startPoint x: 361, startPoint y: 193, endPoint x: 350, endPoint y: 64, distance: 129.6
click at [350, 64] on div at bounding box center [366, 75] width 195 height 433
drag, startPoint x: 353, startPoint y: 165, endPoint x: 358, endPoint y: 73, distance: 92.1
click at [358, 73] on div at bounding box center [366, 75] width 195 height 433
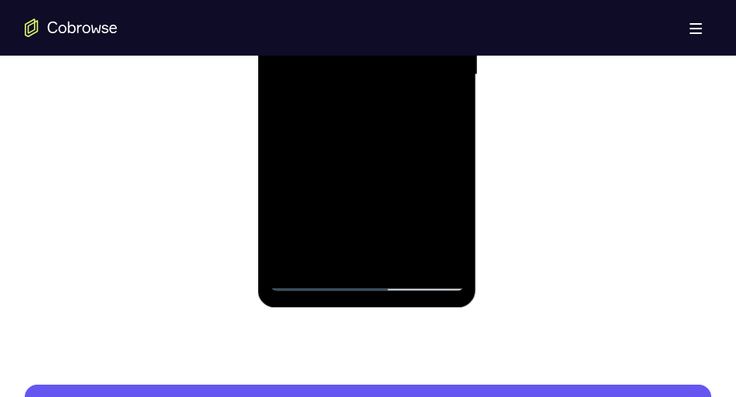
drag, startPoint x: 372, startPoint y: 162, endPoint x: 356, endPoint y: 27, distance: 135.4
click at [356, 27] on div at bounding box center [366, 75] width 195 height 433
drag, startPoint x: 348, startPoint y: 191, endPoint x: 346, endPoint y: 41, distance: 150.0
click at [346, 41] on div at bounding box center [366, 75] width 195 height 433
drag, startPoint x: 343, startPoint y: 173, endPoint x: 346, endPoint y: 32, distance: 141.5
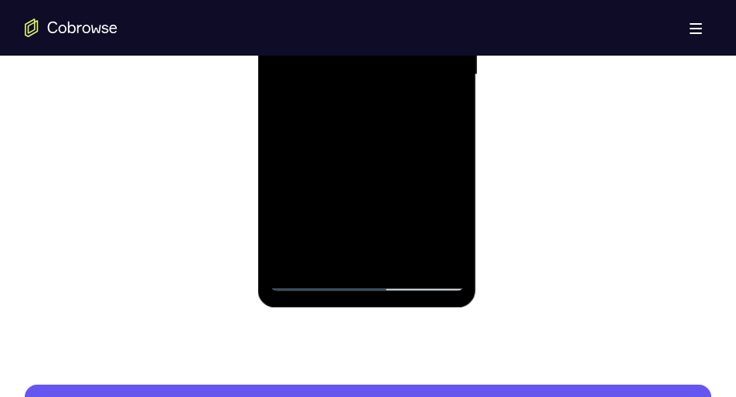
click at [346, 32] on div at bounding box center [366, 75] width 195 height 433
drag, startPoint x: 338, startPoint y: 145, endPoint x: 340, endPoint y: 27, distance: 118.3
click at [340, 27] on div at bounding box center [366, 75] width 195 height 433
drag, startPoint x: 370, startPoint y: 190, endPoint x: 379, endPoint y: 58, distance: 132.5
click at [379, 58] on div at bounding box center [366, 75] width 195 height 433
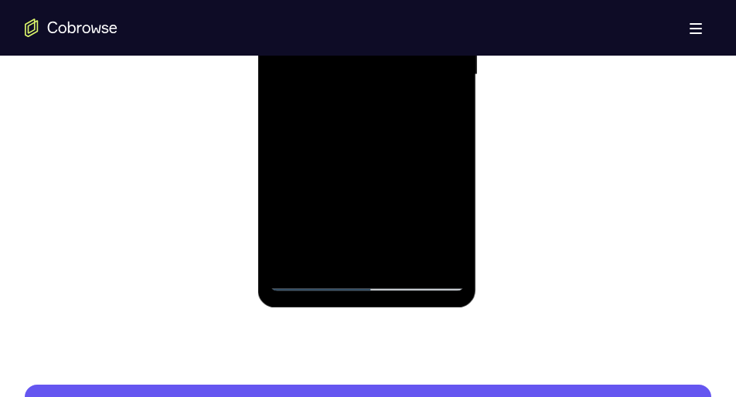
drag, startPoint x: 384, startPoint y: 157, endPoint x: 407, endPoint y: 50, distance: 109.0
click at [407, 50] on div at bounding box center [366, 75] width 195 height 433
drag, startPoint x: 411, startPoint y: 164, endPoint x: 416, endPoint y: 49, distance: 115.3
click at [416, 49] on div at bounding box center [366, 75] width 195 height 433
drag, startPoint x: 407, startPoint y: 178, endPoint x: 413, endPoint y: 111, distance: 67.5
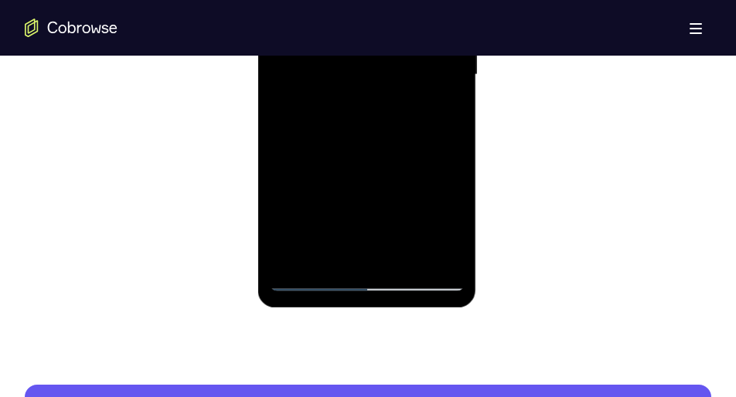
click at [413, 111] on div at bounding box center [366, 75] width 195 height 433
drag, startPoint x: 379, startPoint y: 179, endPoint x: 400, endPoint y: 67, distance: 114.0
click at [400, 67] on div at bounding box center [366, 75] width 195 height 433
drag, startPoint x: 363, startPoint y: 179, endPoint x: 407, endPoint y: 27, distance: 157.6
click at [407, 27] on div at bounding box center [366, 75] width 195 height 433
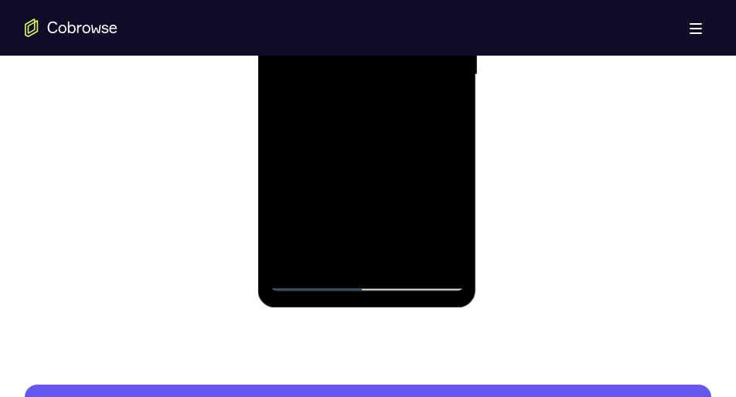
drag, startPoint x: 400, startPoint y: 172, endPoint x: 407, endPoint y: 49, distance: 123.1
click at [407, 49] on div at bounding box center [366, 75] width 195 height 433
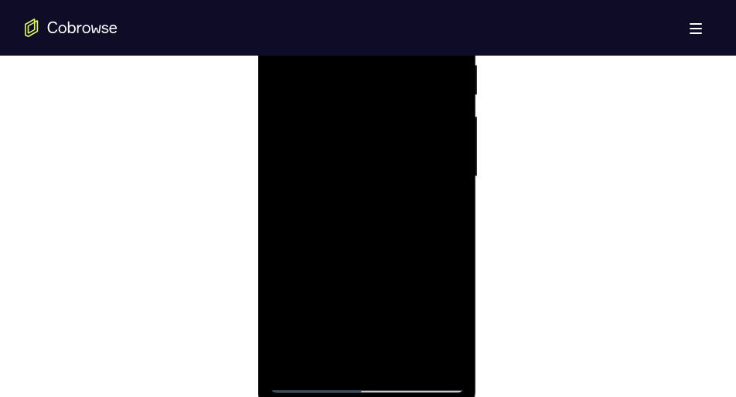
scroll to position [925, 0]
drag, startPoint x: 382, startPoint y: 208, endPoint x: 382, endPoint y: 90, distance: 118.3
click at [382, 90] on div at bounding box center [366, 178] width 195 height 433
drag, startPoint x: 363, startPoint y: 196, endPoint x: 366, endPoint y: 31, distance: 164.7
click at [366, 31] on div at bounding box center [366, 178] width 195 height 433
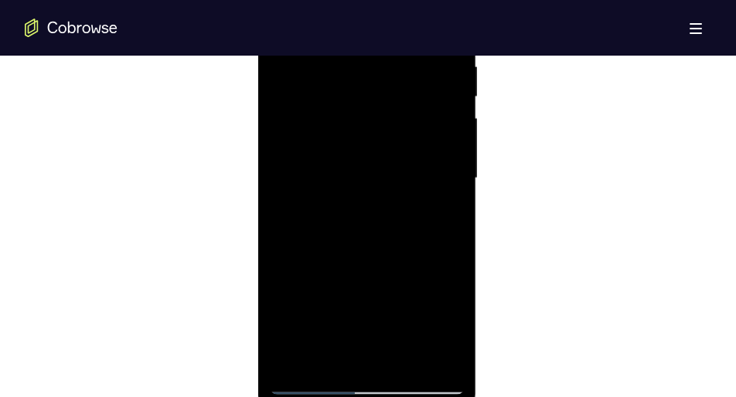
click at [362, 167] on div at bounding box center [366, 178] width 195 height 433
click at [450, 169] on div at bounding box center [366, 178] width 195 height 433
click at [387, 179] on div at bounding box center [366, 178] width 195 height 433
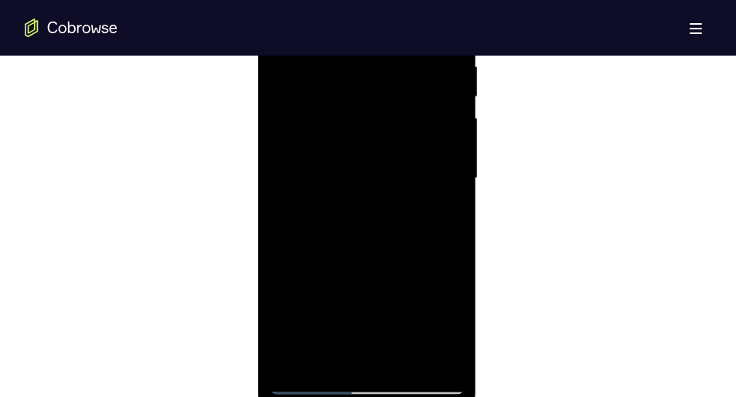
click at [387, 179] on div at bounding box center [366, 178] width 195 height 433
drag, startPoint x: 390, startPoint y: 211, endPoint x: 398, endPoint y: 67, distance: 144.0
click at [398, 67] on div at bounding box center [366, 178] width 195 height 433
drag, startPoint x: 422, startPoint y: 201, endPoint x: 415, endPoint y: 59, distance: 142.4
click at [415, 59] on div at bounding box center [366, 178] width 195 height 433
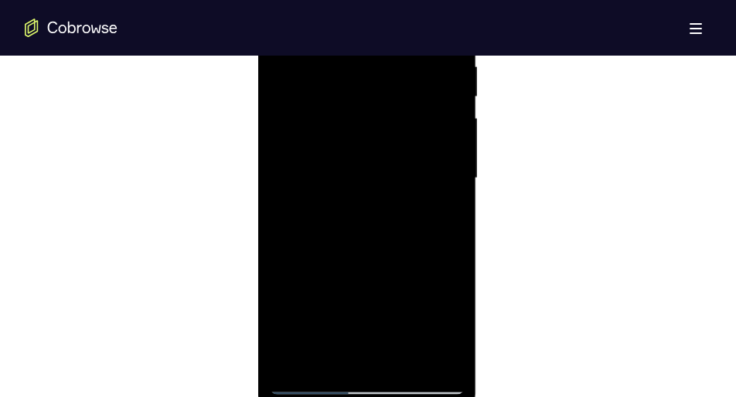
drag, startPoint x: 417, startPoint y: 172, endPoint x: 416, endPoint y: 81, distance: 91.2
click at [416, 81] on div at bounding box center [366, 178] width 195 height 433
drag, startPoint x: 395, startPoint y: 152, endPoint x: 424, endPoint y: 31, distance: 124.1
click at [424, 31] on div at bounding box center [366, 178] width 195 height 433
drag, startPoint x: 380, startPoint y: 240, endPoint x: 393, endPoint y: 73, distance: 167.5
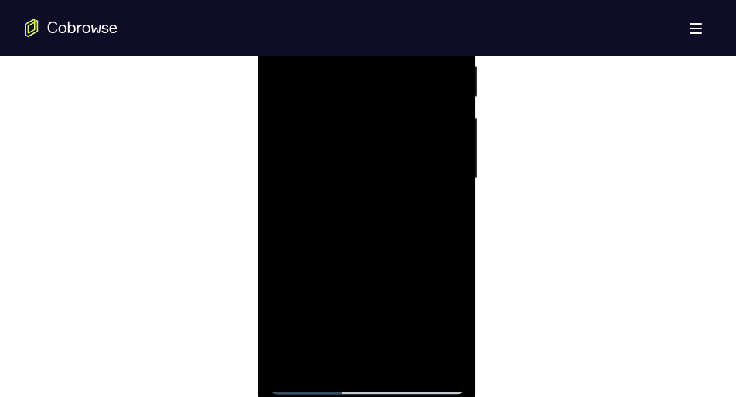
click at [393, 73] on div at bounding box center [366, 178] width 195 height 433
drag, startPoint x: 385, startPoint y: 204, endPoint x: 384, endPoint y: 59, distance: 145.3
click at [384, 59] on div at bounding box center [366, 178] width 195 height 433
drag, startPoint x: 387, startPoint y: 165, endPoint x: 387, endPoint y: 92, distance: 73.4
click at [387, 92] on div at bounding box center [366, 178] width 195 height 433
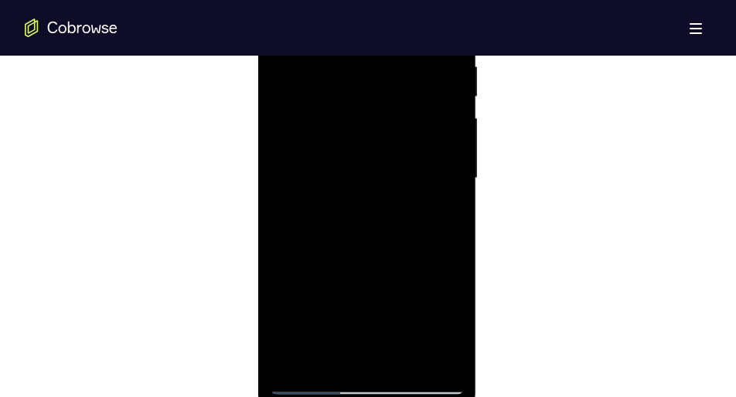
scroll to position [1020, 0]
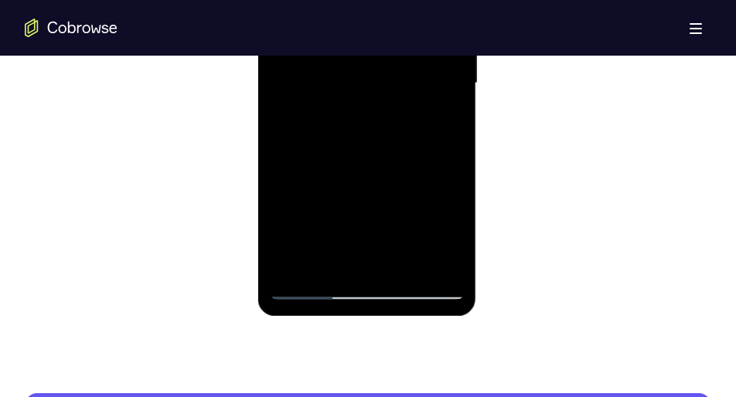
drag, startPoint x: 389, startPoint y: 175, endPoint x: 389, endPoint y: 51, distance: 123.7
click at [389, 51] on div at bounding box center [366, 83] width 195 height 433
drag, startPoint x: 377, startPoint y: 166, endPoint x: 386, endPoint y: 64, distance: 102.4
click at [386, 64] on div at bounding box center [366, 83] width 195 height 433
drag, startPoint x: 376, startPoint y: 195, endPoint x: 378, endPoint y: 80, distance: 115.2
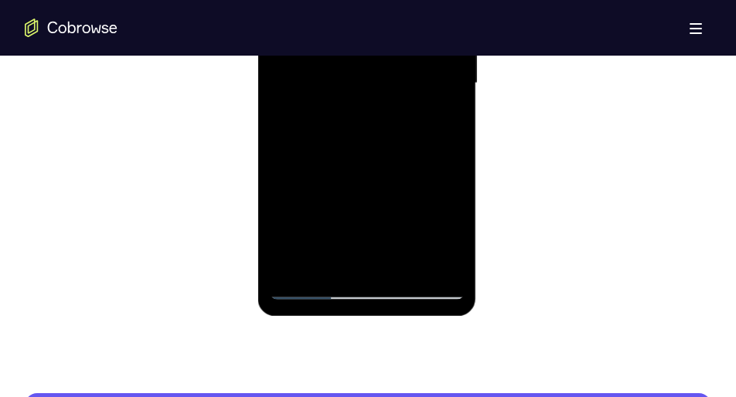
click at [378, 80] on div at bounding box center [366, 83] width 195 height 433
drag, startPoint x: 378, startPoint y: 185, endPoint x: 383, endPoint y: 96, distance: 89.1
click at [383, 96] on div at bounding box center [366, 83] width 195 height 433
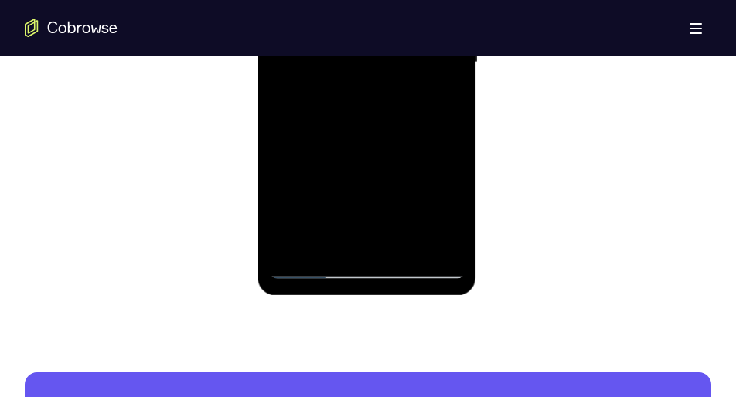
scroll to position [1044, 0]
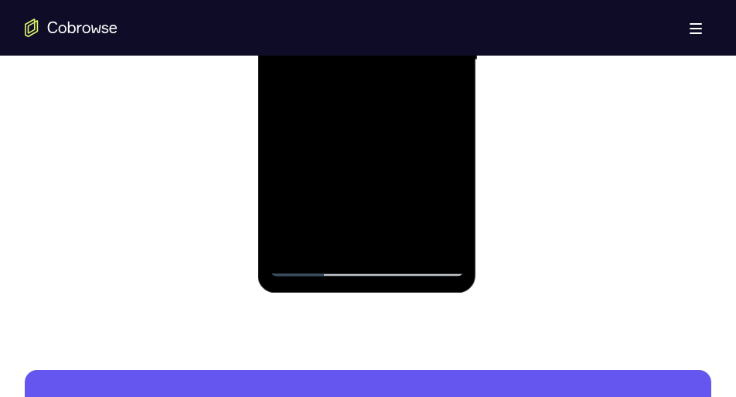
drag, startPoint x: 385, startPoint y: 190, endPoint x: 403, endPoint y: 254, distance: 65.8
click at [403, 254] on div at bounding box center [366, 60] width 195 height 433
click at [448, 171] on div at bounding box center [366, 60] width 195 height 433
drag, startPoint x: 414, startPoint y: 177, endPoint x: 421, endPoint y: 52, distance: 125.4
click at [421, 52] on div at bounding box center [366, 60] width 195 height 433
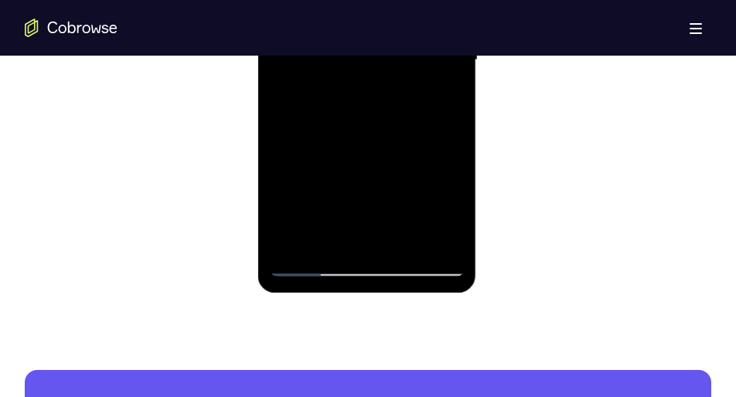
drag, startPoint x: 400, startPoint y: 206, endPoint x: 421, endPoint y: 90, distance: 116.9
click at [421, 90] on div at bounding box center [366, 60] width 195 height 433
click at [395, 209] on div at bounding box center [366, 60] width 195 height 433
click at [435, 240] on div at bounding box center [366, 60] width 195 height 433
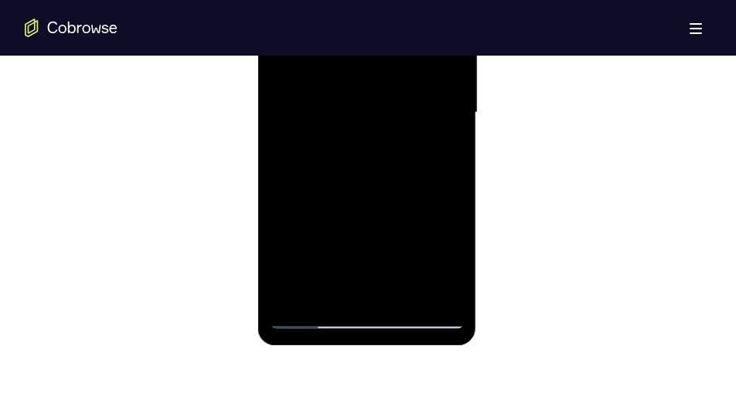
scroll to position [990, 0]
click at [308, 175] on div at bounding box center [366, 113] width 195 height 433
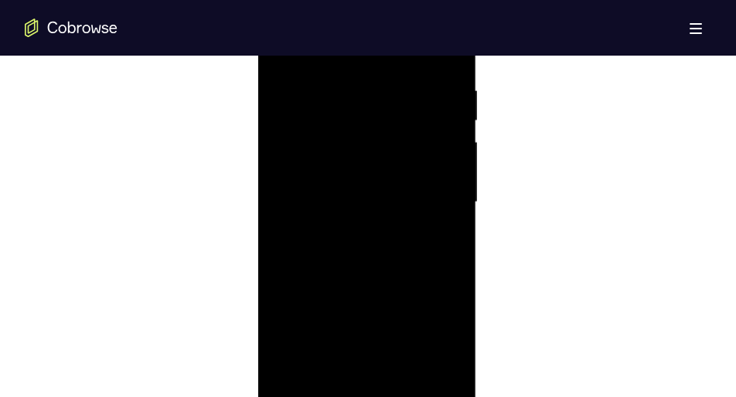
scroll to position [902, 0]
click at [348, 181] on div at bounding box center [366, 201] width 195 height 433
click at [453, 129] on div at bounding box center [366, 201] width 195 height 433
drag, startPoint x: 387, startPoint y: 162, endPoint x: 383, endPoint y: 213, distance: 50.3
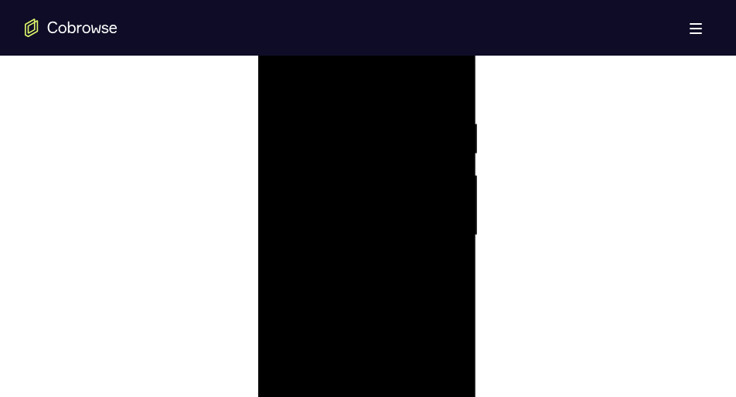
click at [383, 213] on div at bounding box center [366, 235] width 195 height 433
click at [454, 211] on div at bounding box center [366, 235] width 195 height 433
click at [284, 171] on div at bounding box center [366, 195] width 195 height 433
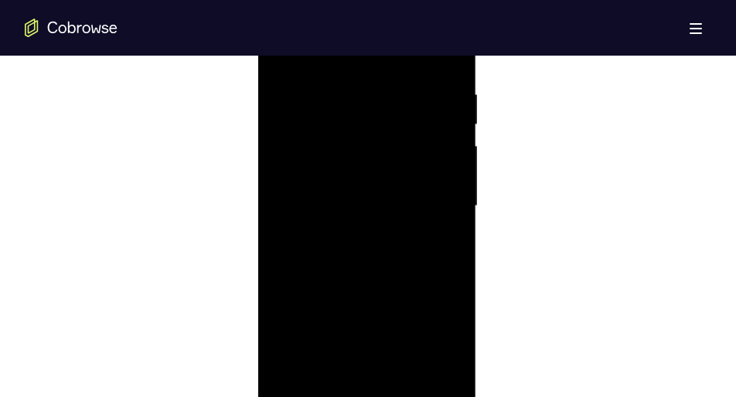
scroll to position [898, 0]
click at [279, 182] on div at bounding box center [366, 205] width 195 height 433
click at [458, 182] on div at bounding box center [366, 205] width 195 height 433
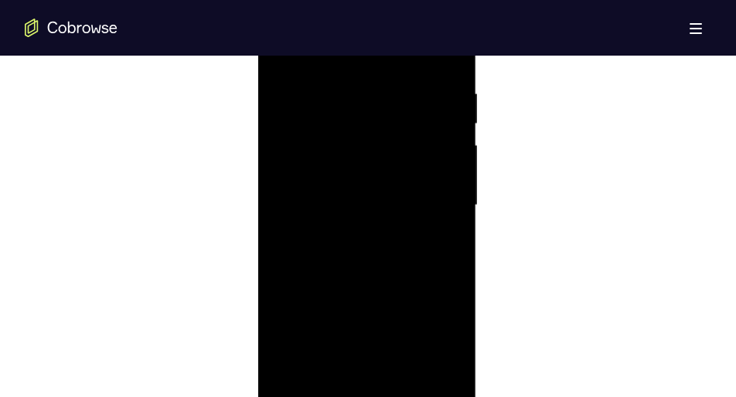
click at [458, 182] on div at bounding box center [366, 205] width 195 height 433
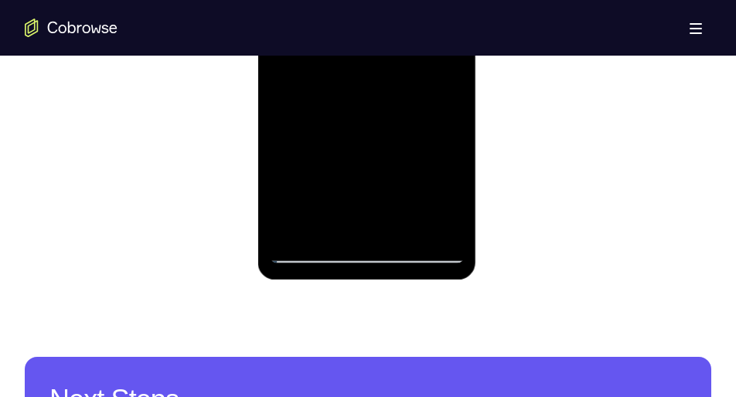
scroll to position [1056, 0]
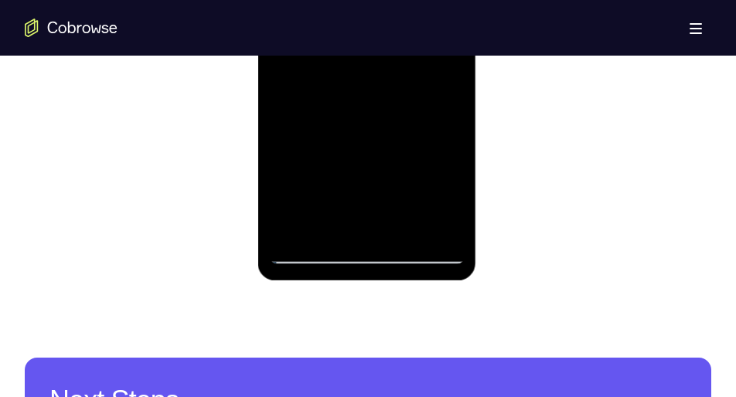
drag, startPoint x: 377, startPoint y: 22, endPoint x: 371, endPoint y: 44, distance: 23.3
click at [371, 44] on div at bounding box center [366, 47] width 195 height 433
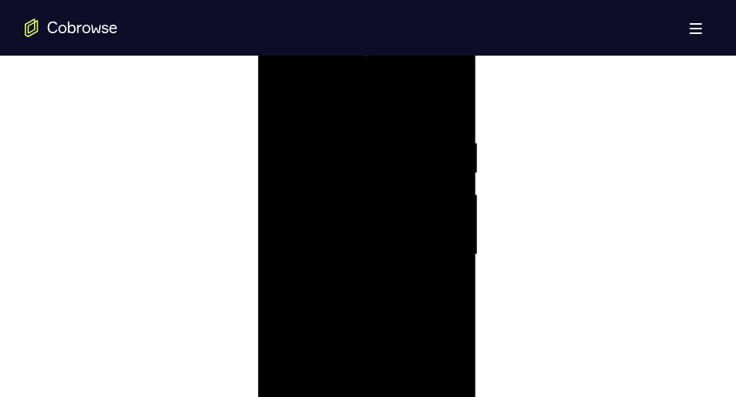
scroll to position [800, 0]
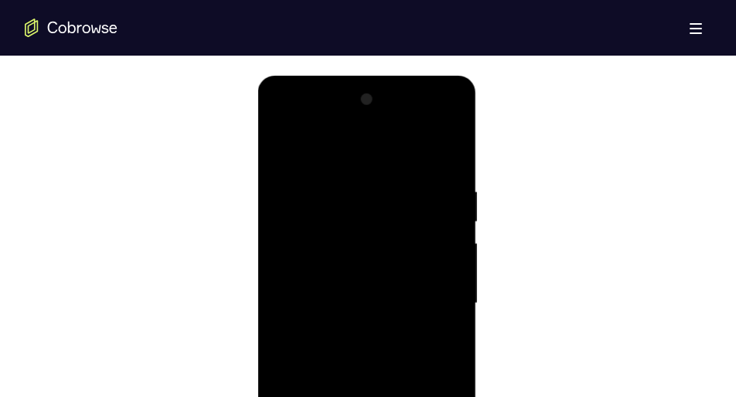
click at [279, 142] on div at bounding box center [366, 303] width 195 height 433
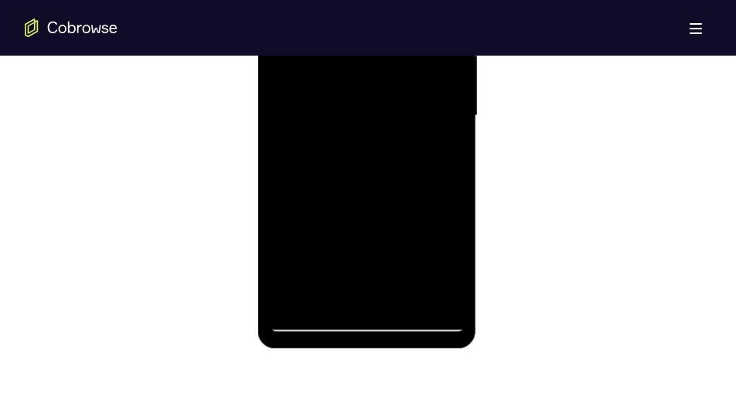
scroll to position [997, 0]
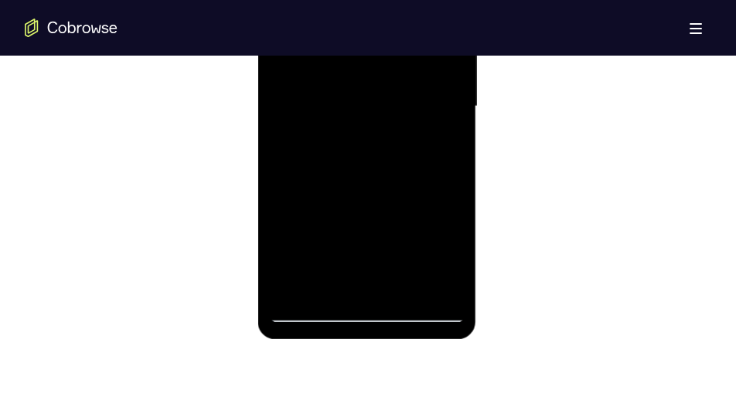
drag, startPoint x: 325, startPoint y: -32, endPoint x: 336, endPoint y: 51, distance: 84.2
click at [336, 51] on div at bounding box center [366, 106] width 195 height 433
click at [315, 135] on div at bounding box center [366, 106] width 195 height 433
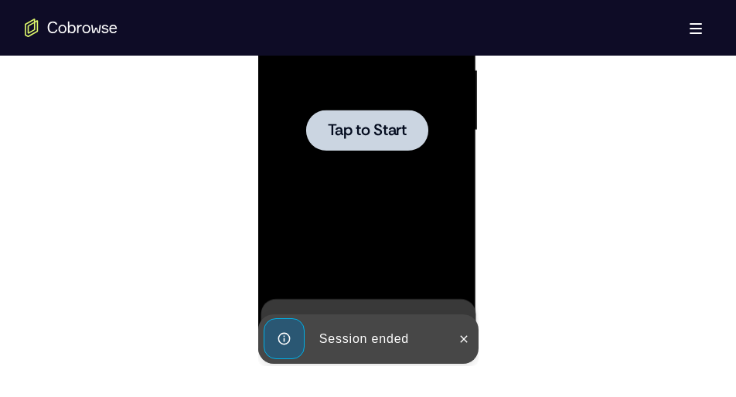
scroll to position [973, 0]
click at [356, 138] on span "Tap to Start" at bounding box center [366, 131] width 79 height 15
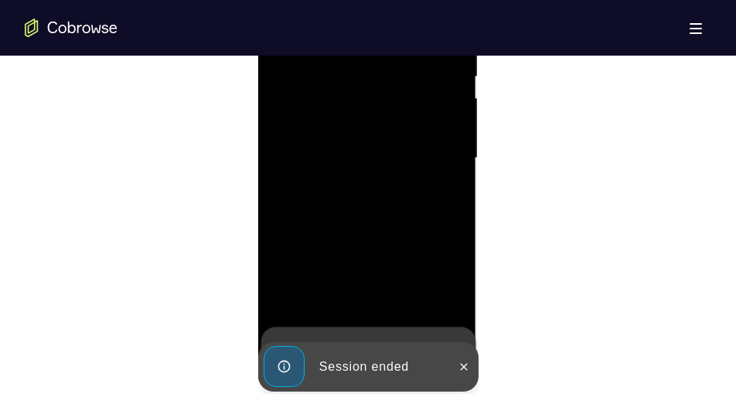
scroll to position [982, 0]
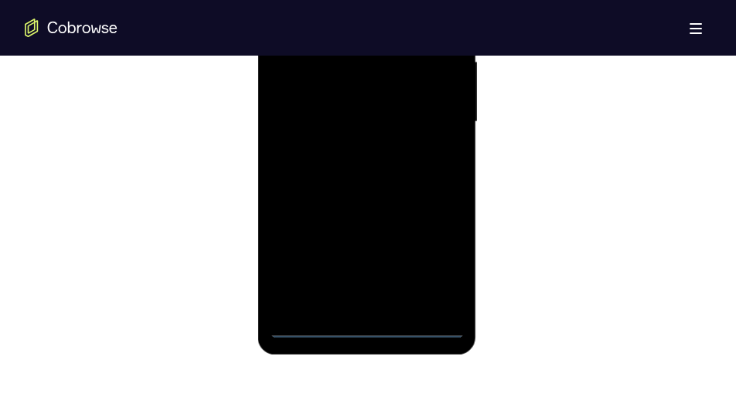
click at [374, 324] on div at bounding box center [366, 122] width 195 height 433
click at [431, 269] on div at bounding box center [366, 122] width 195 height 433
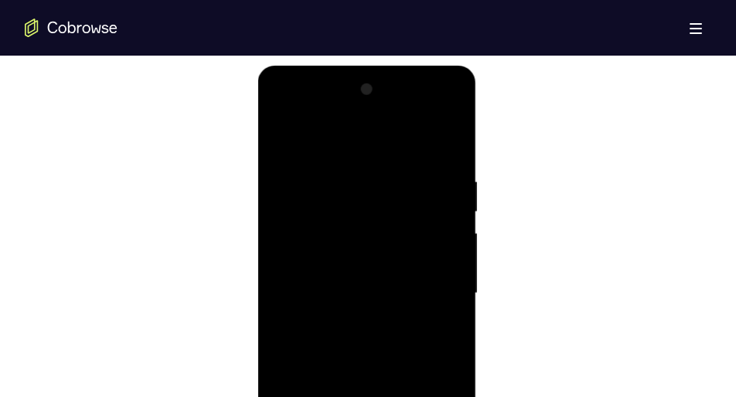
scroll to position [811, 0]
click at [287, 107] on div at bounding box center [366, 293] width 195 height 433
click at [428, 285] on div at bounding box center [366, 293] width 195 height 433
click at [349, 325] on div at bounding box center [366, 293] width 195 height 433
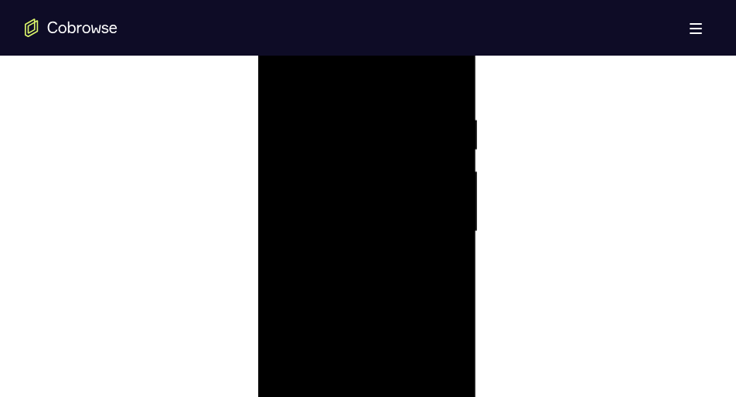
scroll to position [874, 0]
click at [354, 216] on div at bounding box center [366, 230] width 195 height 433
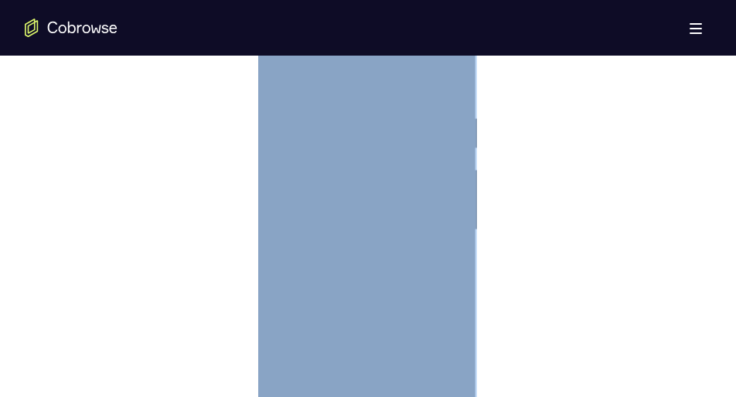
click at [341, 199] on div at bounding box center [366, 230] width 195 height 433
click at [361, 229] on div at bounding box center [366, 230] width 195 height 433
click at [361, 283] on div at bounding box center [366, 230] width 195 height 433
click at [361, 275] on div at bounding box center [366, 230] width 195 height 433
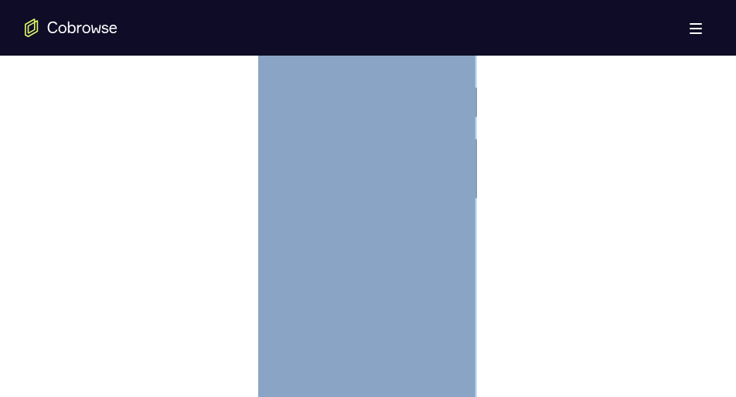
click at [373, 262] on div at bounding box center [366, 199] width 195 height 433
click at [342, 116] on div at bounding box center [366, 232] width 195 height 433
click at [450, 108] on div at bounding box center [366, 259] width 195 height 433
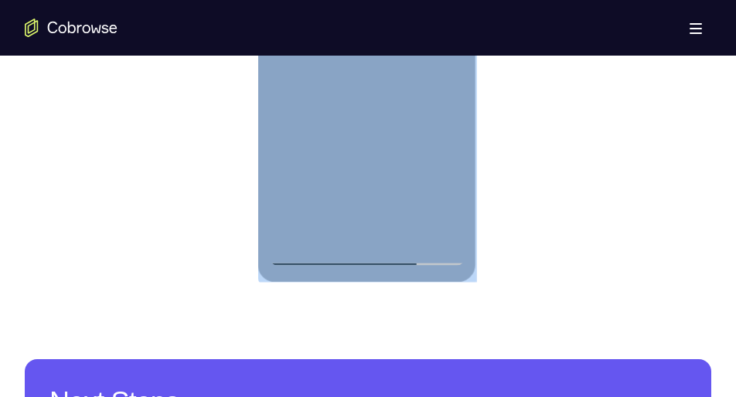
scroll to position [1055, 0]
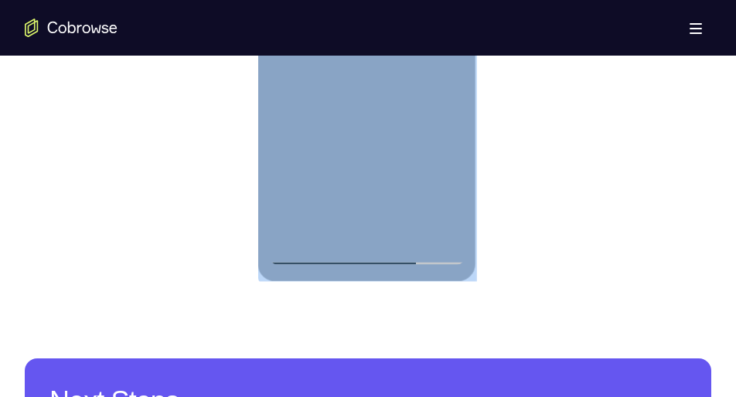
click at [445, 233] on div at bounding box center [366, 48] width 195 height 433
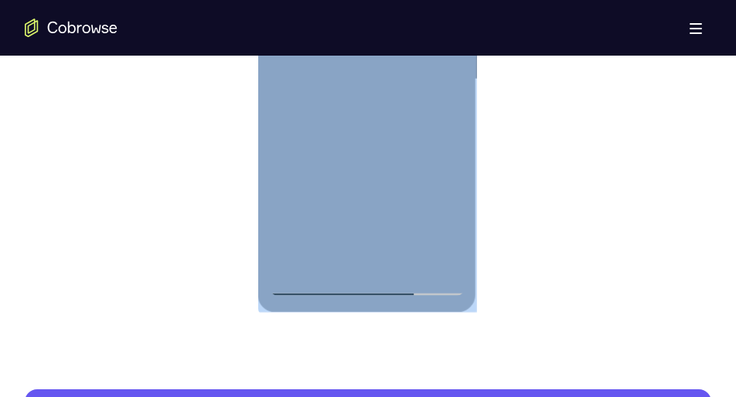
scroll to position [1023, 0]
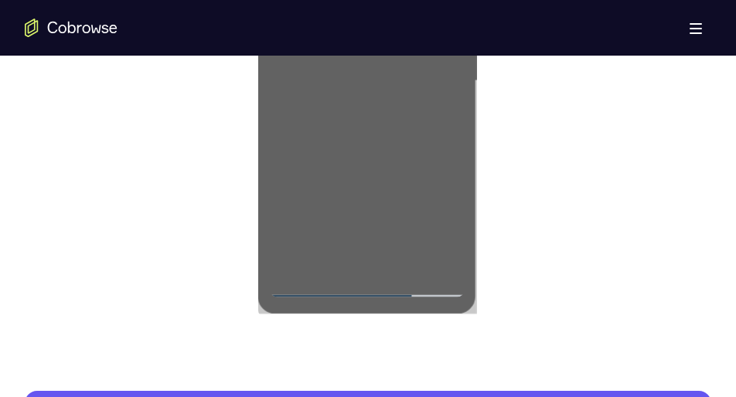
click at [514, 155] on div at bounding box center [368, 79] width 687 height 475
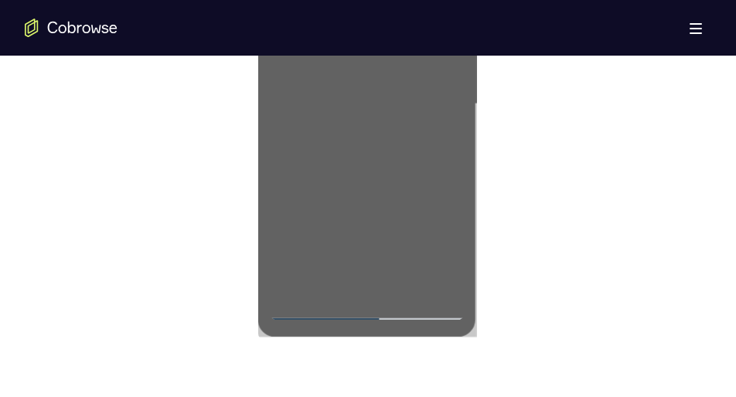
scroll to position [1000, 0]
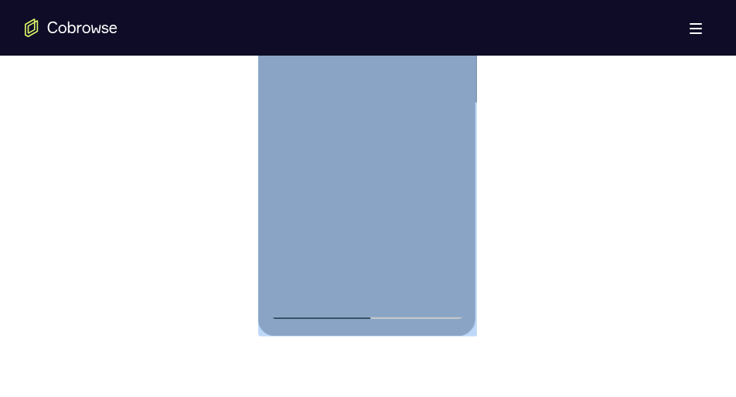
click at [456, 265] on div at bounding box center [366, 103] width 195 height 433
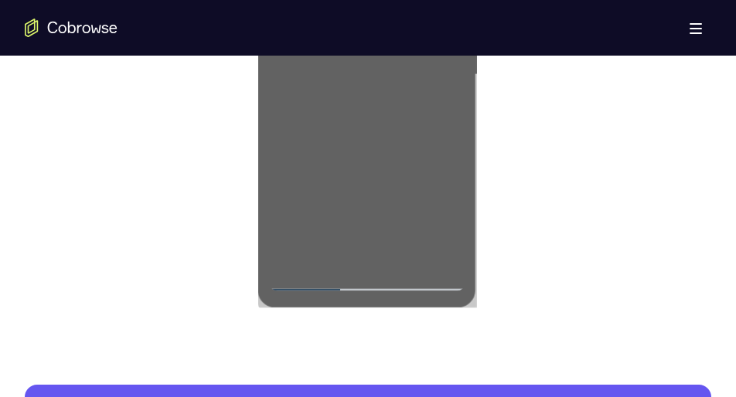
scroll to position [1047, 0]
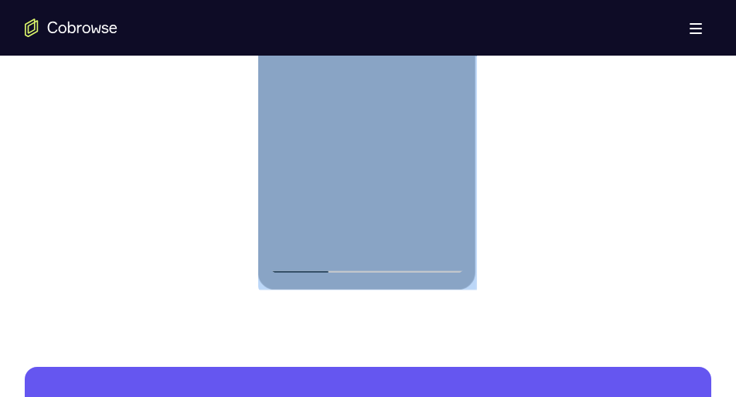
click at [311, 199] on div at bounding box center [366, 57] width 195 height 433
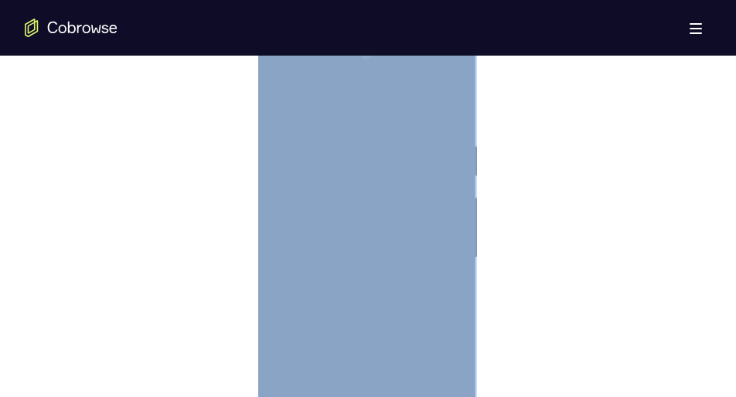
scroll to position [843, 0]
click at [457, 173] on div at bounding box center [366, 260] width 195 height 433
click at [453, 166] on div at bounding box center [366, 260] width 195 height 433
click at [280, 169] on div at bounding box center [366, 260] width 195 height 433
click at [451, 169] on div at bounding box center [366, 260] width 195 height 433
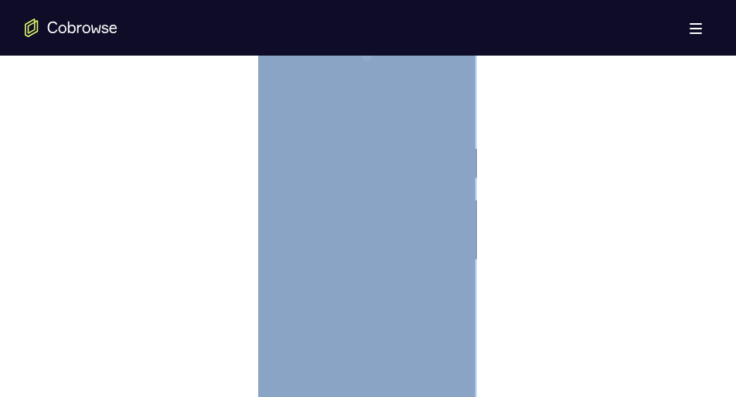
click at [451, 169] on div at bounding box center [366, 260] width 195 height 433
click at [454, 170] on div at bounding box center [366, 260] width 195 height 433
click at [449, 172] on div at bounding box center [366, 260] width 195 height 433
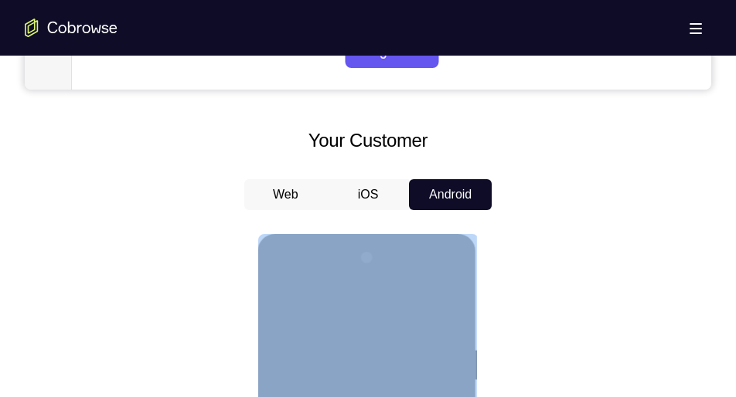
scroll to position [638, 0]
